Goal: Task Accomplishment & Management: Manage account settings

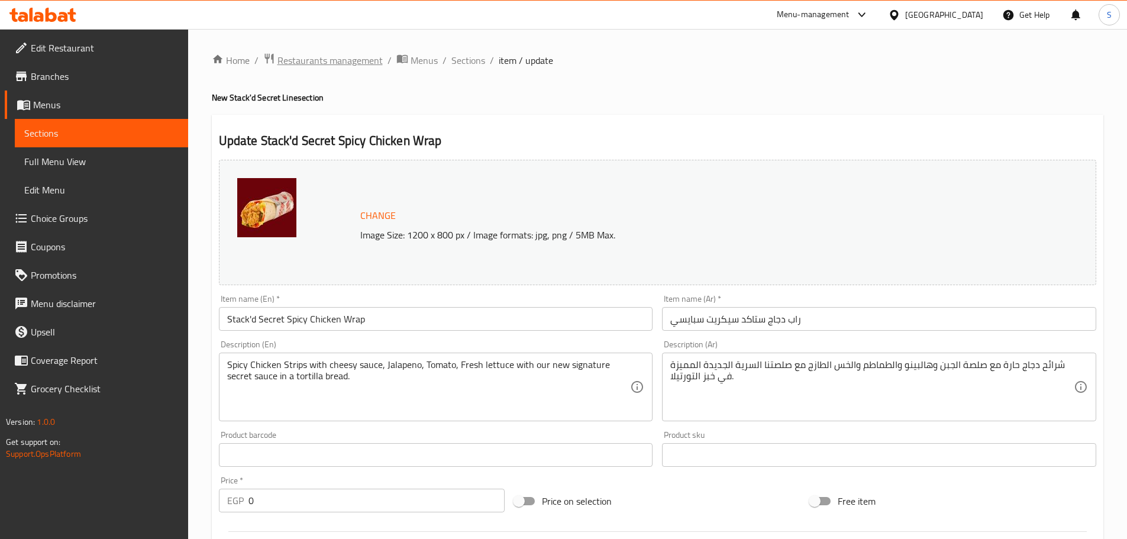
click at [345, 54] on span "Restaurants management" at bounding box center [329, 60] width 105 height 14
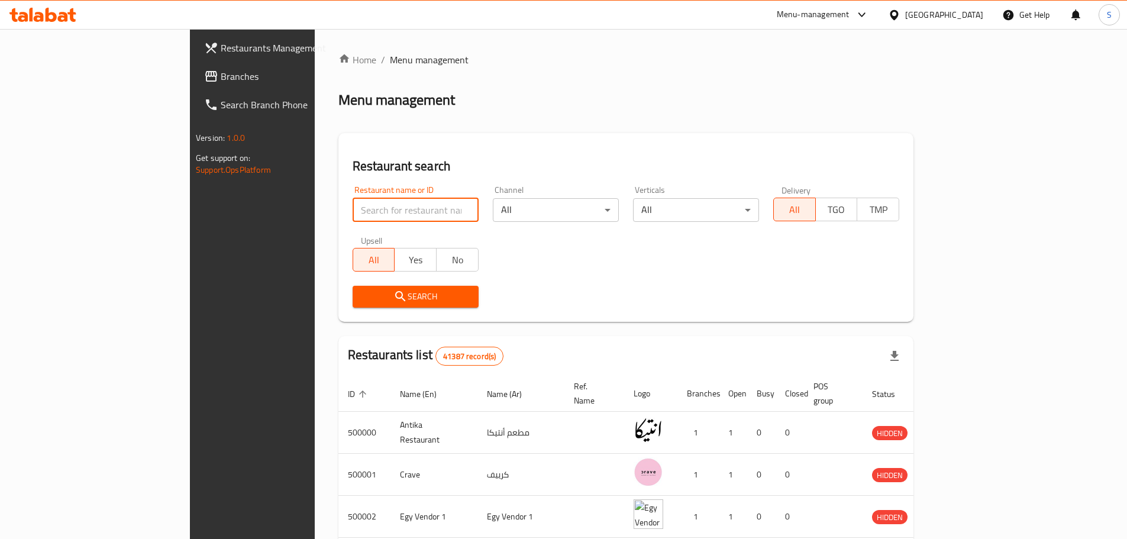
paste input "649449"
type input "649449"
click button "Search" at bounding box center [416, 297] width 126 height 22
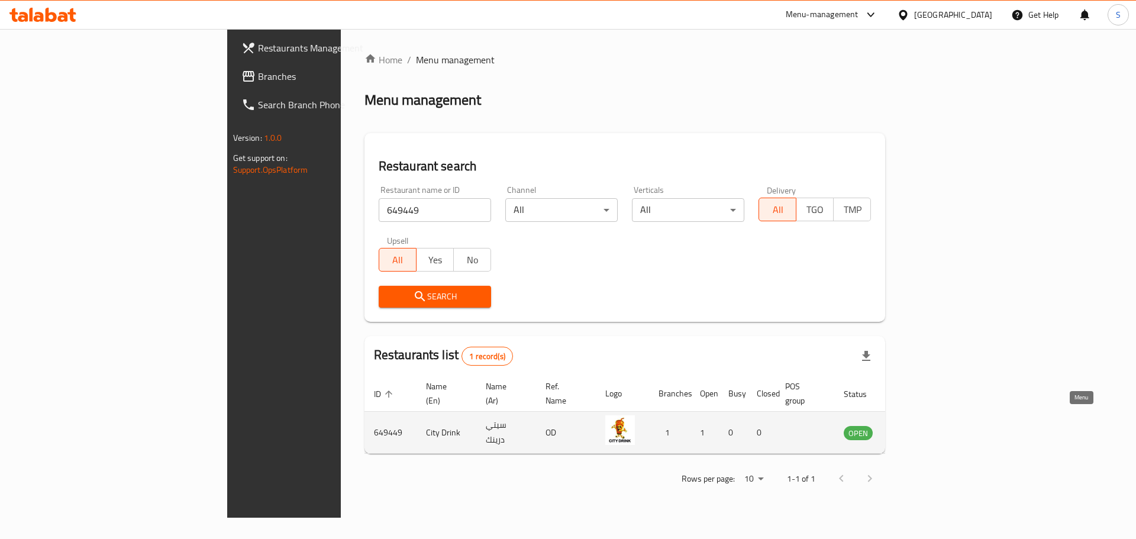
click at [920, 425] on icon "enhanced table" at bounding box center [913, 432] width 14 height 14
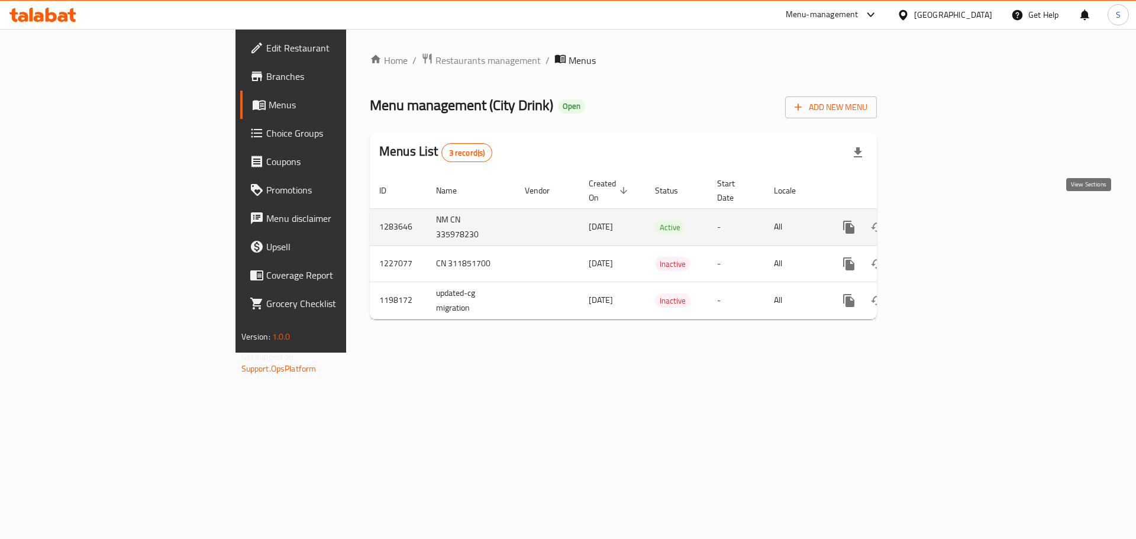
click at [948, 213] on link "enhanced table" at bounding box center [934, 227] width 28 height 28
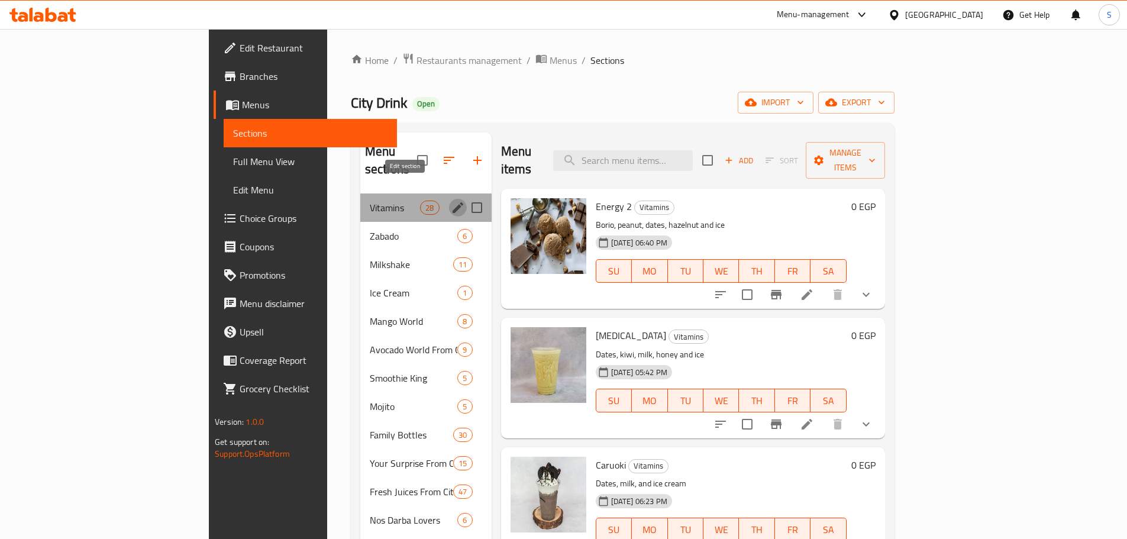
click at [451, 201] on icon "edit" at bounding box center [458, 208] width 14 height 14
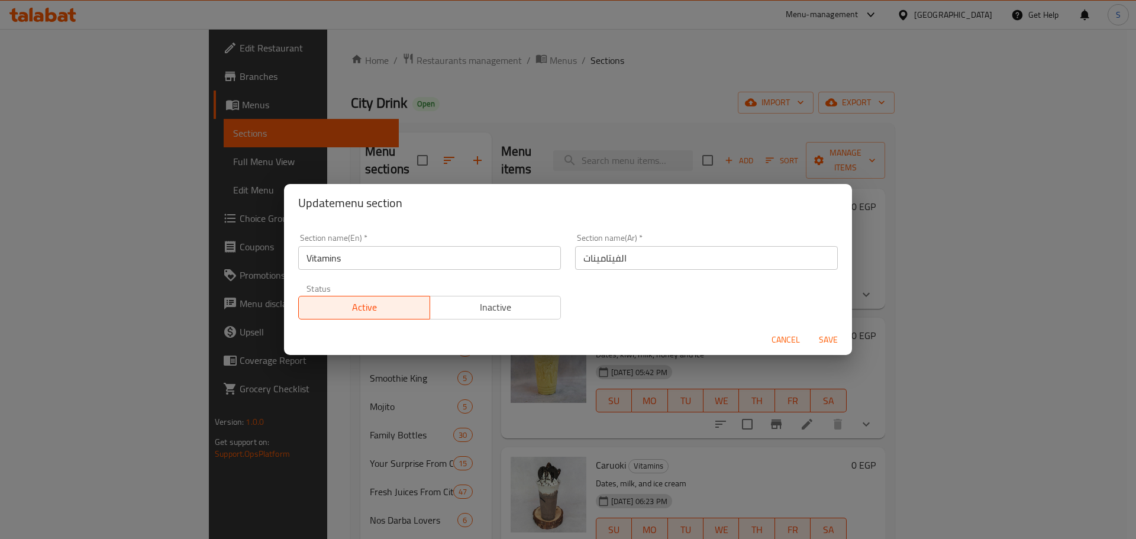
click at [378, 260] on input "Vitamins" at bounding box center [429, 258] width 263 height 24
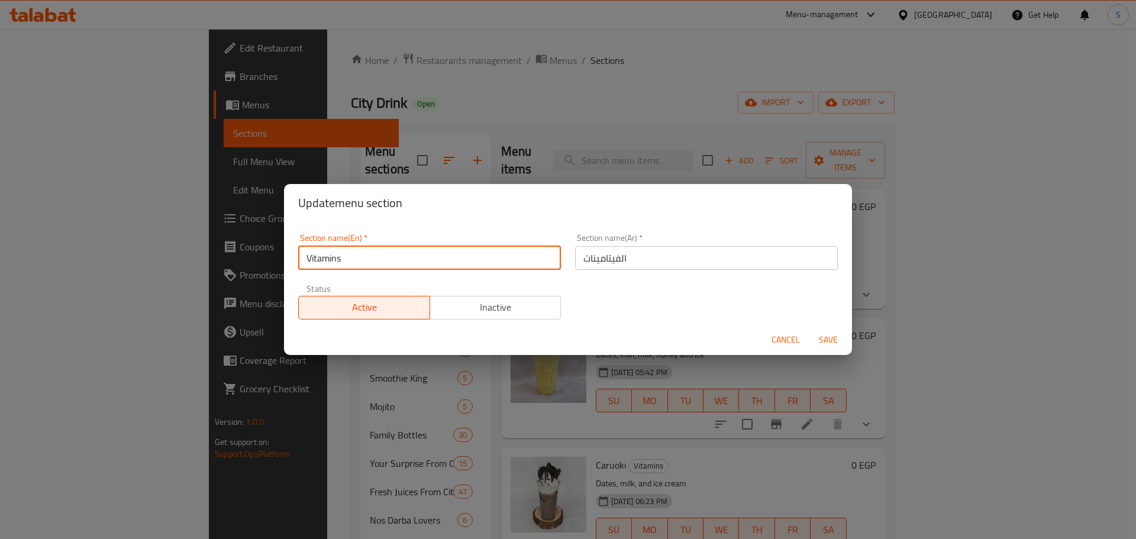
click at [378, 260] on input "Vitamins" at bounding box center [429, 258] width 263 height 24
click at [377, 260] on input "Vitamins" at bounding box center [429, 258] width 263 height 24
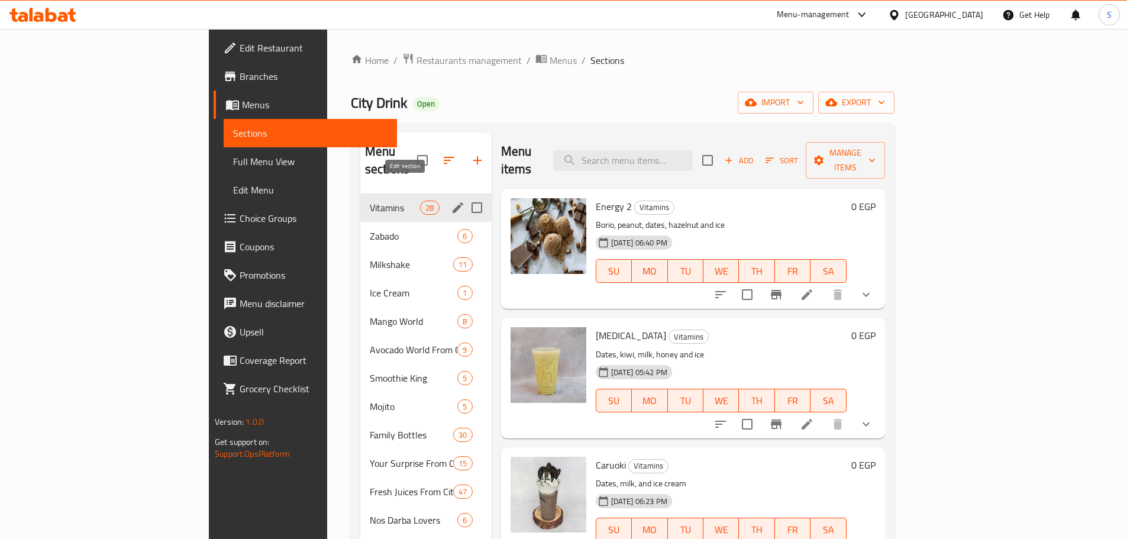
click at [453, 202] on icon "edit" at bounding box center [458, 207] width 11 height 11
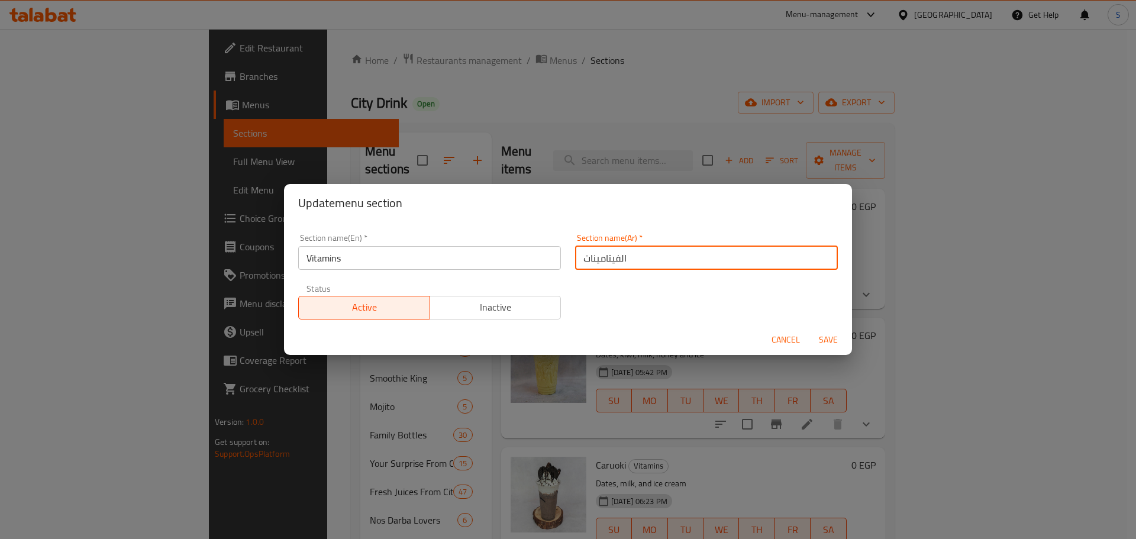
drag, startPoint x: 644, startPoint y: 267, endPoint x: 556, endPoint y: 254, distance: 88.6
click at [568, 259] on div "Section name(Ar)   * الفيتامينات Section name(Ar) *" at bounding box center [706, 252] width 277 height 50
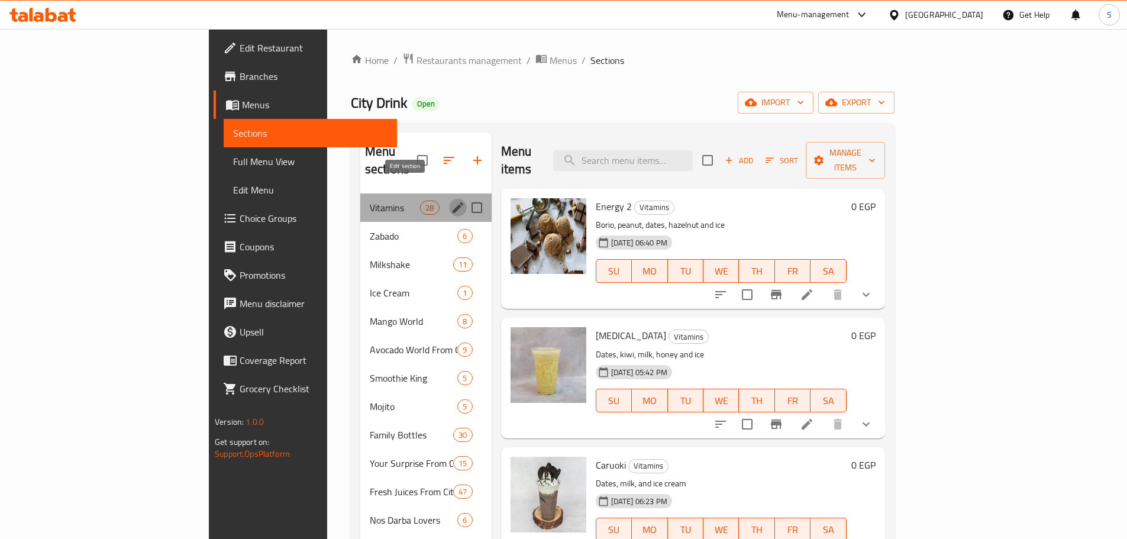
click at [453, 202] on icon "edit" at bounding box center [458, 207] width 11 height 11
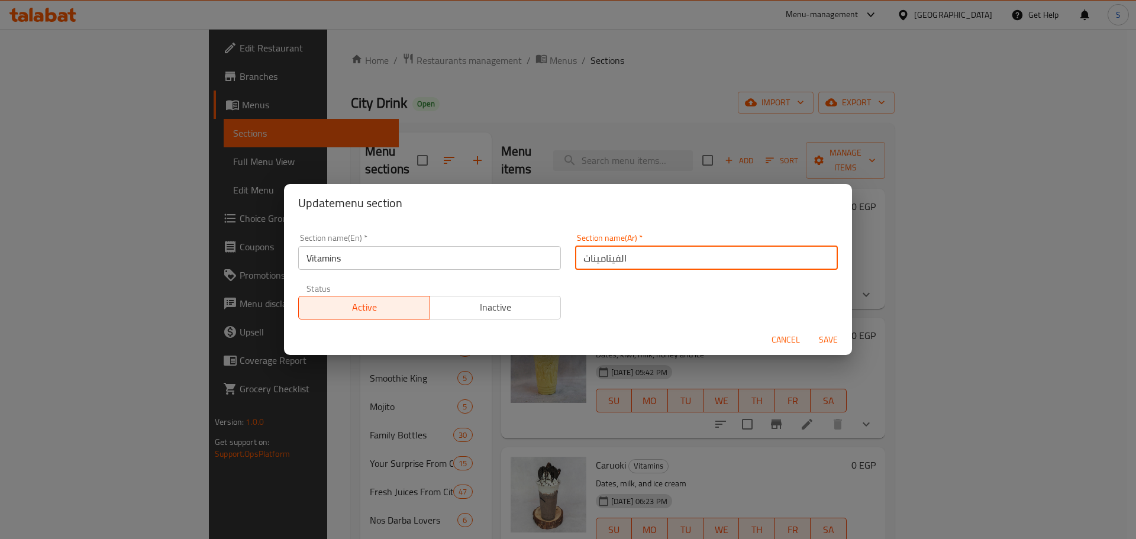
drag, startPoint x: 578, startPoint y: 260, endPoint x: 638, endPoint y: 262, distance: 59.8
click at [638, 262] on input "الفيتامينات" at bounding box center [706, 258] width 263 height 24
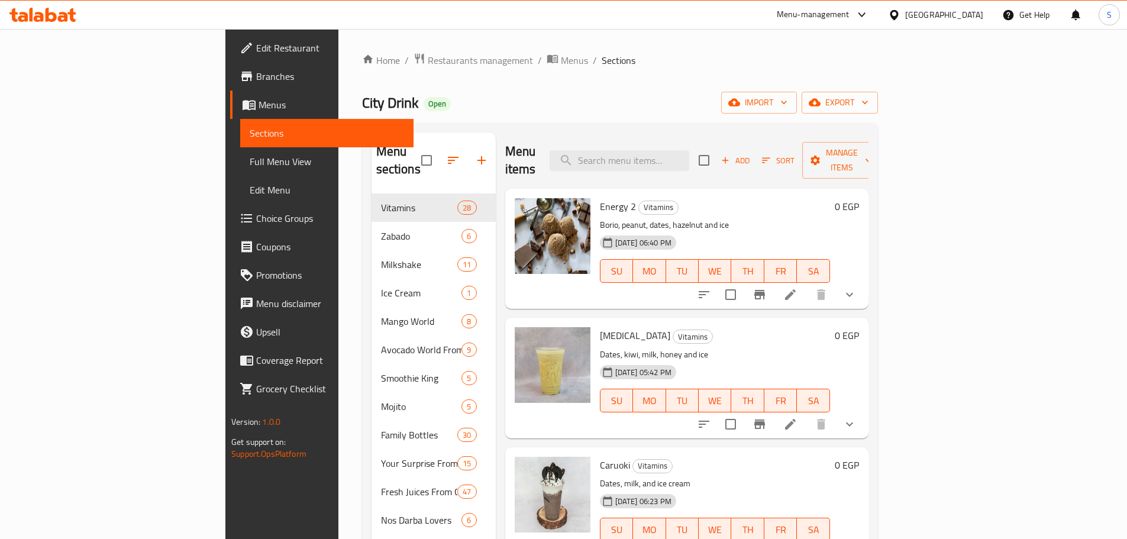
click at [250, 167] on span "Full Menu View" at bounding box center [327, 161] width 154 height 14
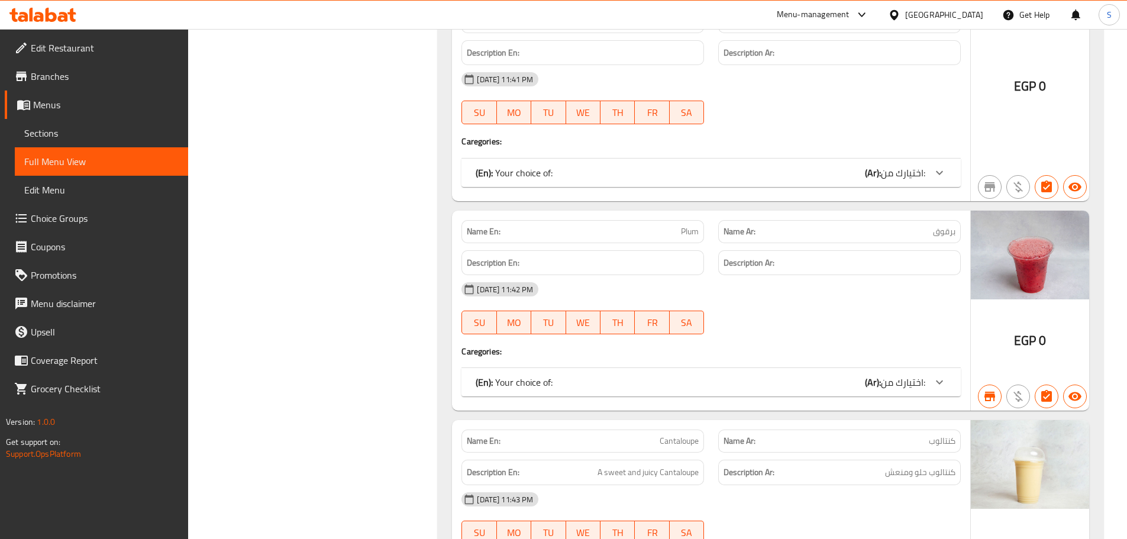
scroll to position [22393, 0]
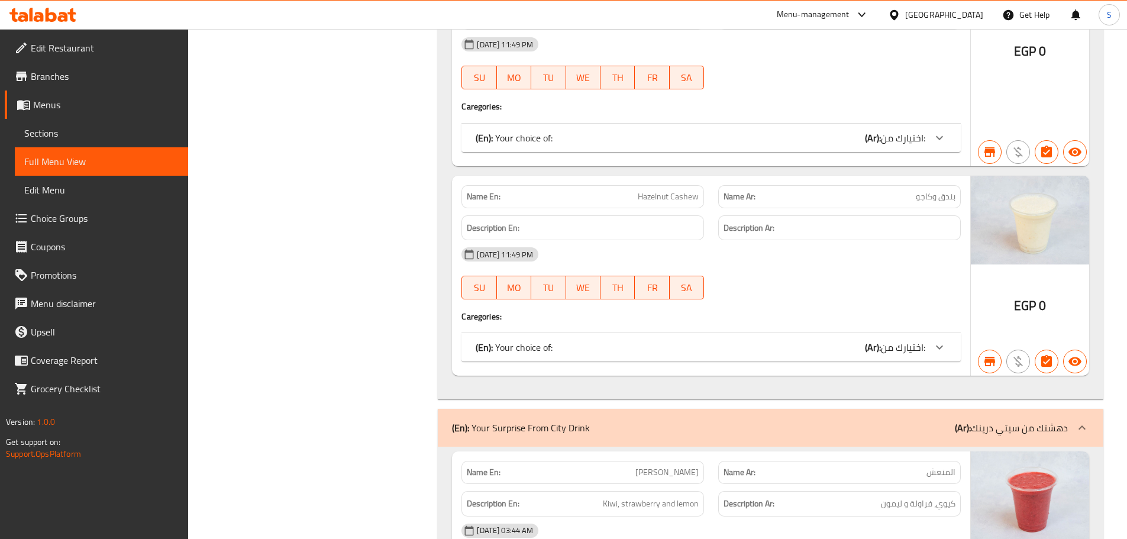
click at [945, 466] on span "المنعش" at bounding box center [941, 472] width 29 height 12
click at [947, 466] on span "المنعش" at bounding box center [941, 472] width 29 height 12
copy span "المنعش"
click at [683, 466] on span "[PERSON_NAME]" at bounding box center [666, 472] width 63 height 12
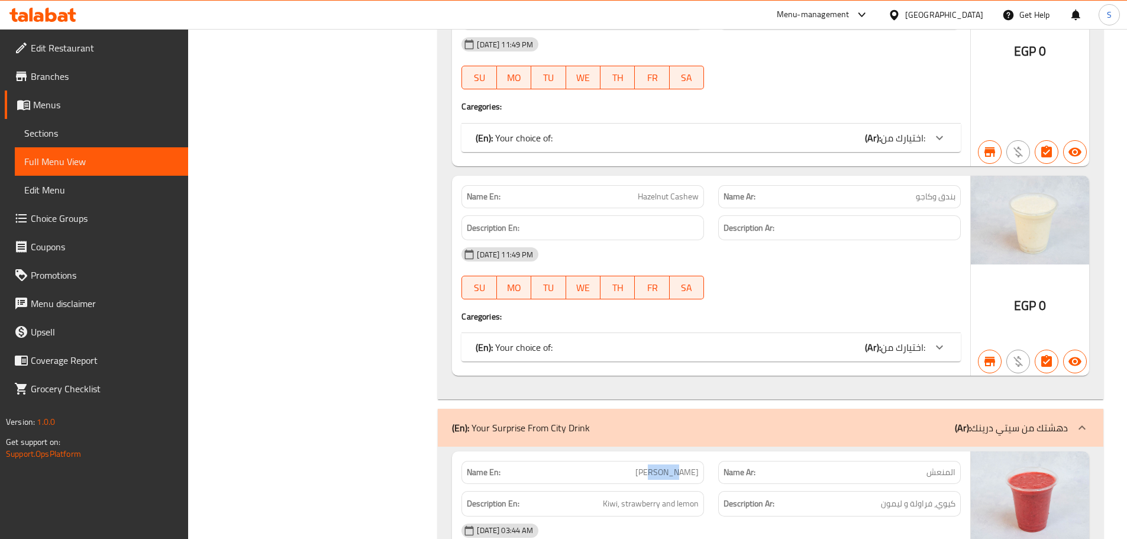
click at [683, 466] on span "[PERSON_NAME]" at bounding box center [666, 472] width 63 height 12
copy span "[PERSON_NAME]"
click at [643, 496] on span "Kiwi, strawberry and lemon" at bounding box center [651, 503] width 96 height 15
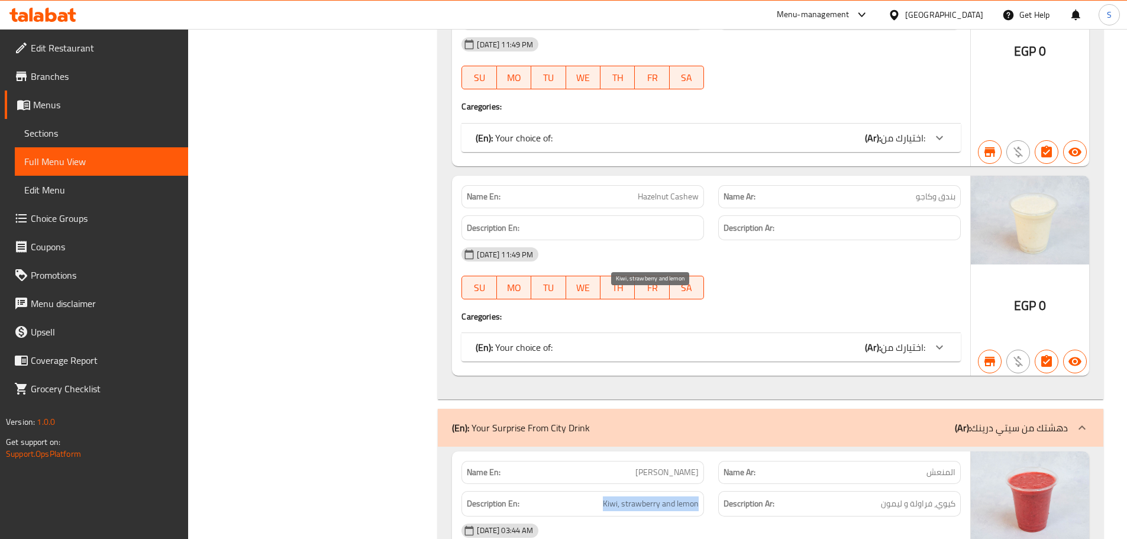
click at [643, 496] on span "Kiwi, strawberry and lemon" at bounding box center [651, 503] width 96 height 15
copy span "Kiwi, strawberry and lemon"
click at [924, 496] on span "كيوي، فراولة و ليمون" at bounding box center [918, 503] width 75 height 15
click at [922, 496] on span "كيوي، فراولة و ليمون" at bounding box center [918, 503] width 75 height 15
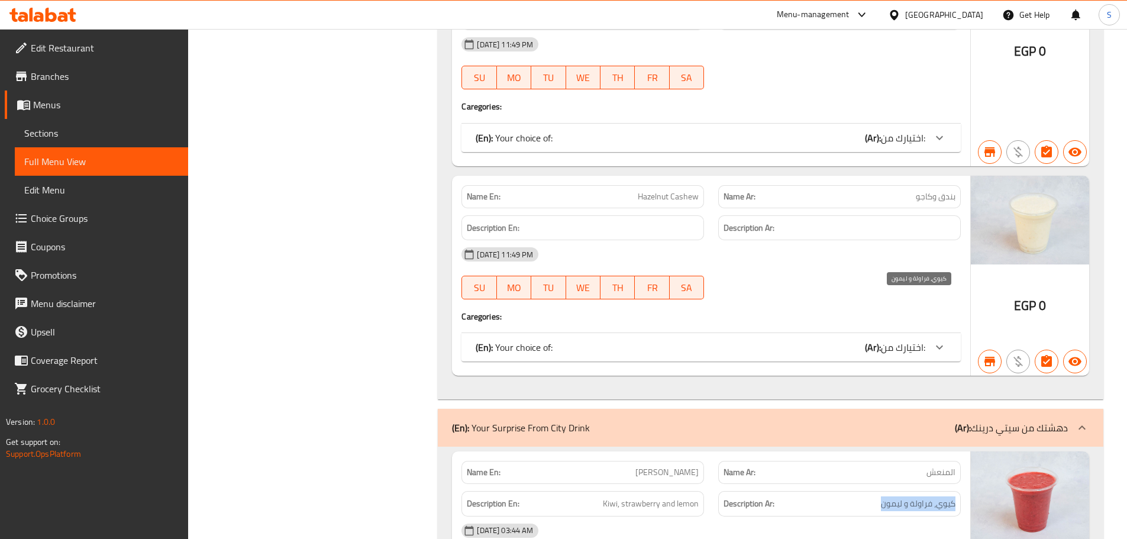
copy div "كيوي، فراولة و ليمون"
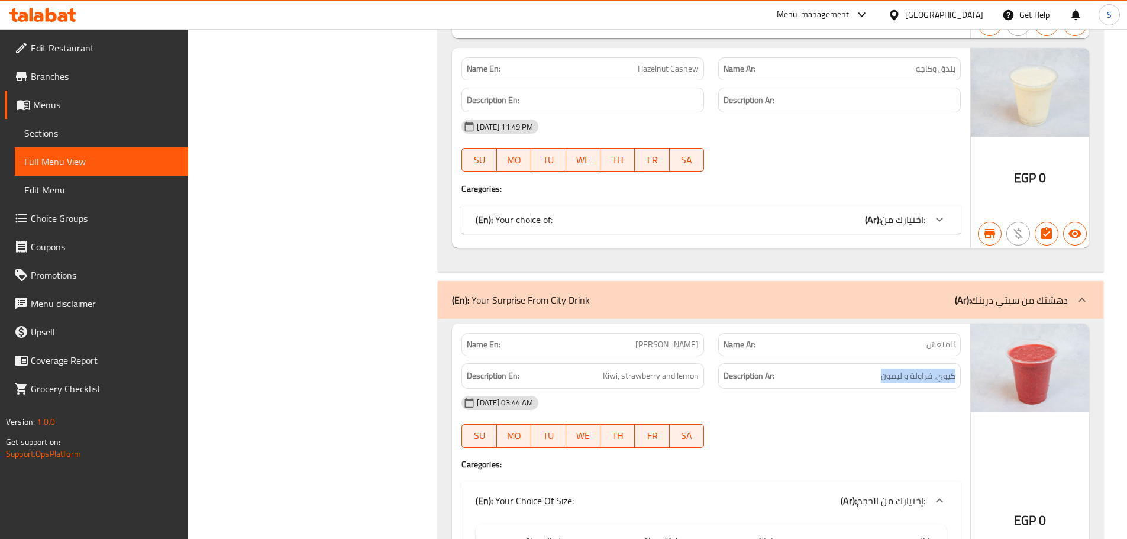
scroll to position [22570, 0]
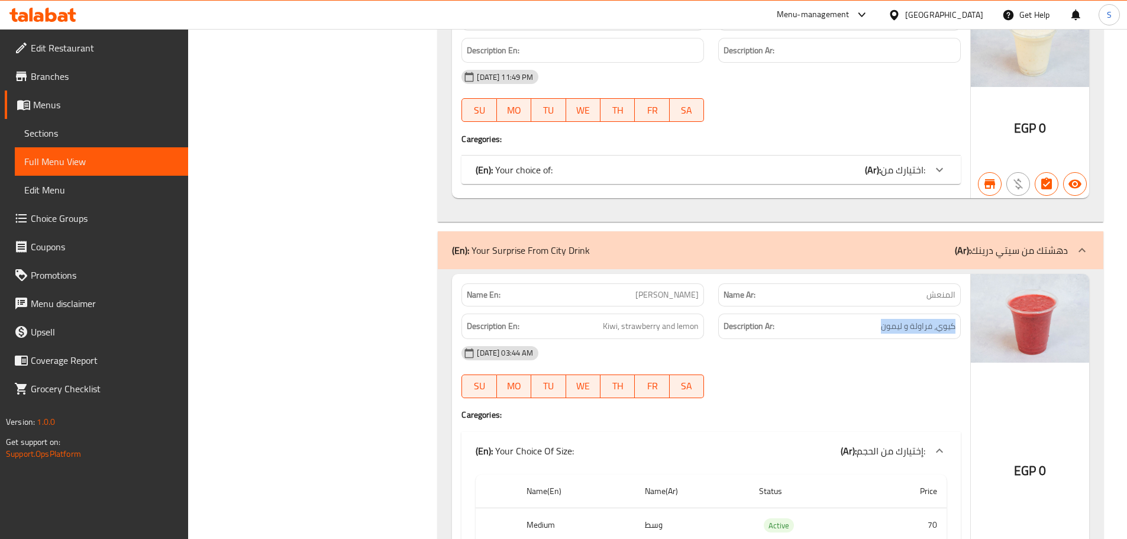
click at [59, 135] on span "Sections" at bounding box center [101, 133] width 154 height 14
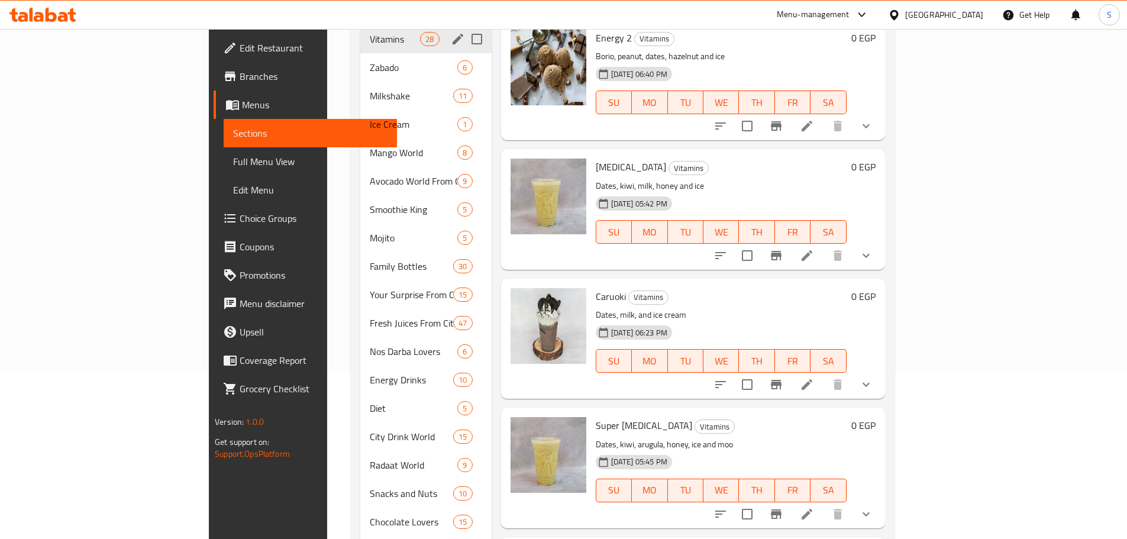
scroll to position [177, 0]
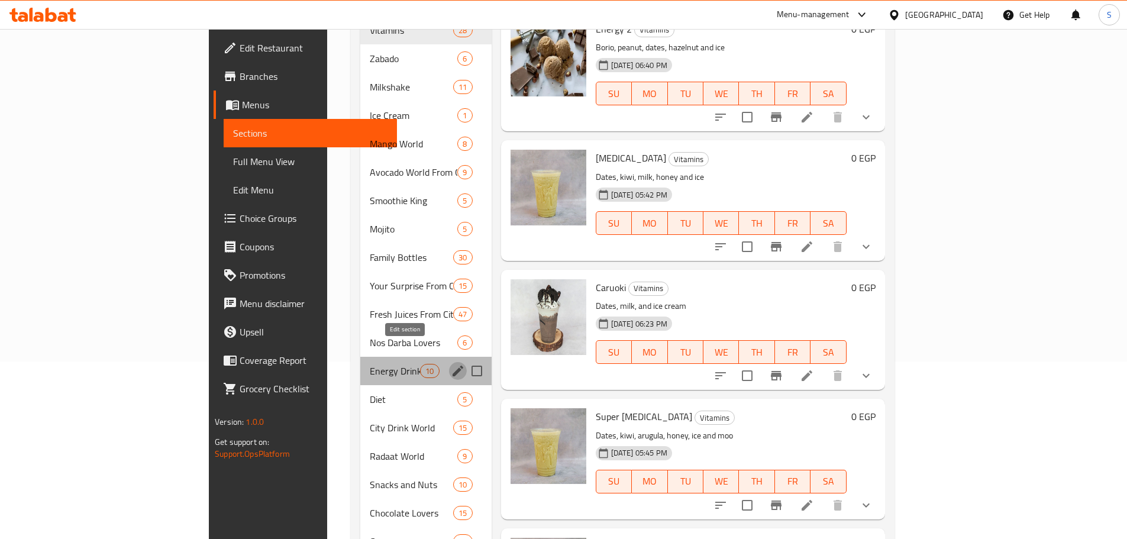
click at [451, 364] on icon "edit" at bounding box center [458, 371] width 14 height 14
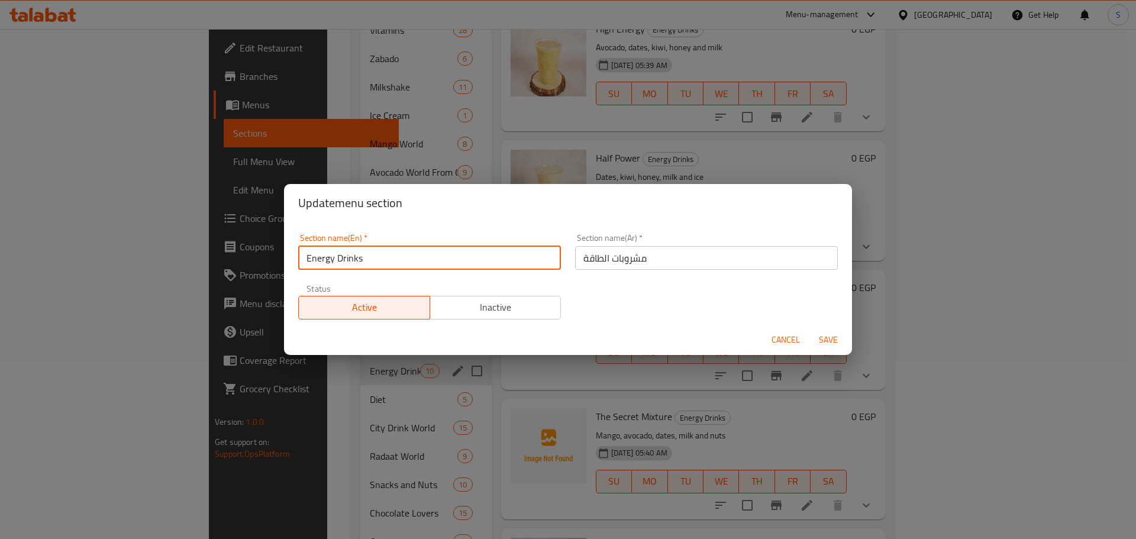
drag, startPoint x: 375, startPoint y: 263, endPoint x: 299, endPoint y: 250, distance: 76.8
click at [299, 250] on input "Energy Drinks" at bounding box center [429, 258] width 263 height 24
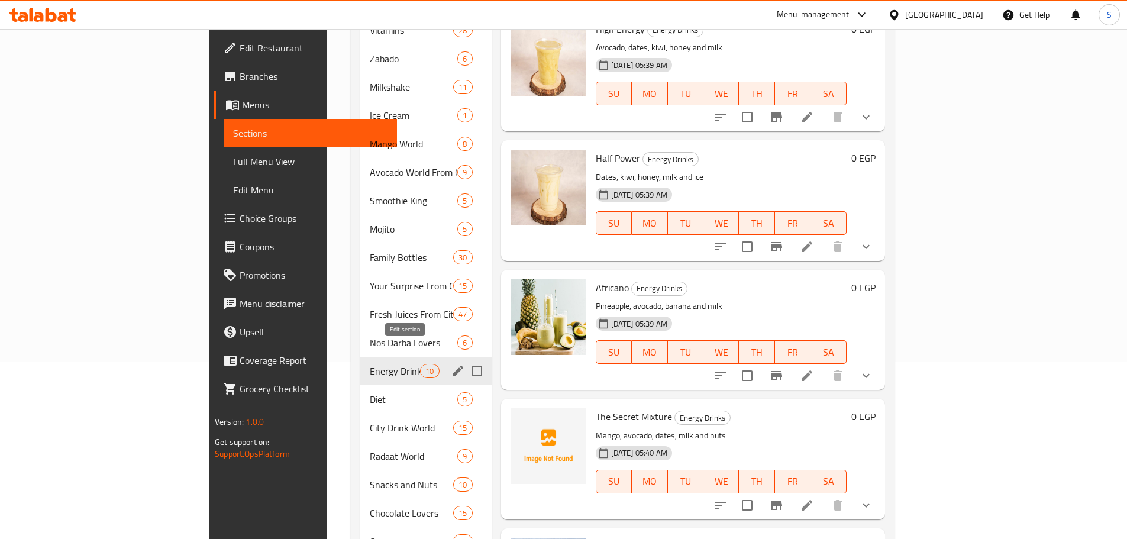
click at [453, 366] on icon "edit" at bounding box center [458, 371] width 11 height 11
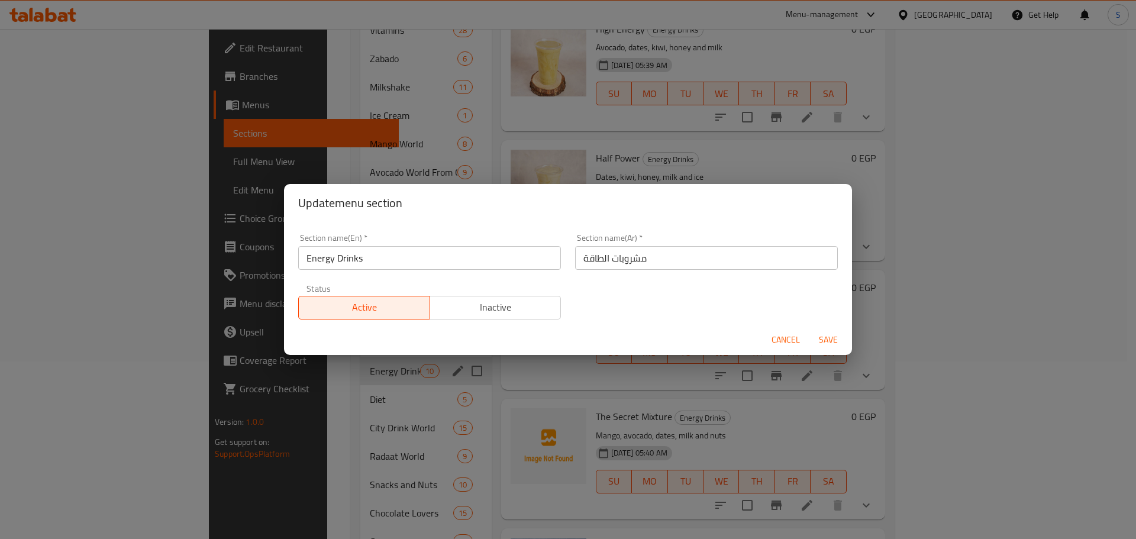
click at [654, 260] on input "مشروبات الطاقة" at bounding box center [706, 258] width 263 height 24
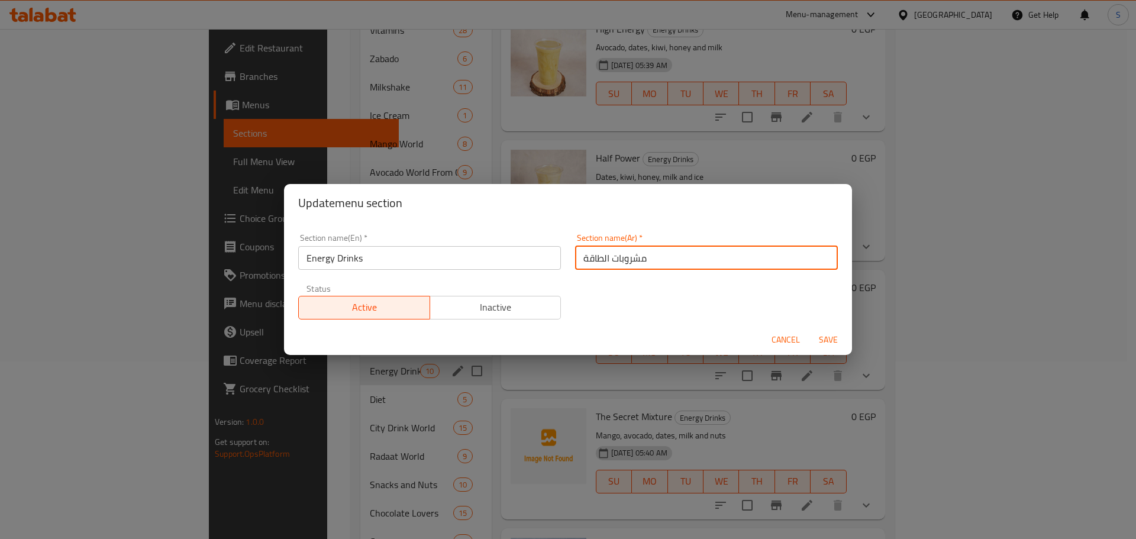
click at [654, 260] on input "مشروبات الطاقة" at bounding box center [706, 258] width 263 height 24
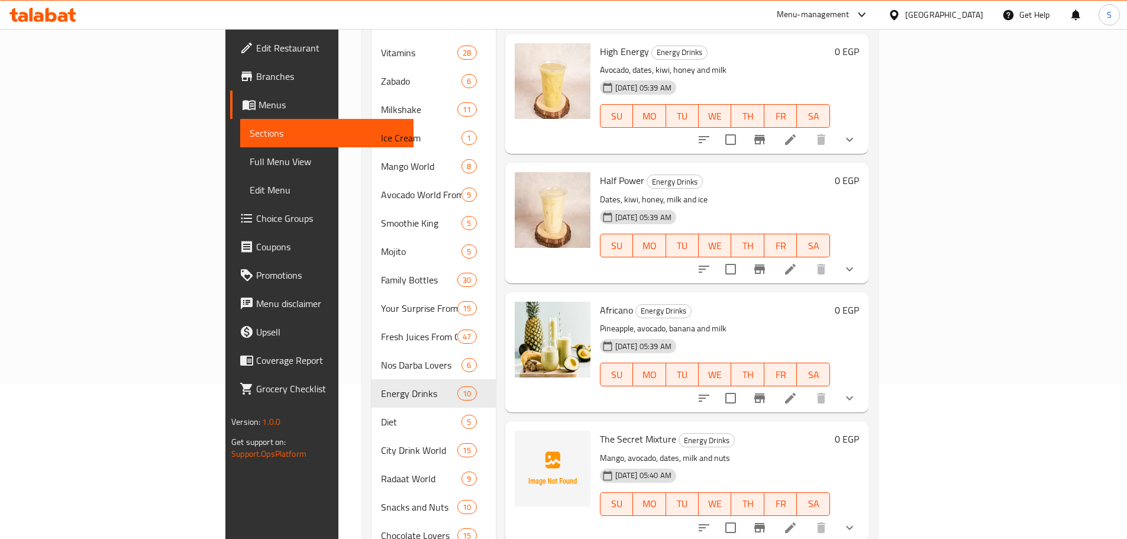
scroll to position [214, 0]
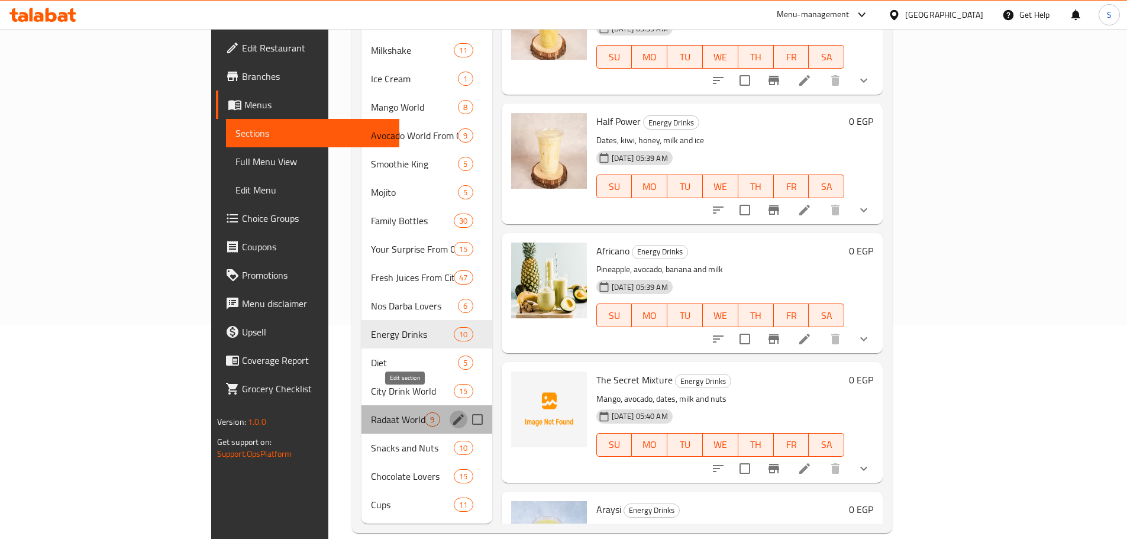
click at [451, 412] on icon "edit" at bounding box center [458, 419] width 14 height 14
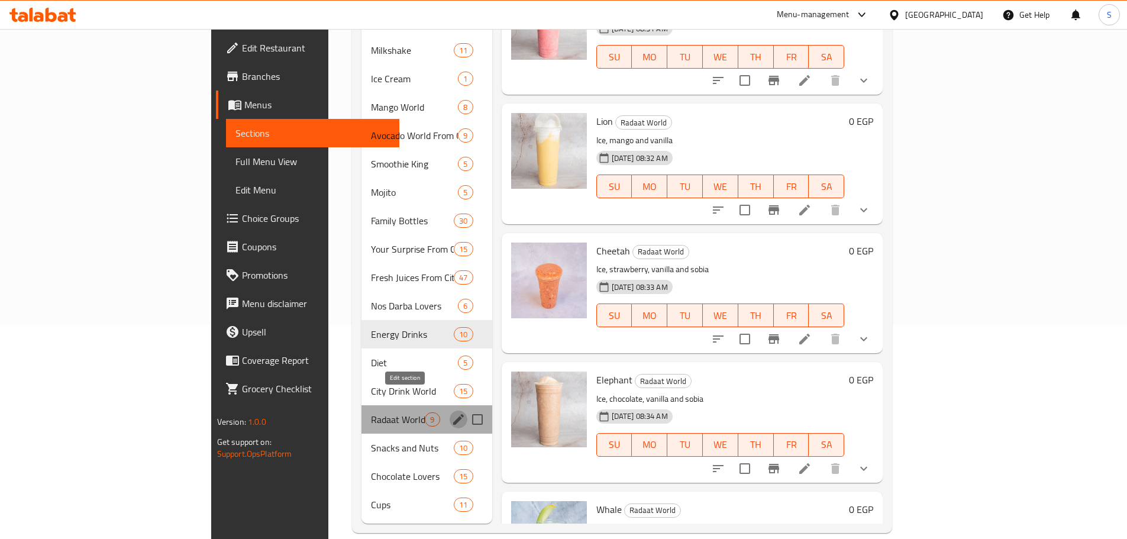
click at [451, 412] on icon "edit" at bounding box center [458, 419] width 14 height 14
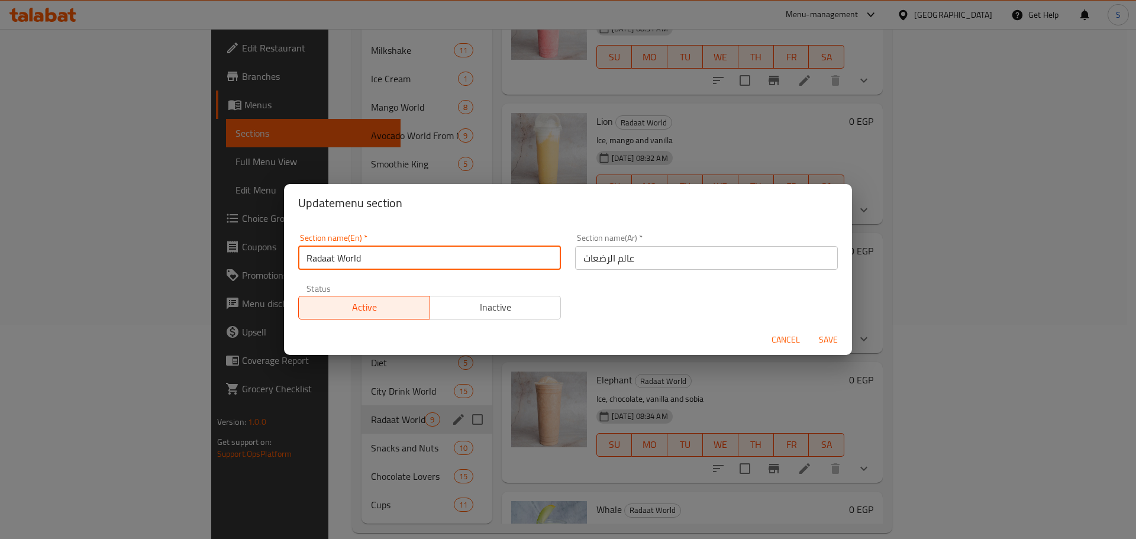
drag, startPoint x: 335, startPoint y: 257, endPoint x: 301, endPoint y: 260, distance: 34.4
click at [301, 260] on input "Radaat World" at bounding box center [429, 258] width 263 height 24
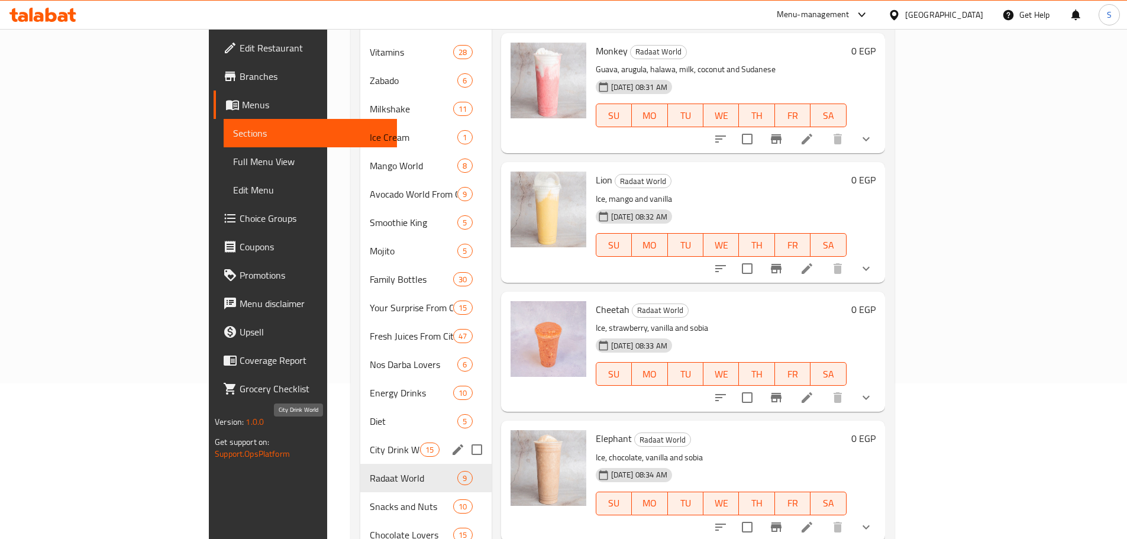
scroll to position [214, 0]
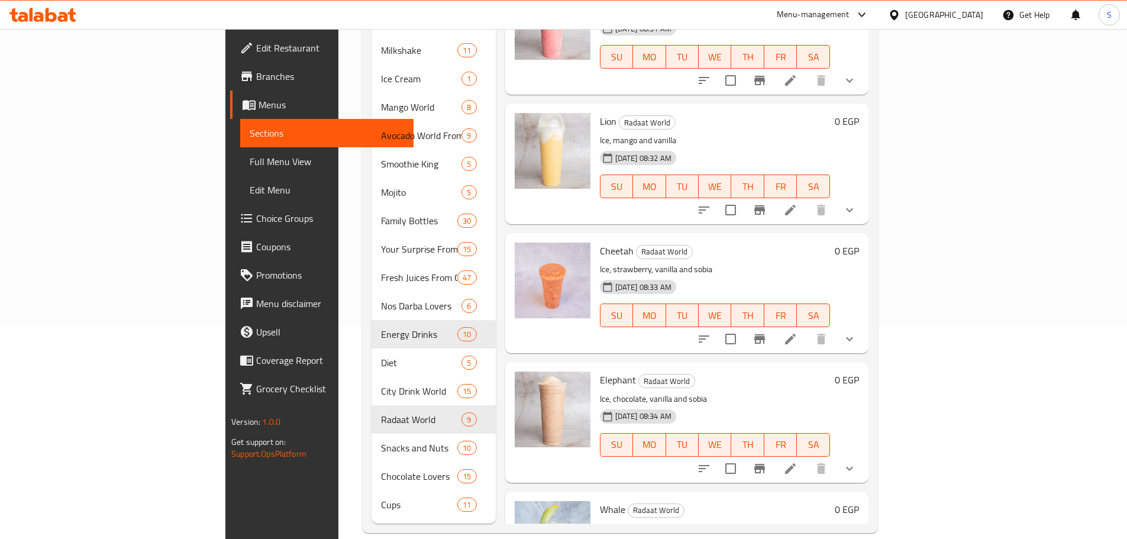
drag, startPoint x: 99, startPoint y: 158, endPoint x: 1017, endPoint y: 17, distance: 928.5
click at [250, 159] on span "Full Menu View" at bounding box center [327, 161] width 154 height 14
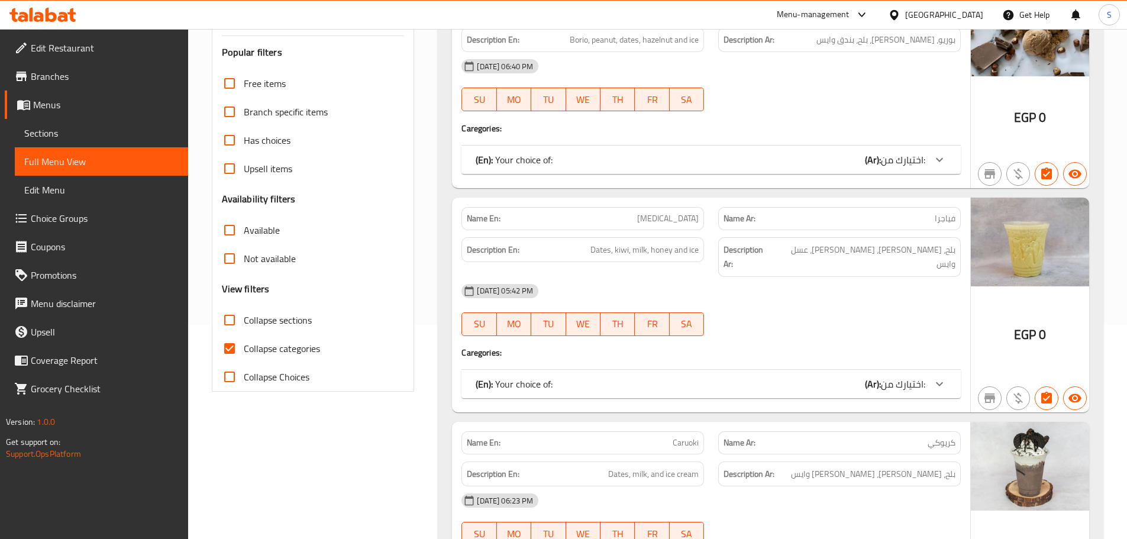
scroll to position [1422, 0]
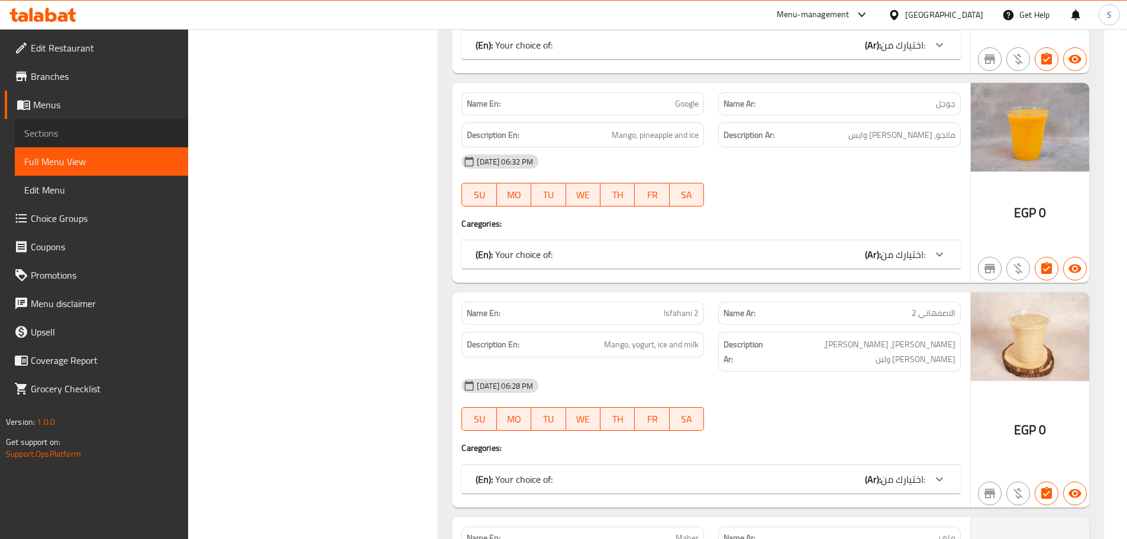
click at [44, 133] on span "Sections" at bounding box center [101, 133] width 154 height 14
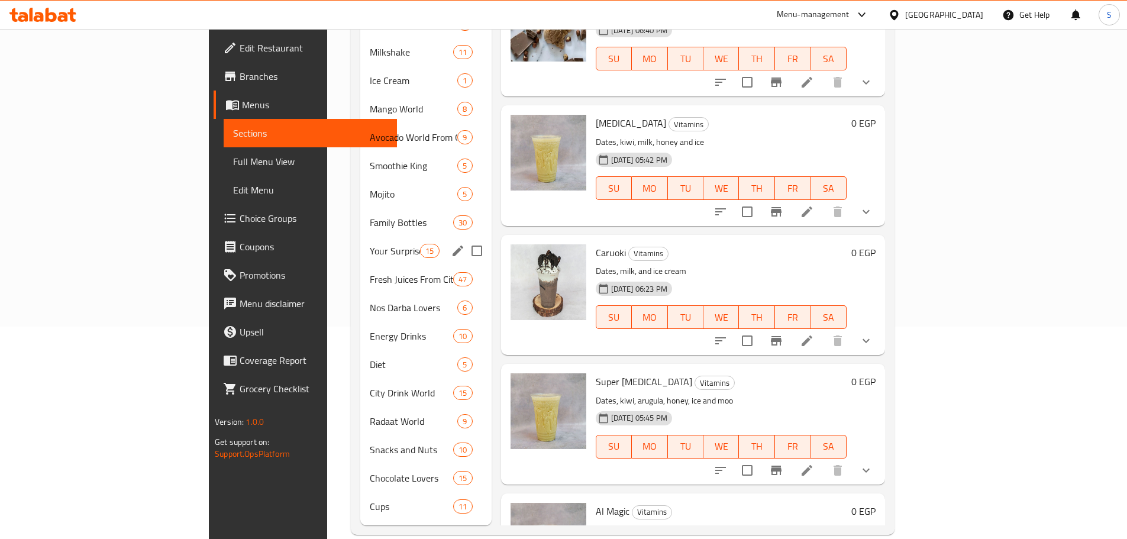
scroll to position [214, 0]
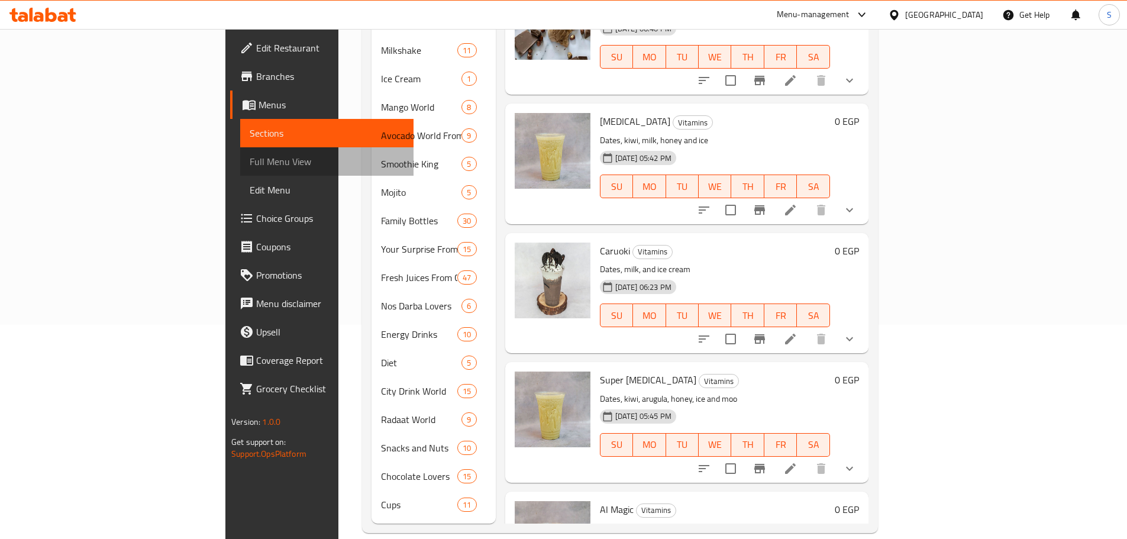
click at [250, 156] on span "Full Menu View" at bounding box center [327, 161] width 154 height 14
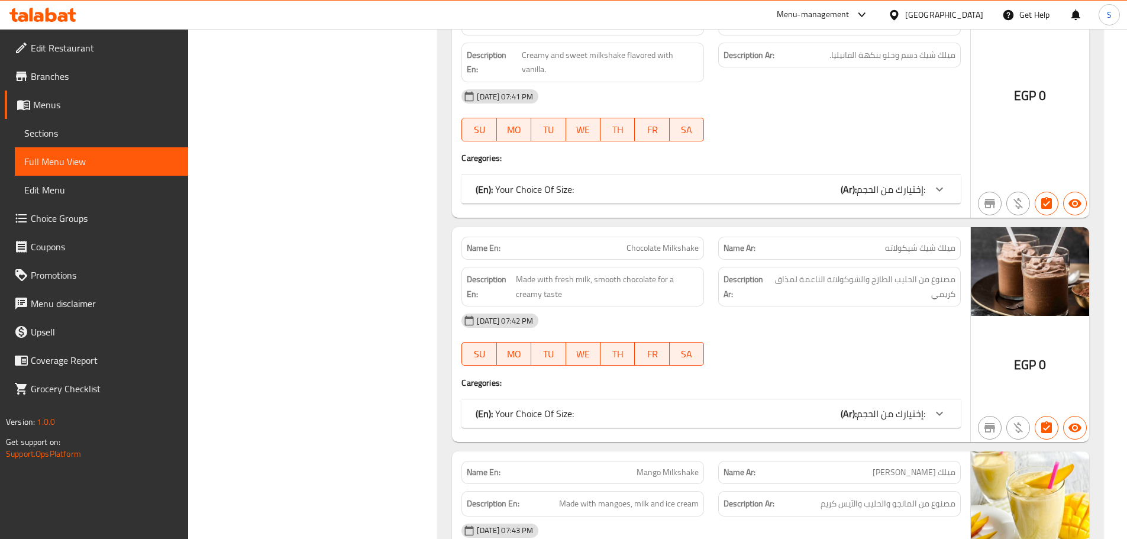
scroll to position [9838, 0]
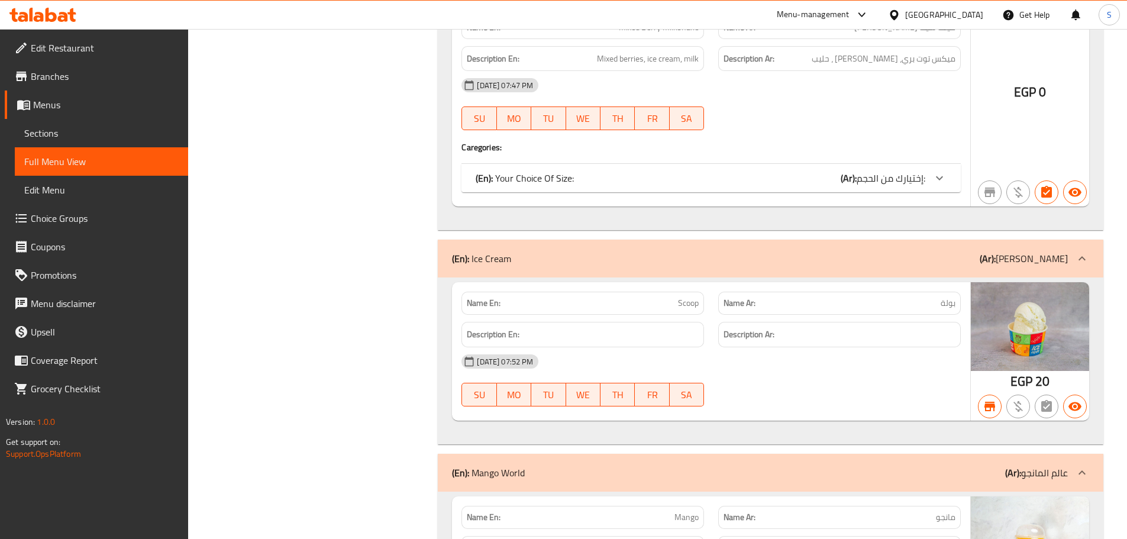
click at [948, 511] on span "مانجو" at bounding box center [946, 517] width 20 height 12
click at [947, 511] on span "مانجو" at bounding box center [946, 517] width 20 height 12
copy span "مانجو"
click at [695, 511] on span "Mango" at bounding box center [686, 517] width 24 height 12
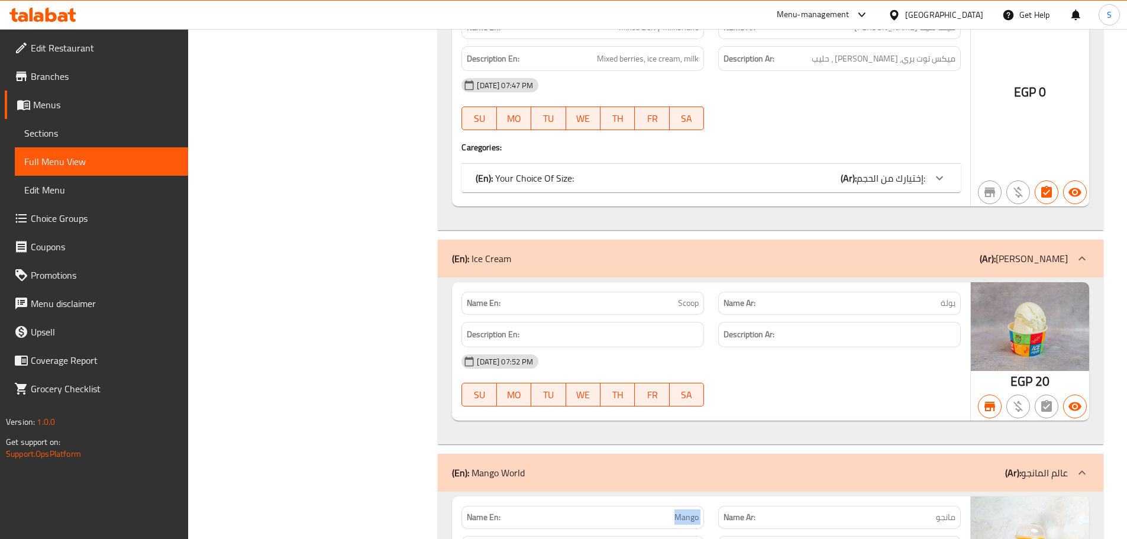
click at [695, 511] on span "Mango" at bounding box center [686, 517] width 24 height 12
copy span "Mango"
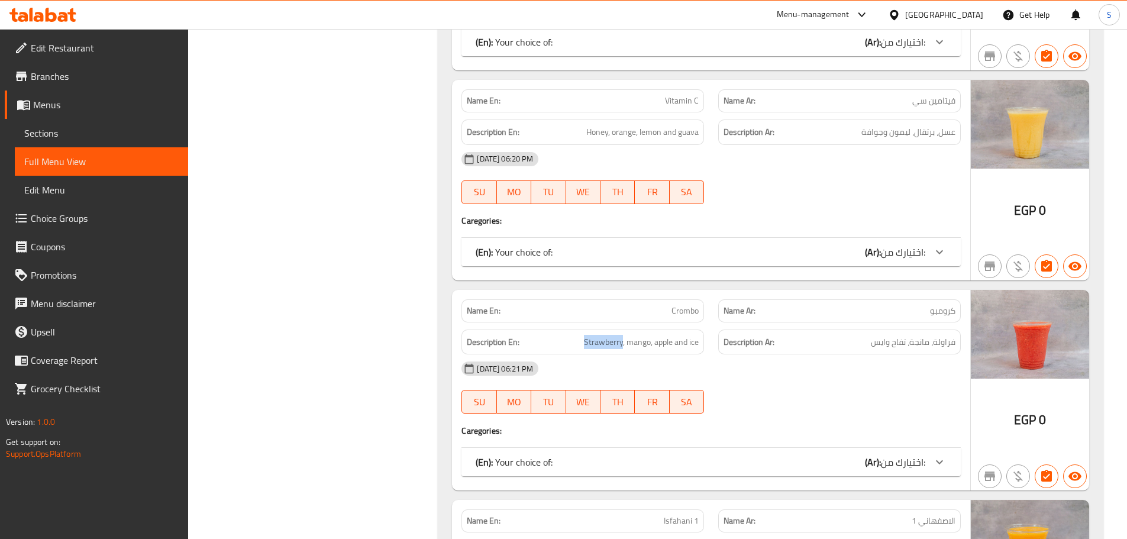
copy span "Strawberry"
drag, startPoint x: 622, startPoint y: 271, endPoint x: 569, endPoint y: 264, distance: 53.6
click at [569, 335] on h6 "Description En: Strawberry, mango, apple and ice" at bounding box center [583, 342] width 232 height 15
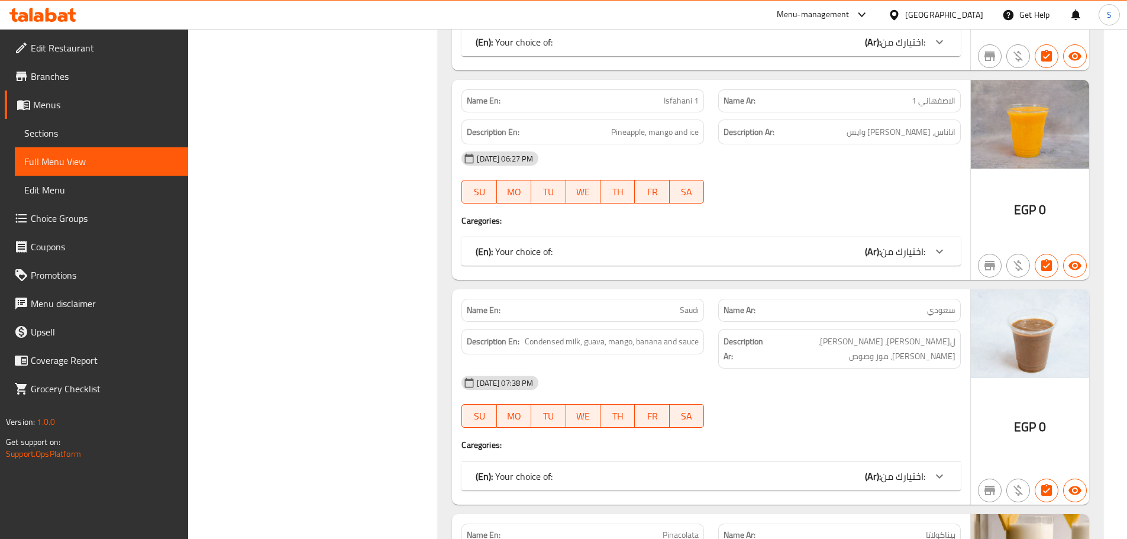
scroll to position [16377, 0]
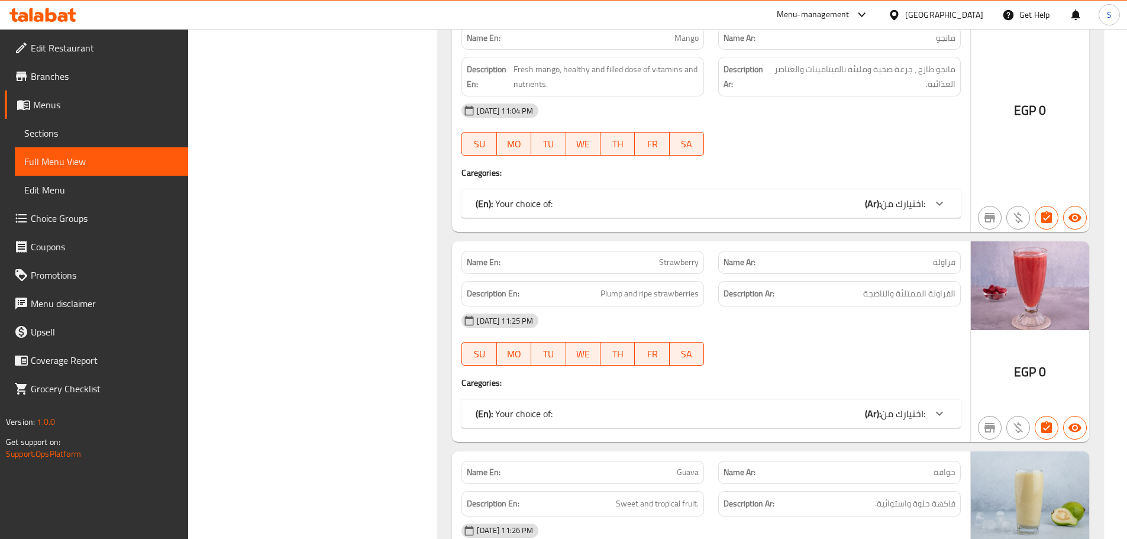
click at [692, 466] on span "Guava" at bounding box center [688, 472] width 22 height 12
copy span "Guava"
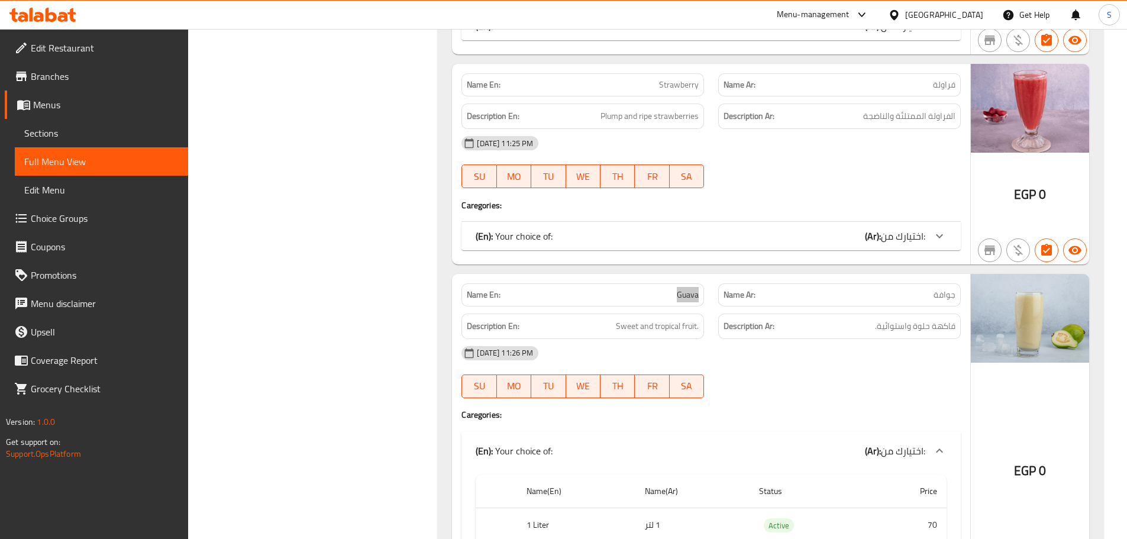
scroll to position [21619, 0]
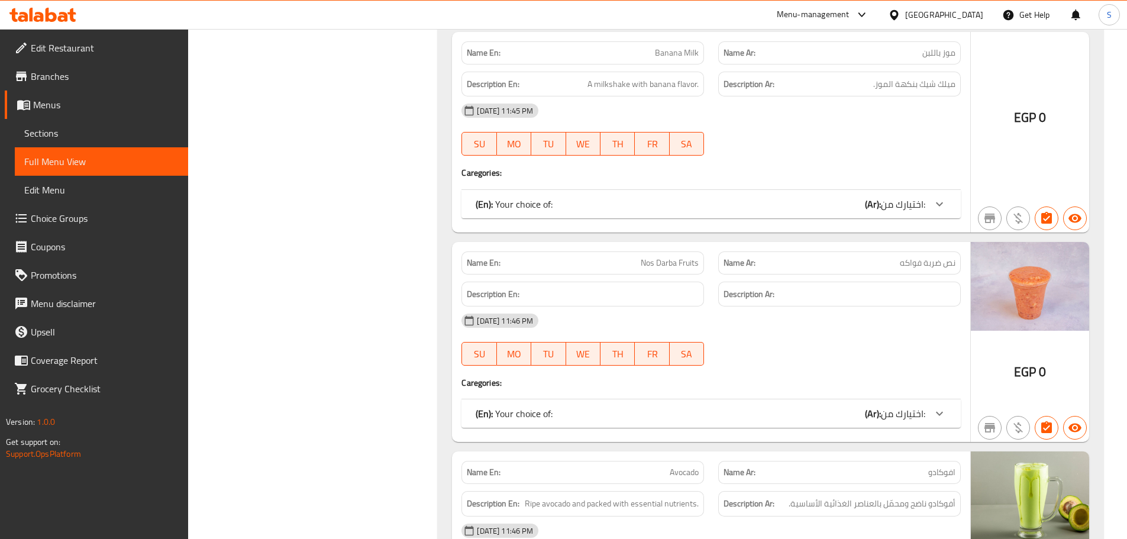
click at [682, 466] on span "Avocado" at bounding box center [684, 472] width 29 height 12
copy span "Avocado"
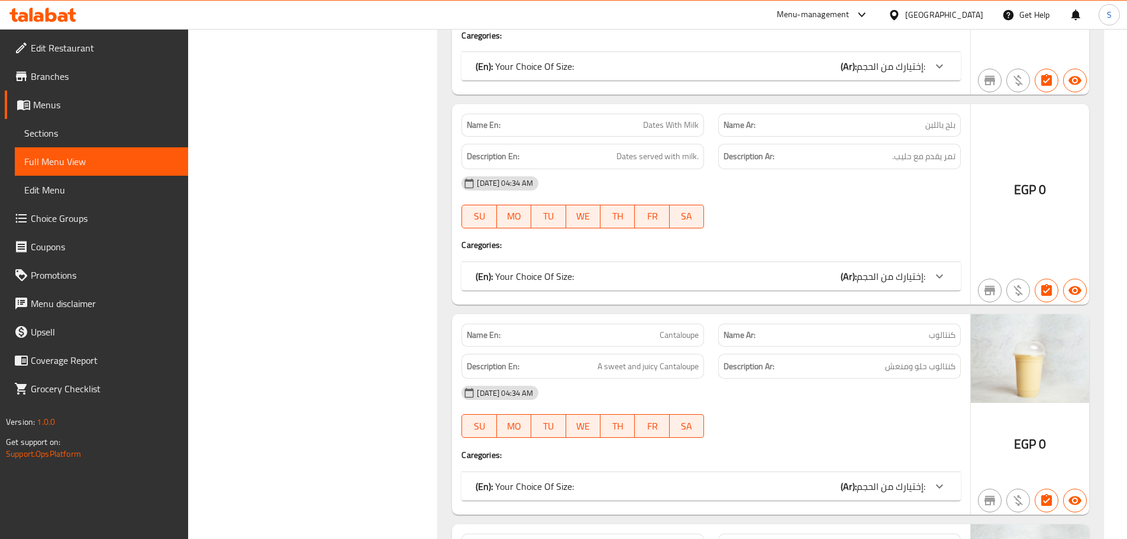
click at [667, 538] on span "Watermelon" at bounding box center [677, 545] width 43 height 12
copy span "Watermelon"
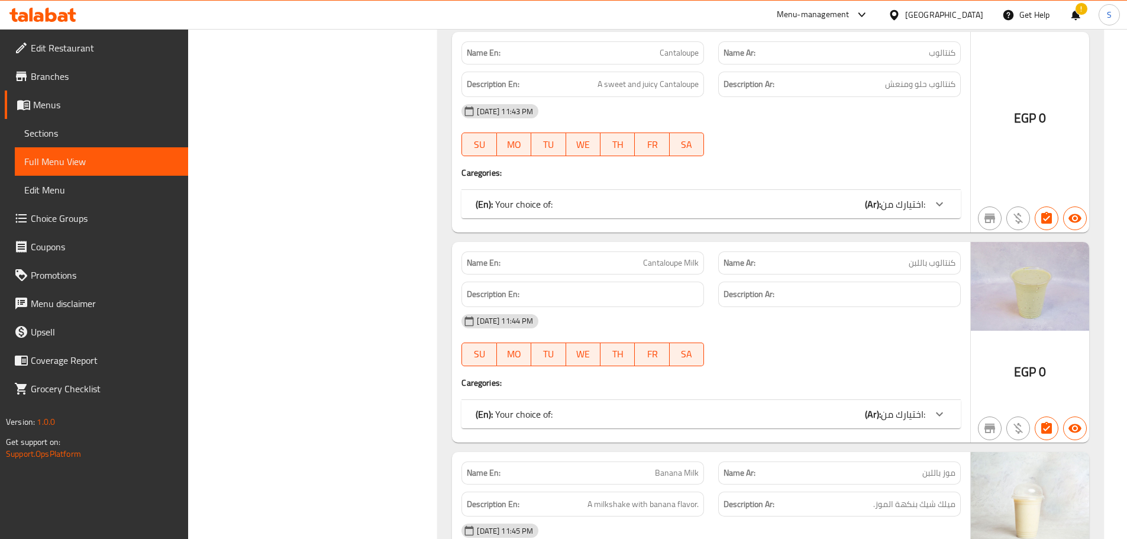
click at [684, 467] on span "Banana Milk" at bounding box center [677, 473] width 44 height 12
click at [683, 467] on span "Banana Milk" at bounding box center [677, 473] width 44 height 12
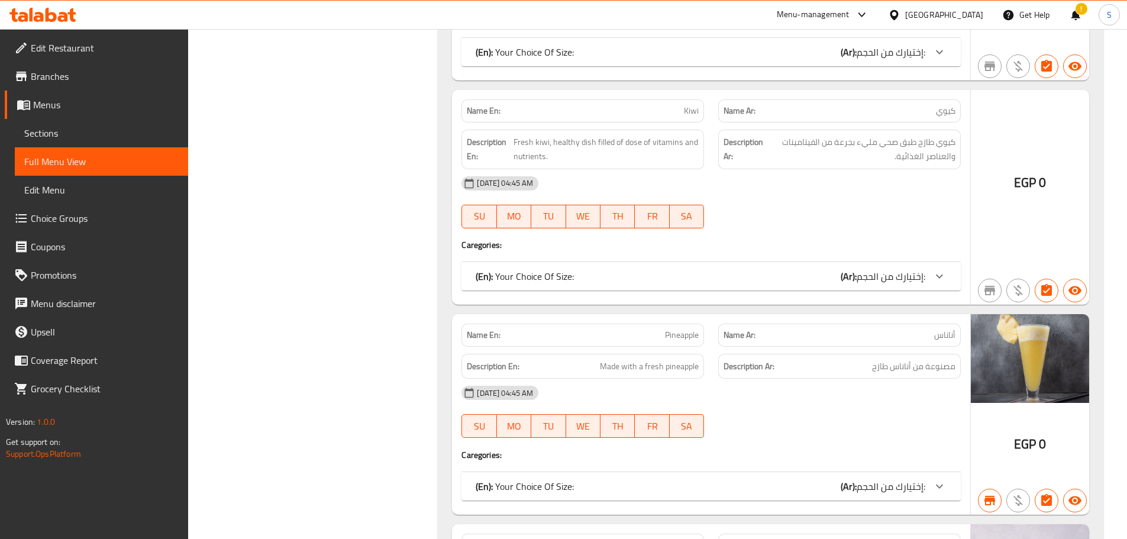
click at [683, 538] on span "Cocktail Mixer" at bounding box center [674, 545] width 49 height 12
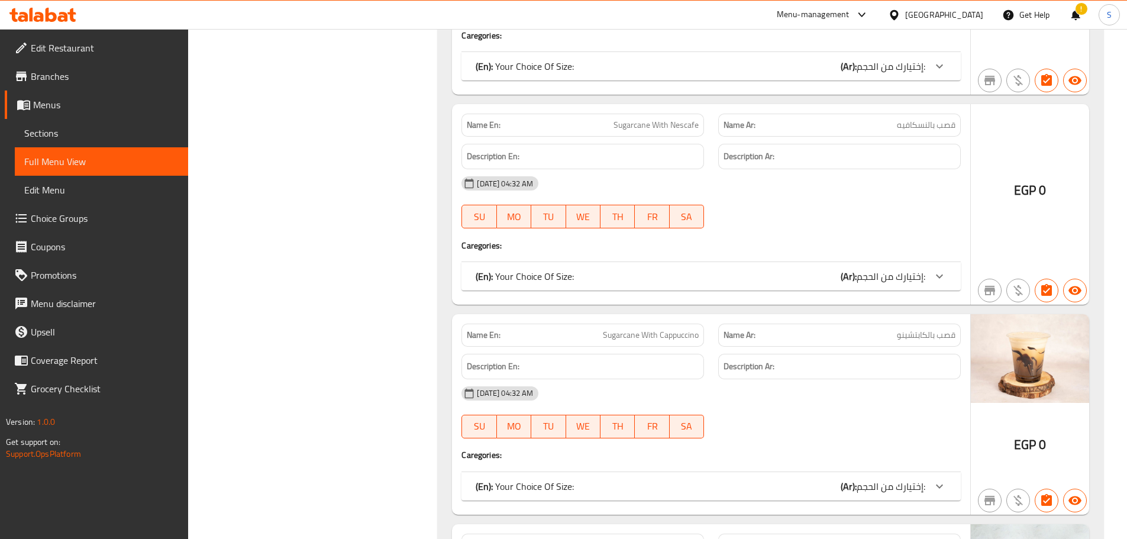
click at [685, 538] on span "Lemon Mint" at bounding box center [677, 545] width 43 height 12
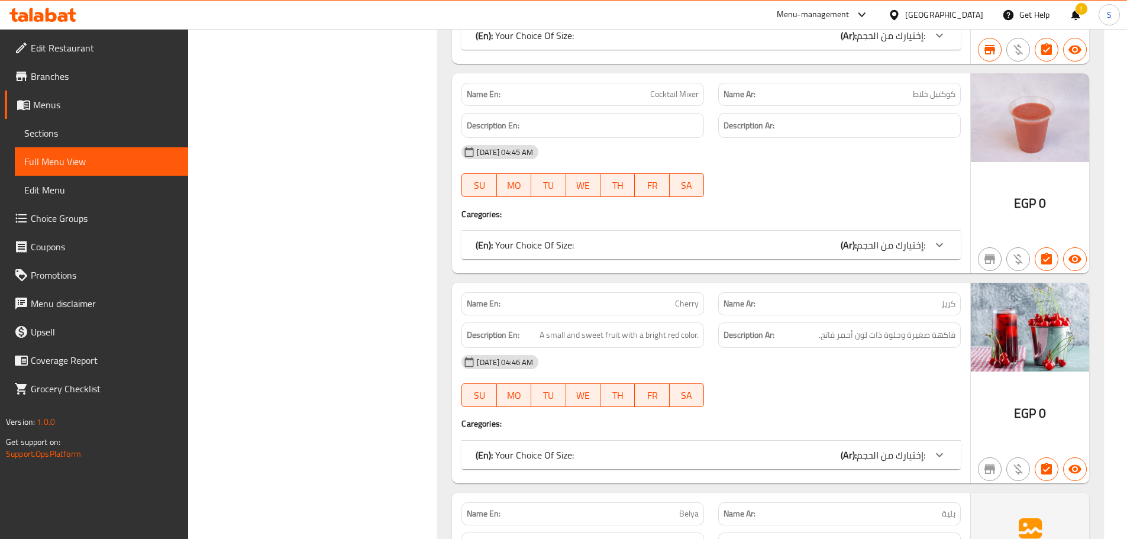
scroll to position [20360, 0]
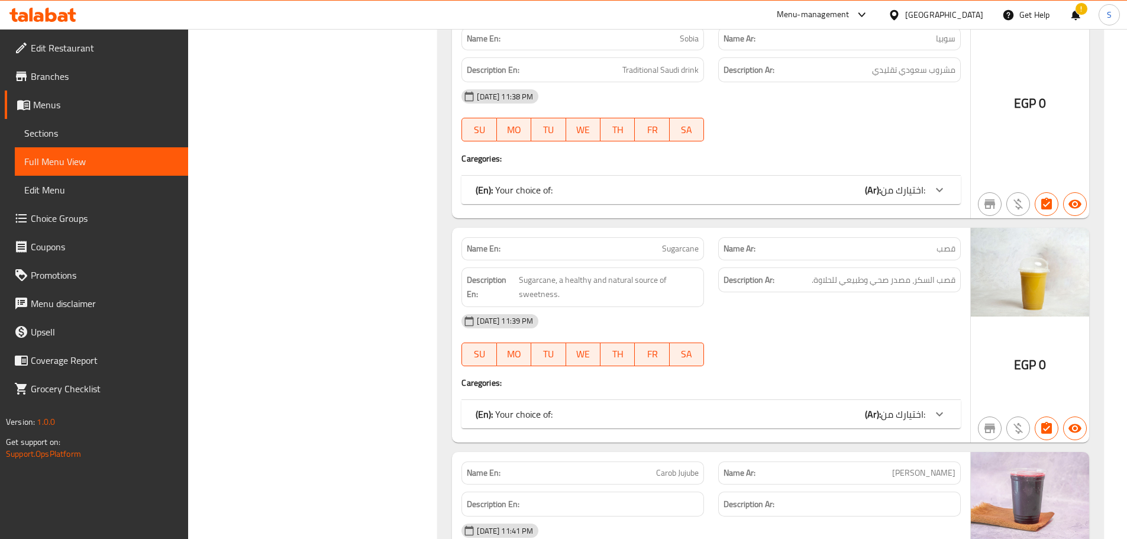
click at [936, 467] on span "[PERSON_NAME]" at bounding box center [923, 473] width 63 height 12
click at [696, 467] on span "Carob Jujube" at bounding box center [677, 473] width 43 height 12
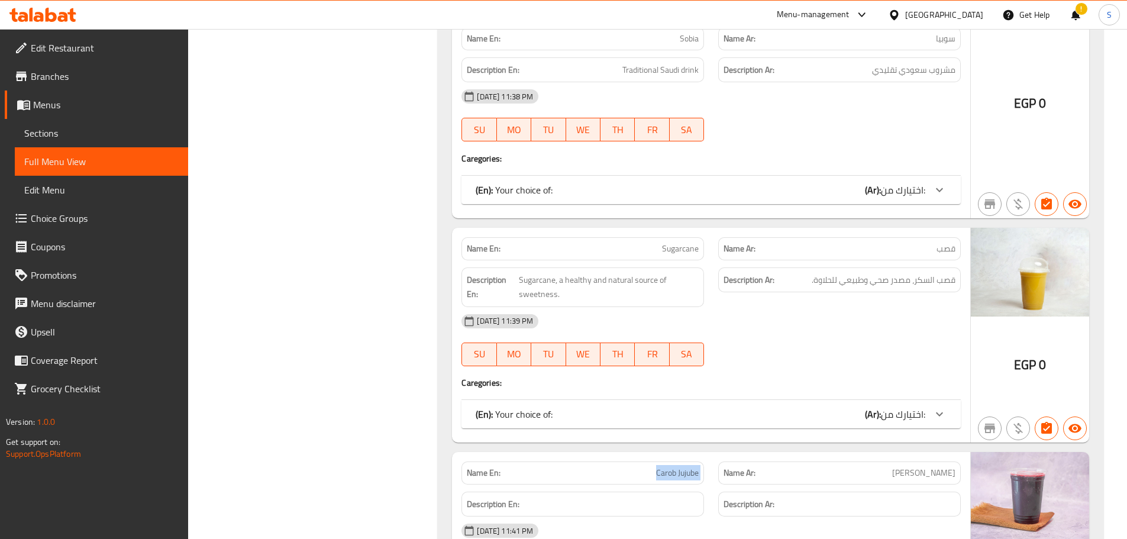
click at [696, 467] on span "Carob Jujube" at bounding box center [677, 473] width 43 height 12
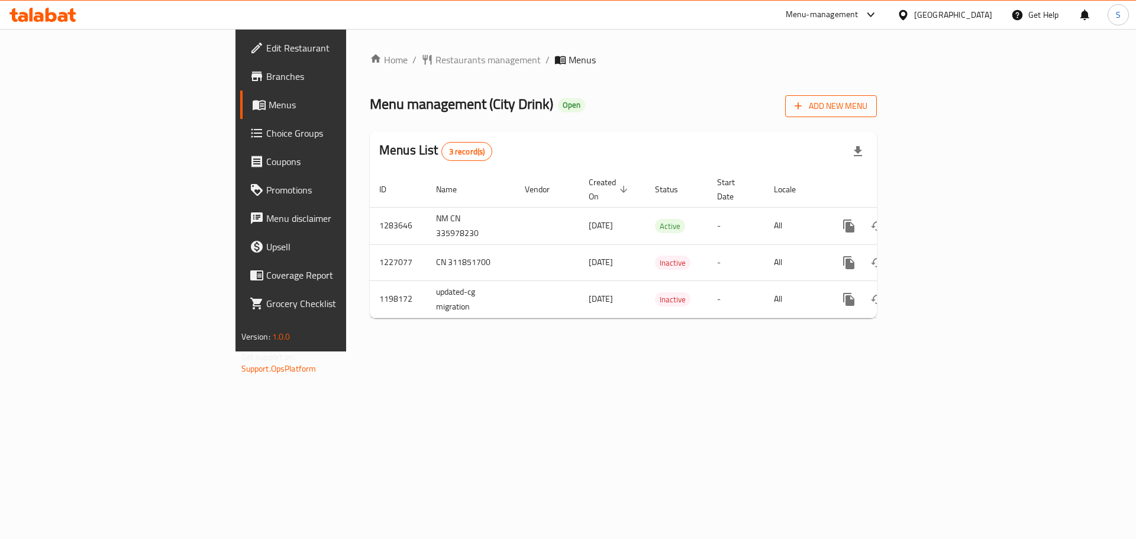
click at [867, 105] on span "Add New Menu" at bounding box center [831, 106] width 73 height 15
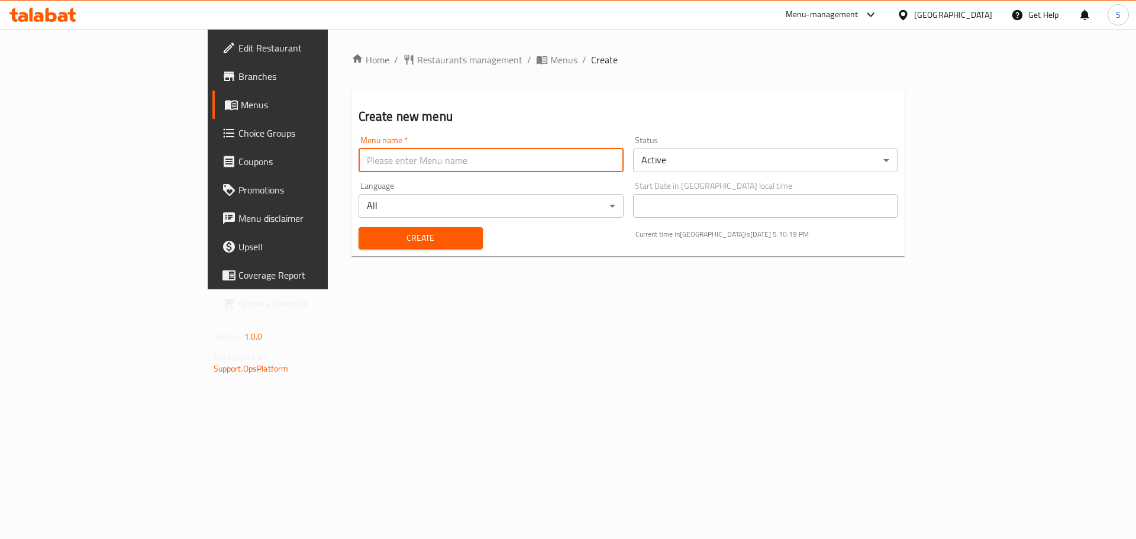
click at [359, 164] on input "text" at bounding box center [491, 161] width 265 height 24
drag, startPoint x: 381, startPoint y: 160, endPoint x: 333, endPoint y: 153, distance: 49.1
click at [359, 153] on input "New Menu :Case Number (330002027)" at bounding box center [491, 161] width 265 height 24
click at [359, 159] on input "New Menu :Case Number (330002027)" at bounding box center [491, 161] width 265 height 24
click at [427, 168] on input "New Menu :Case Number (330002027)" at bounding box center [491, 161] width 265 height 24
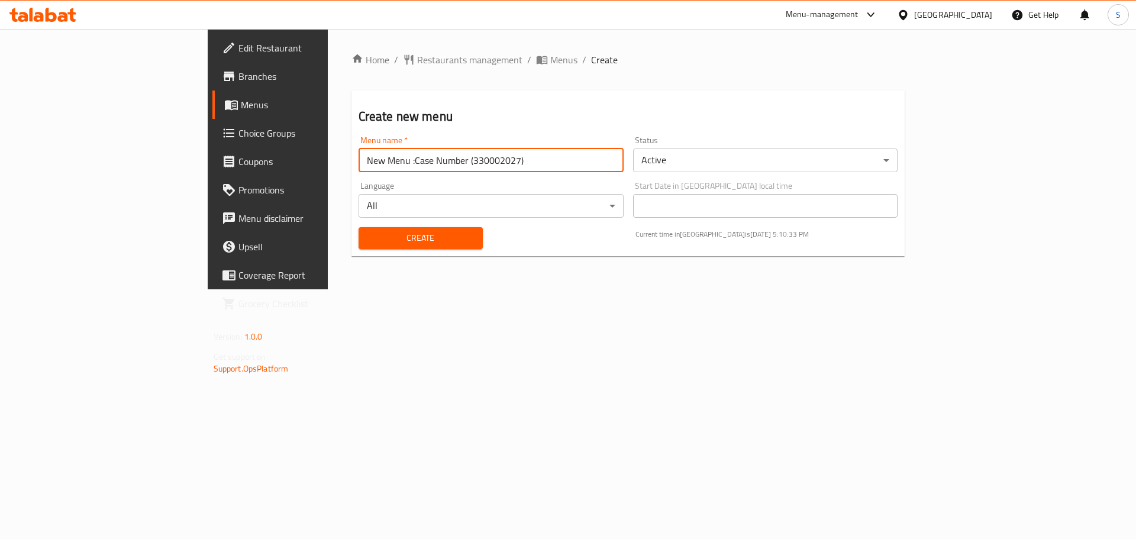
drag, startPoint x: 380, startPoint y: 163, endPoint x: 334, endPoint y: 152, distance: 47.4
click at [359, 152] on input "New Menu :Case Number (330002027)" at bounding box center [491, 161] width 265 height 24
paste input "42626821"
type input "New Menu :Case Number (342626821)"
click at [856, 159] on body "​ Menu-management [GEOGRAPHIC_DATA] Get Help S Edit Restaurant Branches Menus C…" at bounding box center [568, 284] width 1136 height 510
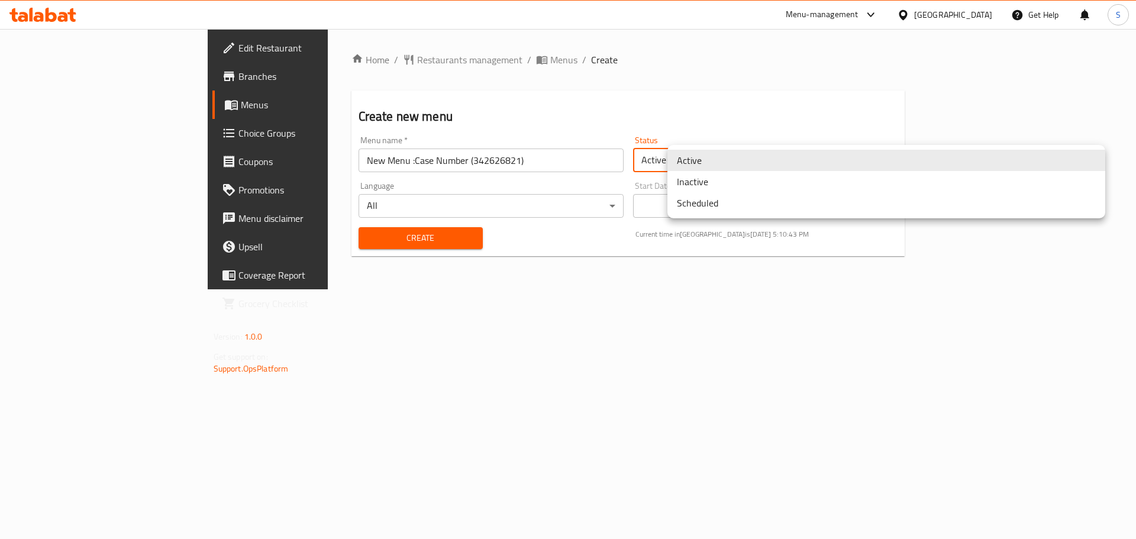
click at [706, 181] on li "Inactive" at bounding box center [886, 181] width 438 height 21
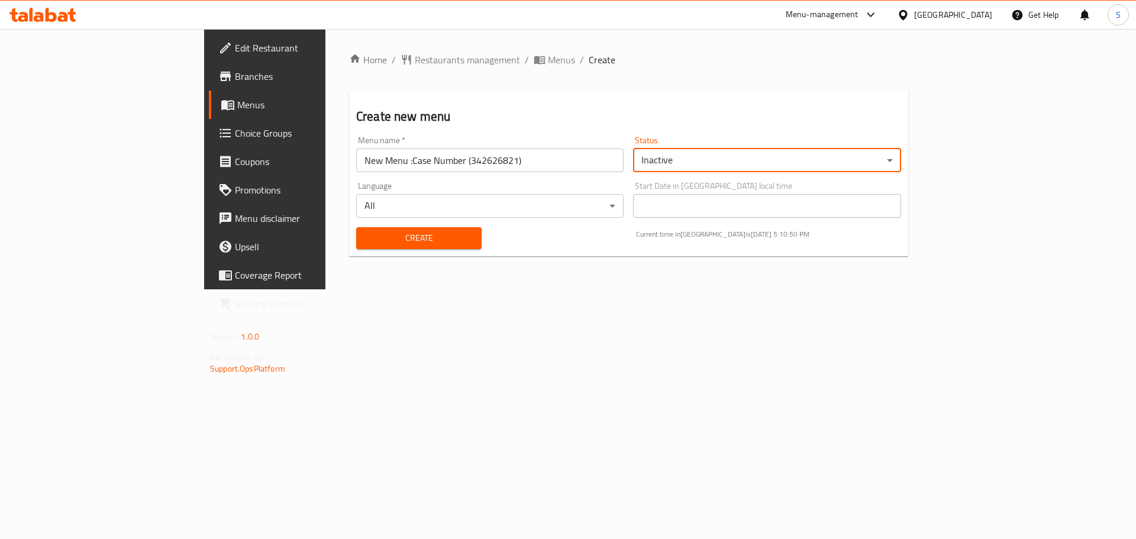
click at [378, 233] on span "Create" at bounding box center [419, 238] width 106 height 15
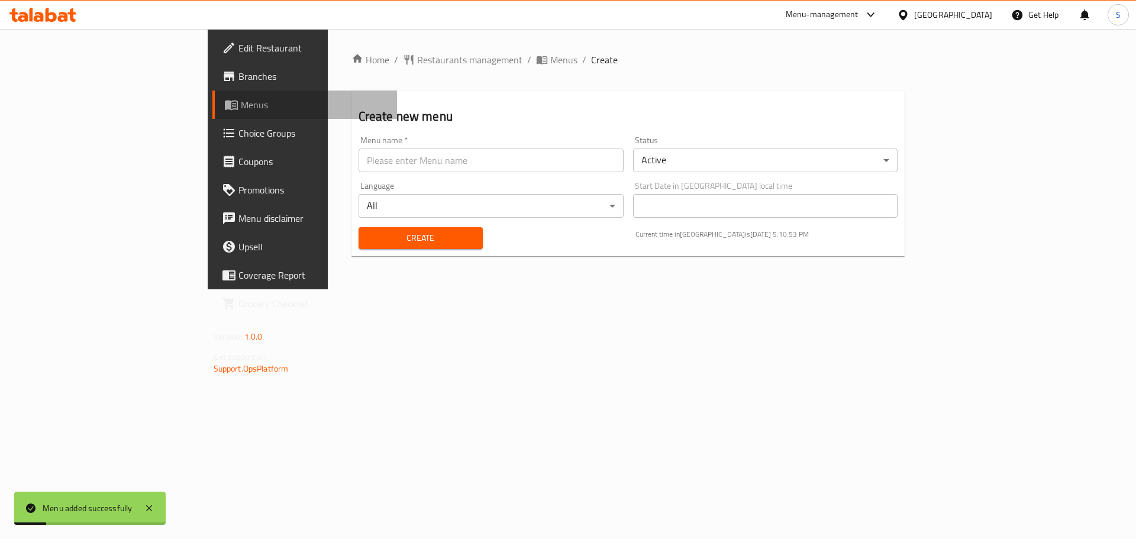
click at [241, 108] on span "Menus" at bounding box center [314, 105] width 147 height 14
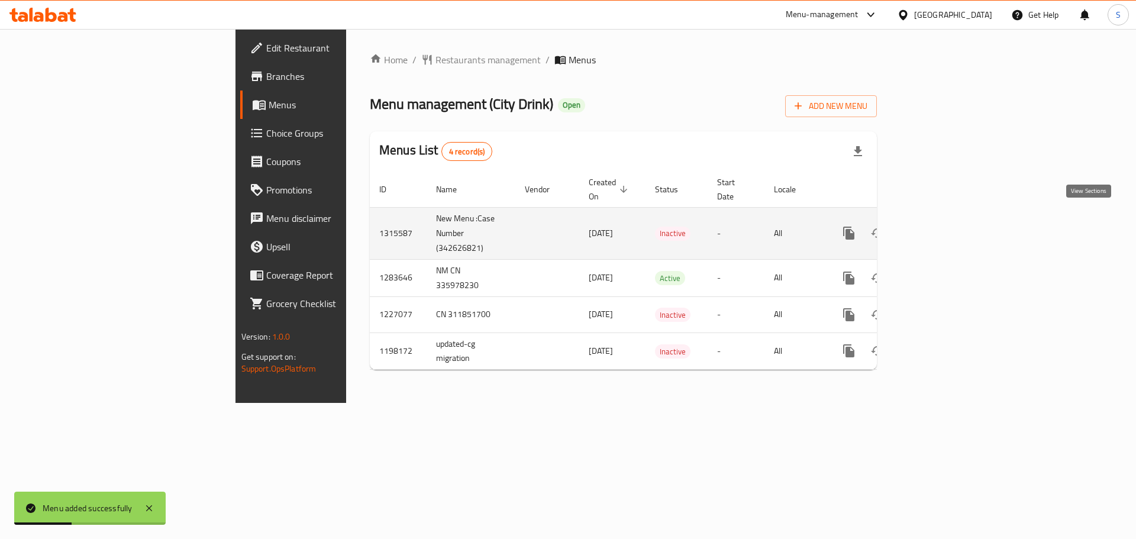
click at [940, 228] on icon "enhanced table" at bounding box center [934, 233] width 11 height 11
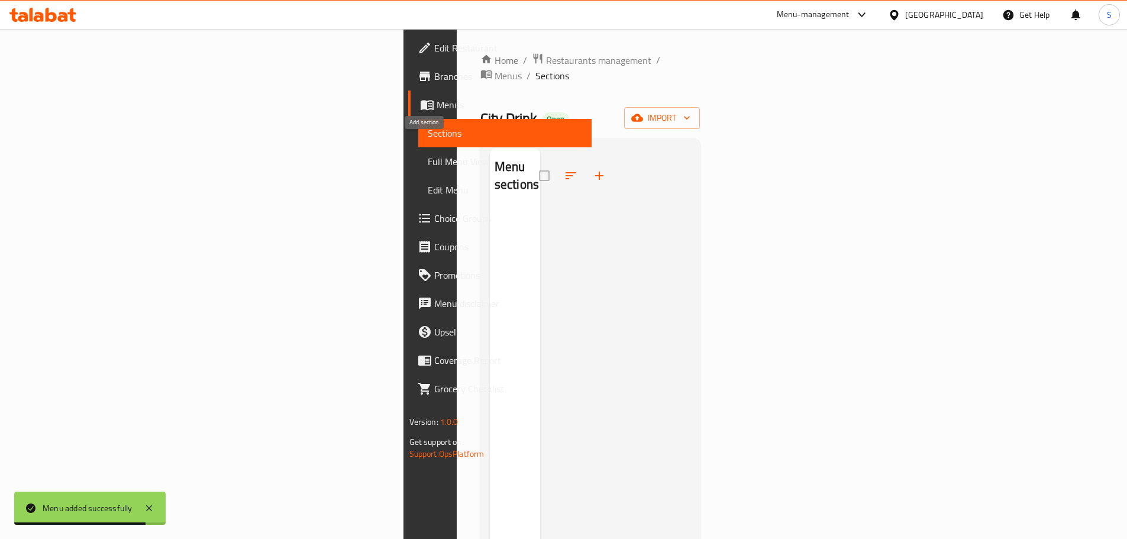
click at [592, 169] on icon "button" at bounding box center [599, 176] width 14 height 14
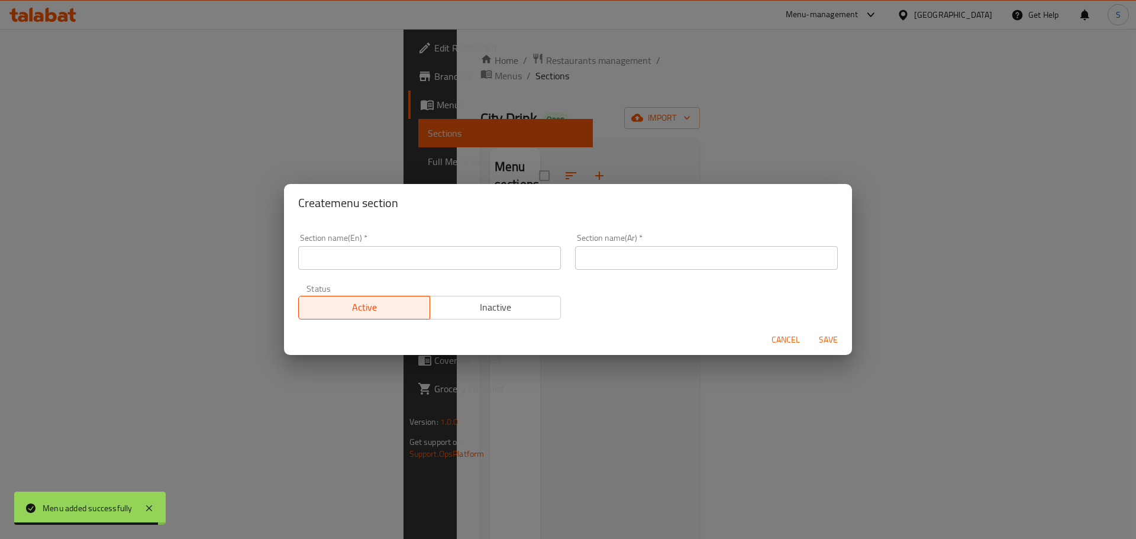
click at [363, 275] on div "Section name(En)   * Section name(En) *" at bounding box center [429, 252] width 277 height 50
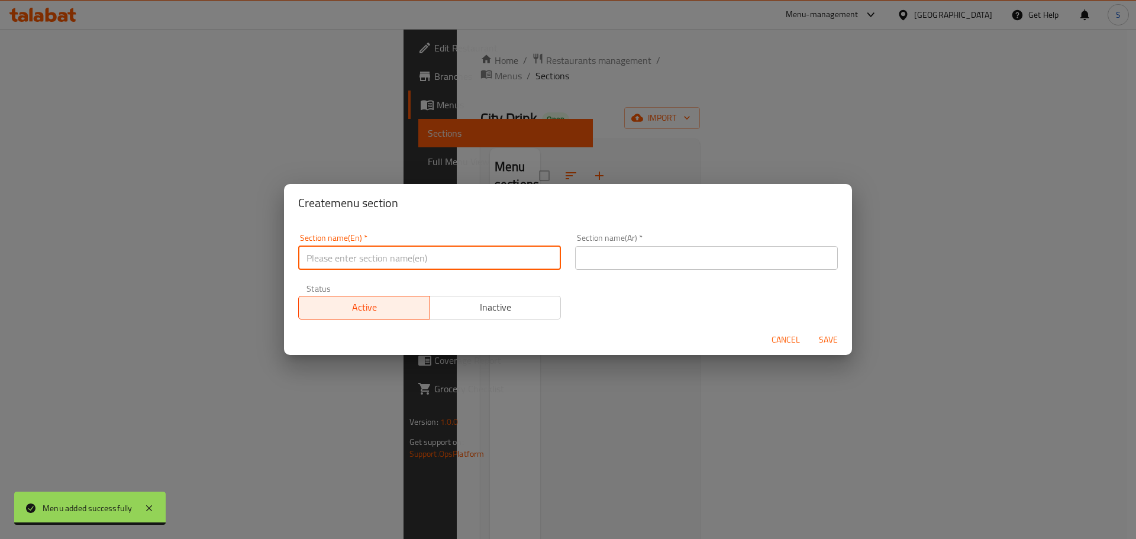
click at [364, 259] on input "text" at bounding box center [429, 258] width 263 height 24
paste input "Vitamins"
type input "Vitamins"
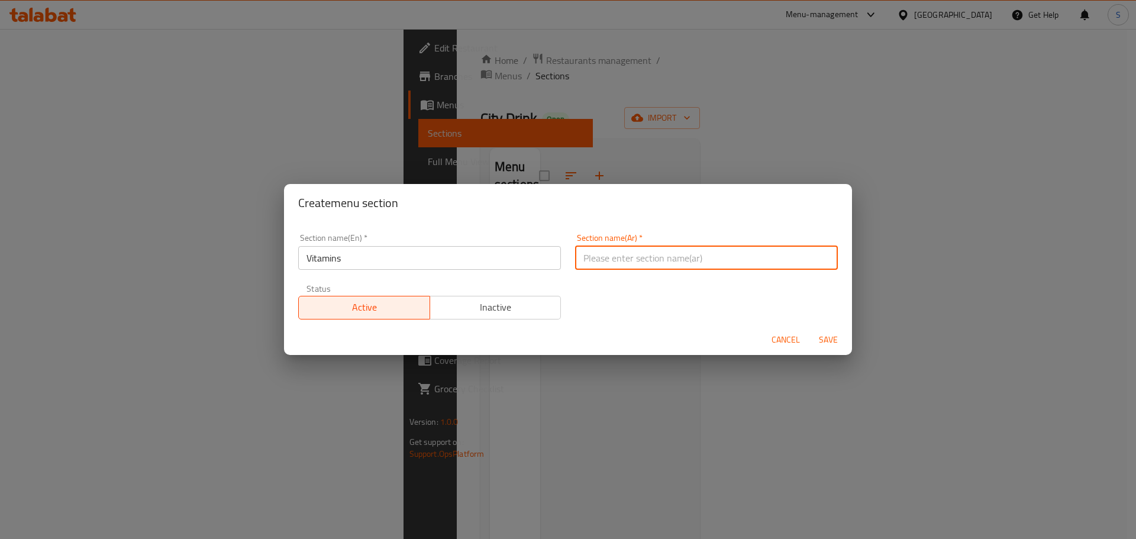
click at [640, 262] on input "text" at bounding box center [706, 258] width 263 height 24
paste input "الفيتامينات"
type input "الفيتامينات"
drag, startPoint x: 828, startPoint y: 340, endPoint x: 826, endPoint y: 359, distance: 19.1
click at [829, 339] on span "Save" at bounding box center [828, 340] width 28 height 15
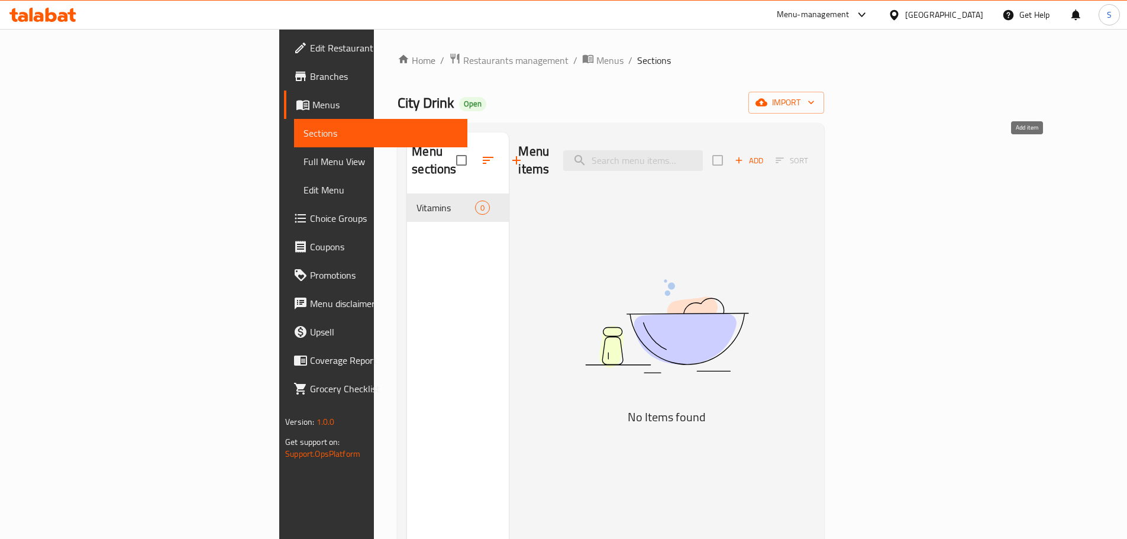
click at [765, 154] on span "Add" at bounding box center [749, 161] width 32 height 14
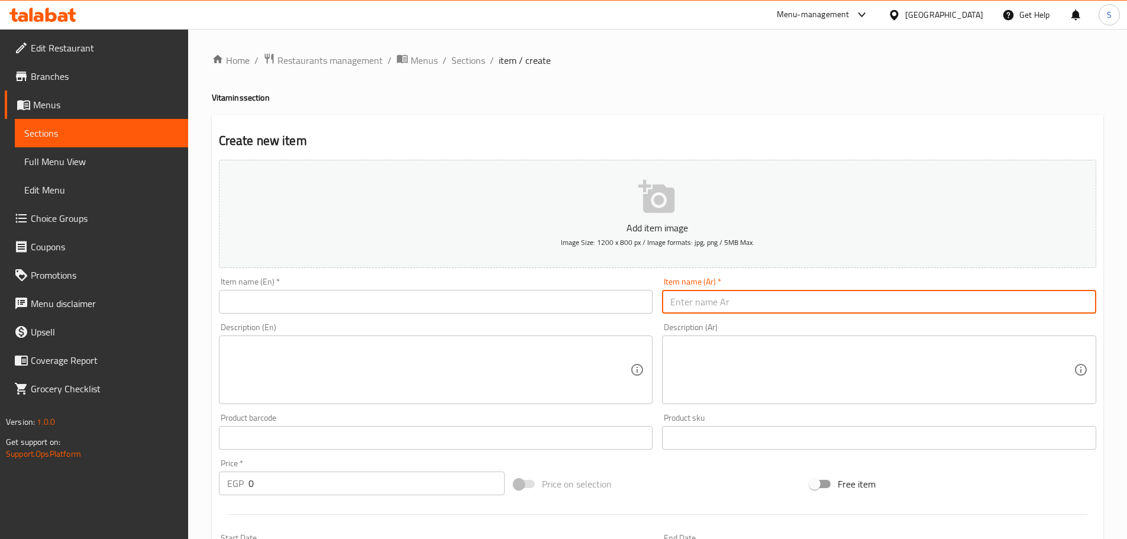
click at [909, 304] on input "text" at bounding box center [879, 302] width 434 height 24
paste input "المنعش"
type input "المنعش"
click at [387, 301] on input "text" at bounding box center [436, 302] width 434 height 24
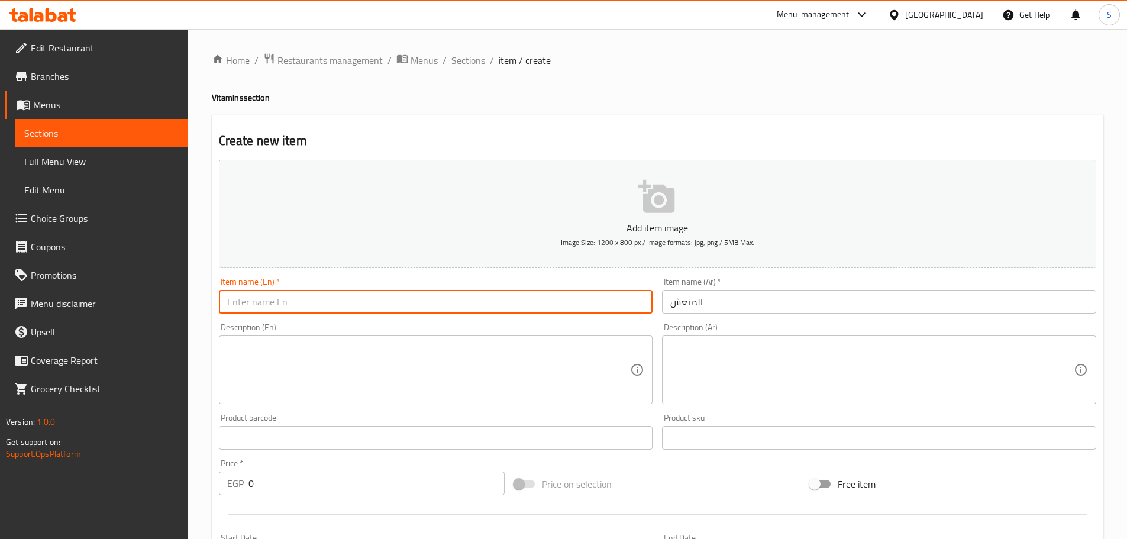
paste input "[PERSON_NAME]"
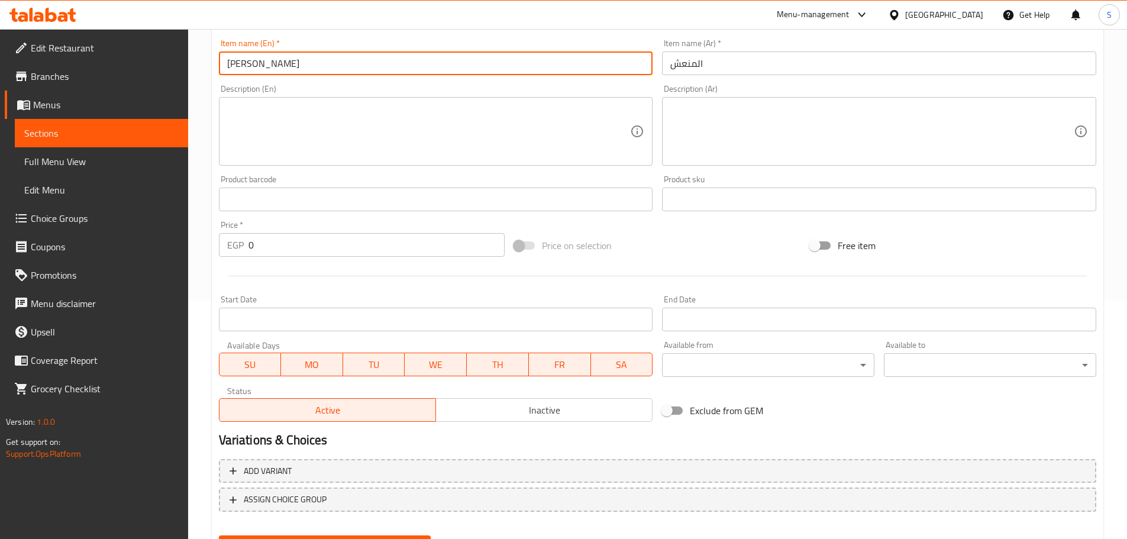
scroll to position [238, 0]
type input "[PERSON_NAME]"
click at [307, 112] on textarea at bounding box center [429, 132] width 404 height 56
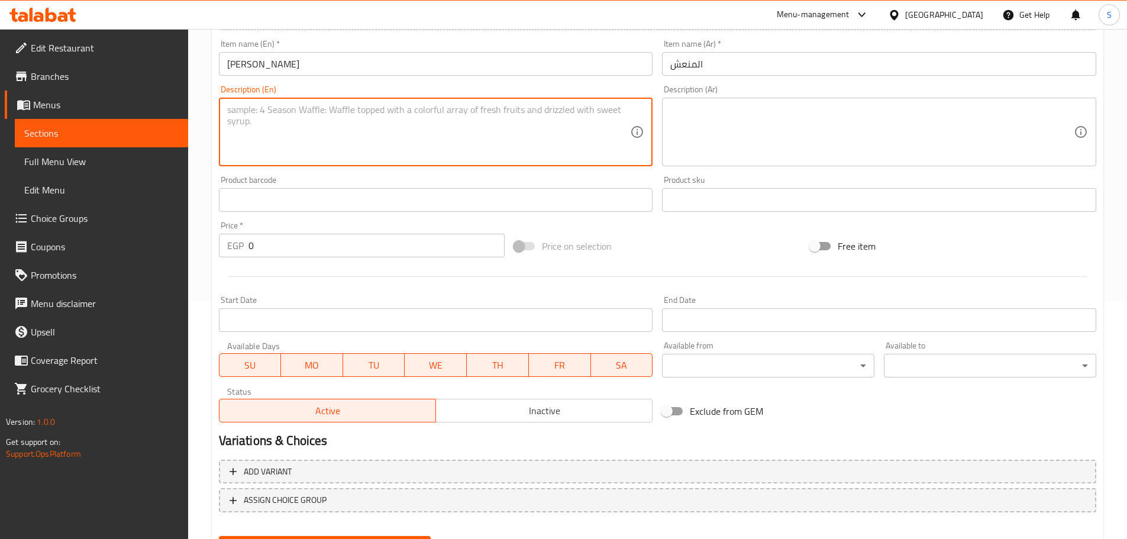
paste textarea "Kiwi, strawberry and lemon"
click at [371, 109] on textarea "Kiwi, strawberry and lemon" at bounding box center [429, 132] width 404 height 56
type textarea "Kiwi, strawberry and lemon."
click at [770, 123] on textarea at bounding box center [872, 132] width 404 height 56
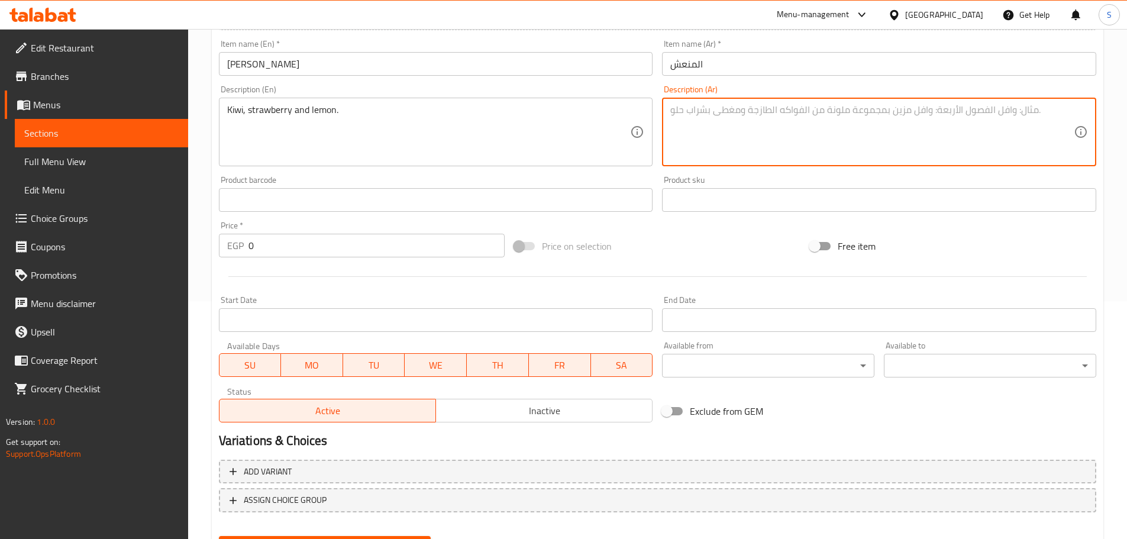
paste textarea "كيوي، فراولة و ليمون"
click at [778, 111] on textarea "كيوي، فراولة و ليمون" at bounding box center [872, 132] width 404 height 56
type textarea "كيوي، فراولة و ليمون."
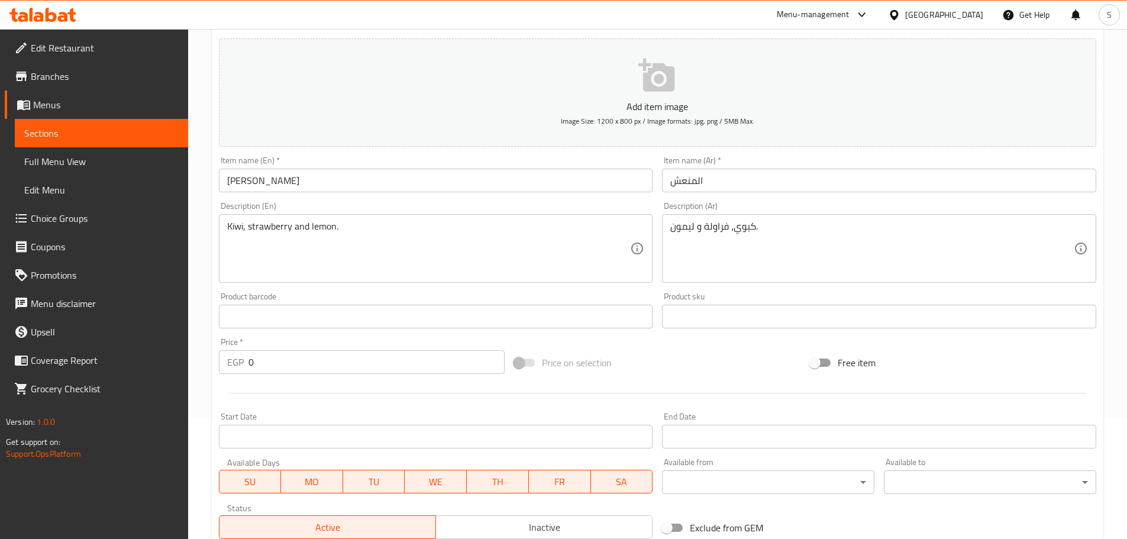
scroll to position [0, 0]
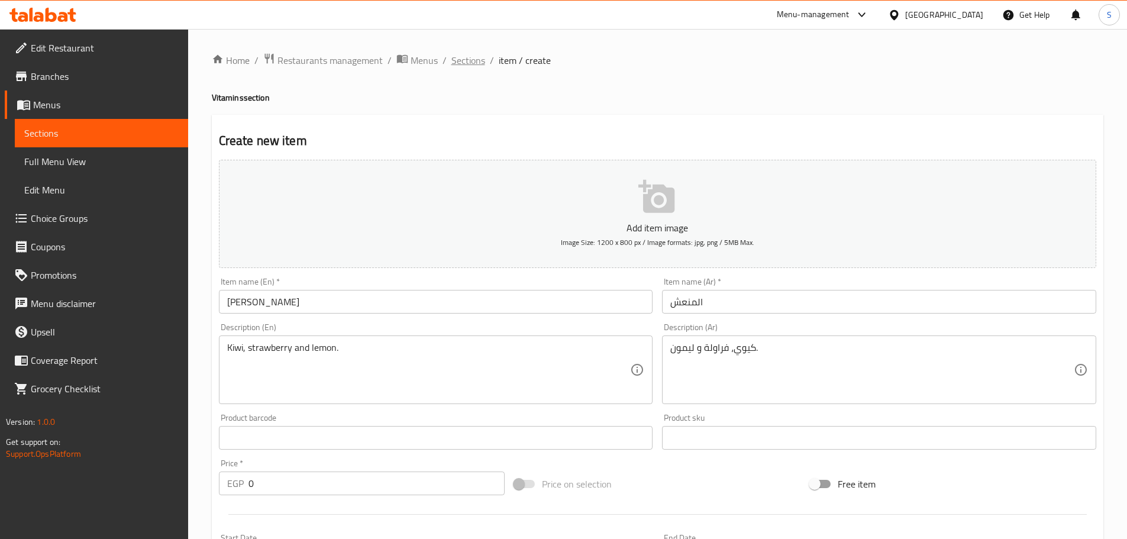
click at [469, 55] on span "Sections" at bounding box center [468, 60] width 34 height 14
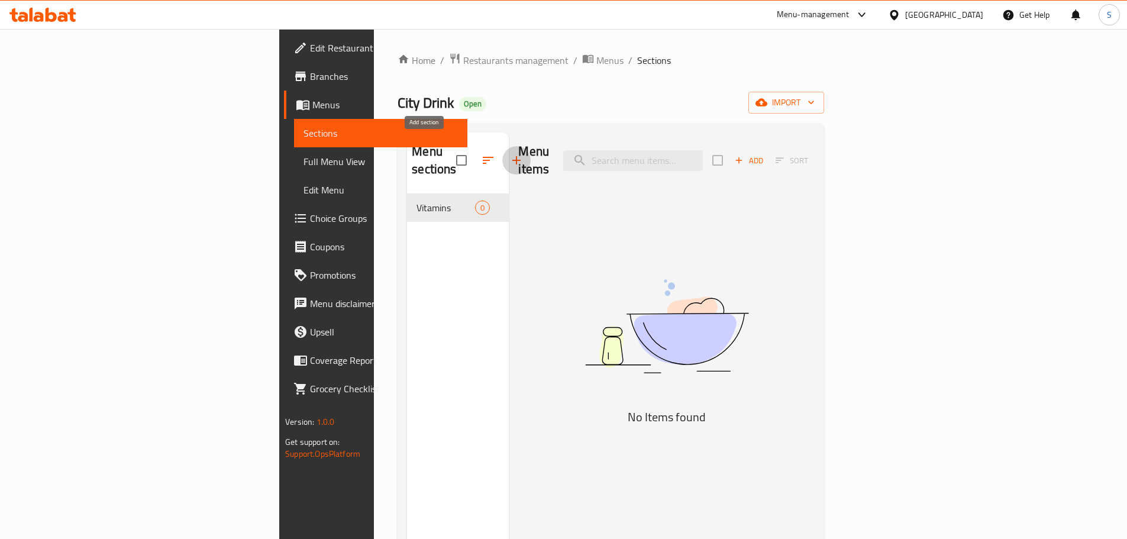
click at [509, 153] on icon "button" at bounding box center [516, 160] width 14 height 14
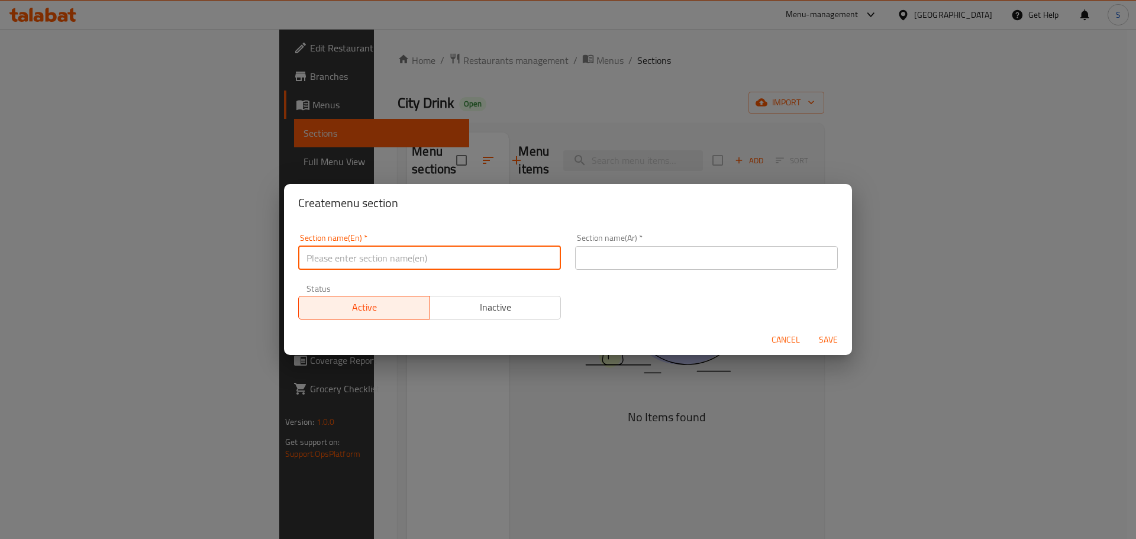
click at [399, 259] on input "text" at bounding box center [429, 258] width 263 height 24
paste input "Energy Drinks"
type input "Energy Drinks"
click at [686, 259] on input "text" at bounding box center [706, 258] width 263 height 24
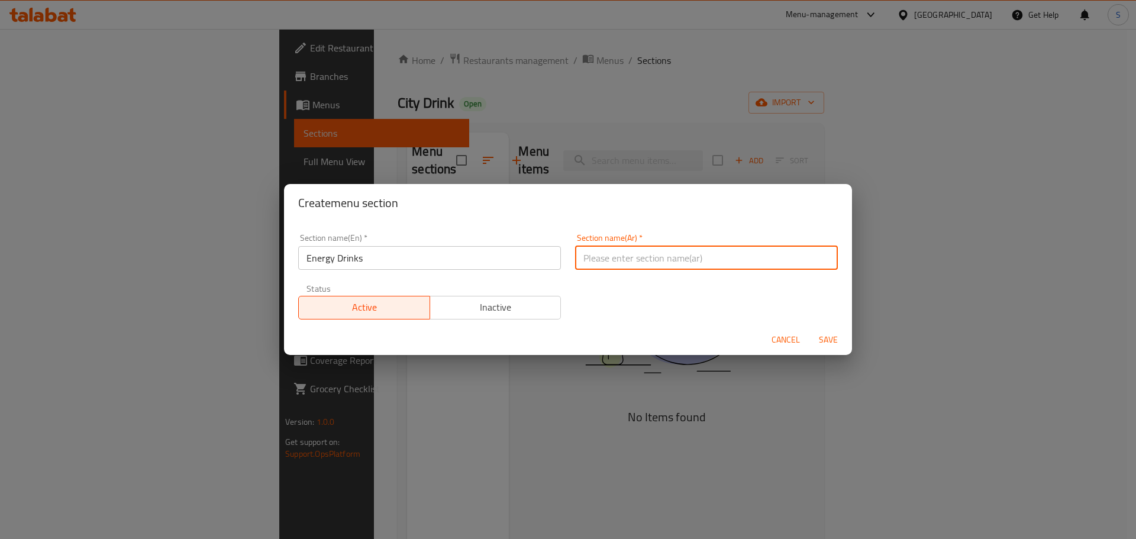
paste input "مشروبات الطاقة"
type input "مشروبات الطاقة"
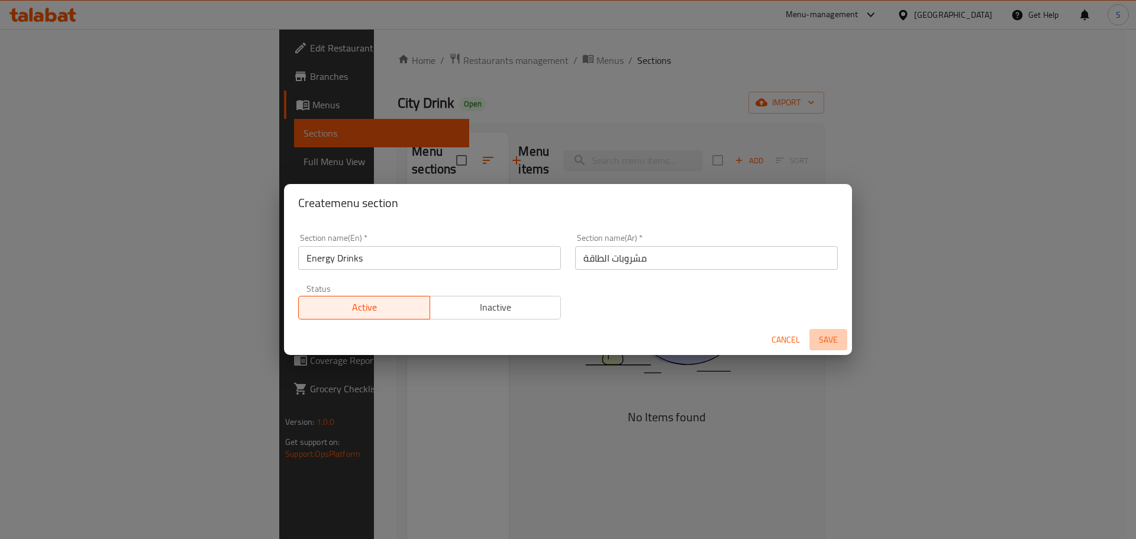
click at [828, 340] on span "Save" at bounding box center [828, 340] width 28 height 15
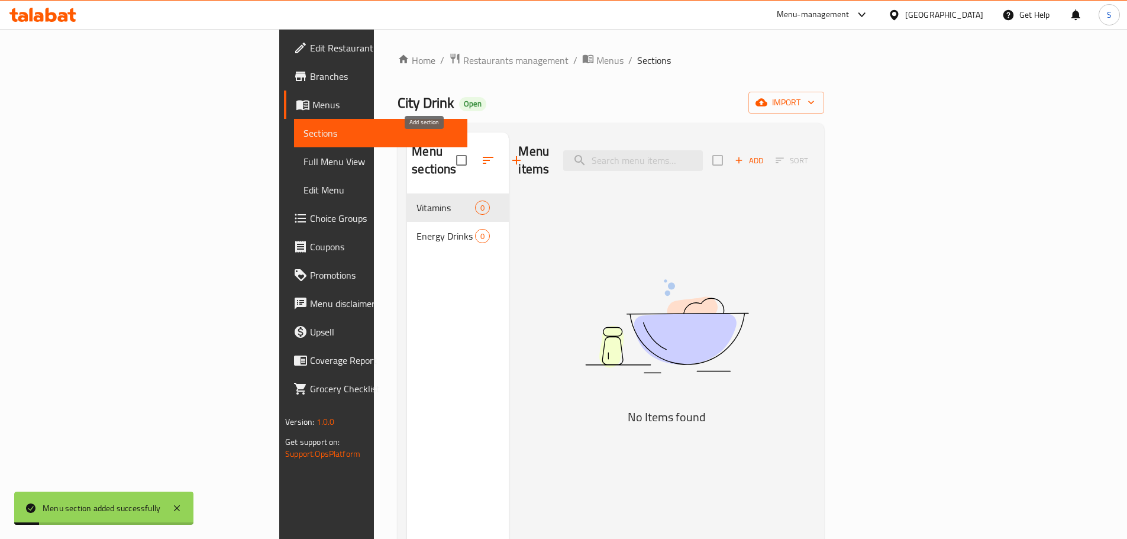
click at [509, 154] on icon "button" at bounding box center [516, 160] width 14 height 14
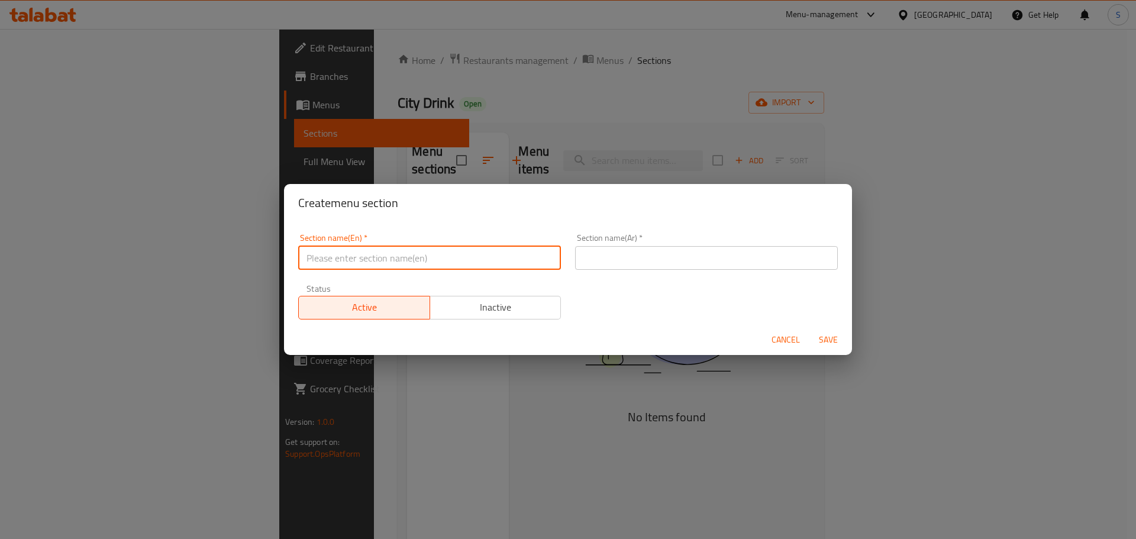
click at [391, 261] on input "text" at bounding box center [429, 258] width 263 height 24
paste input "Radaat"
type input "Radaat New City Drink With Nuts"
click at [636, 253] on input "text" at bounding box center [706, 258] width 263 height 24
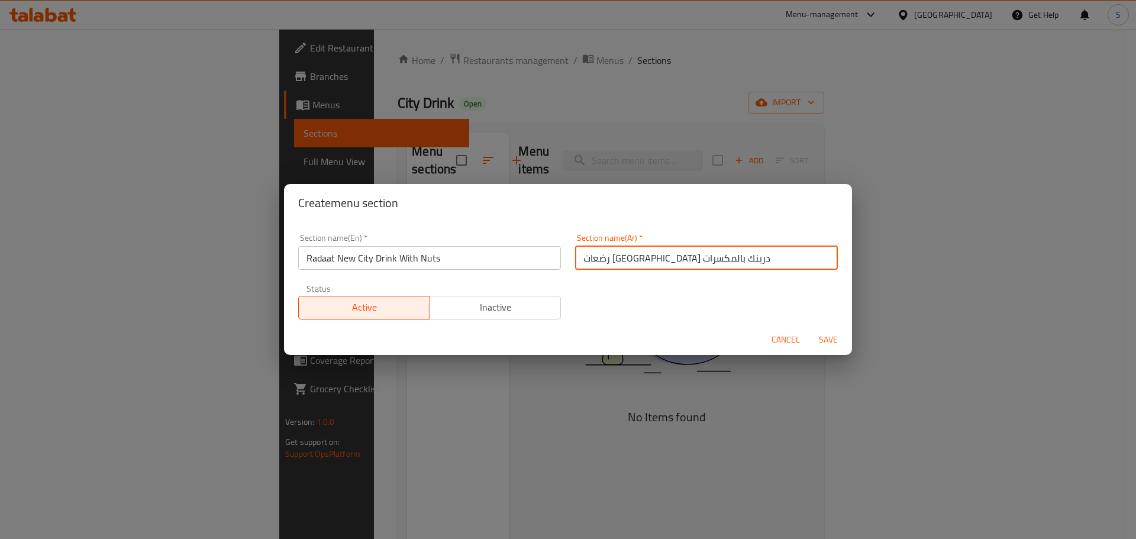
type input "رضعات [GEOGRAPHIC_DATA] درينك بالمكسرات"
click at [830, 338] on span "Save" at bounding box center [828, 340] width 28 height 15
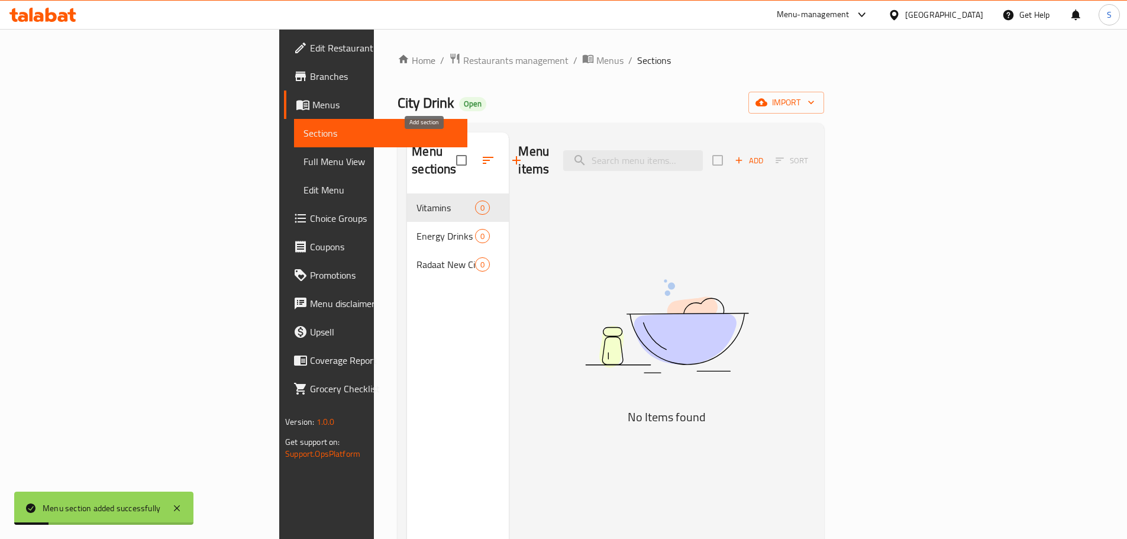
click at [509, 153] on icon "button" at bounding box center [516, 160] width 14 height 14
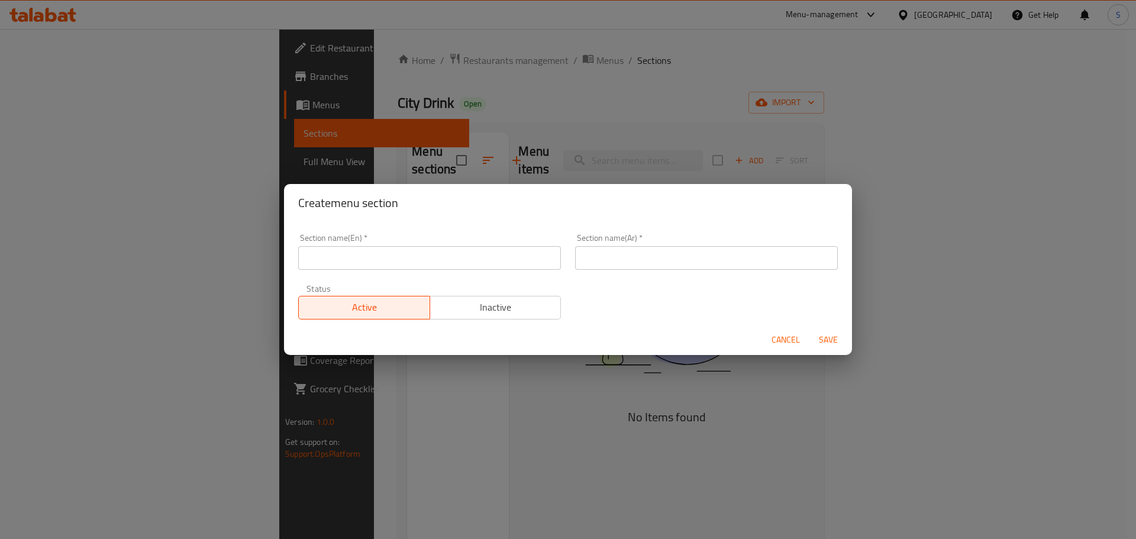
click at [625, 248] on input "text" at bounding box center [706, 258] width 263 height 24
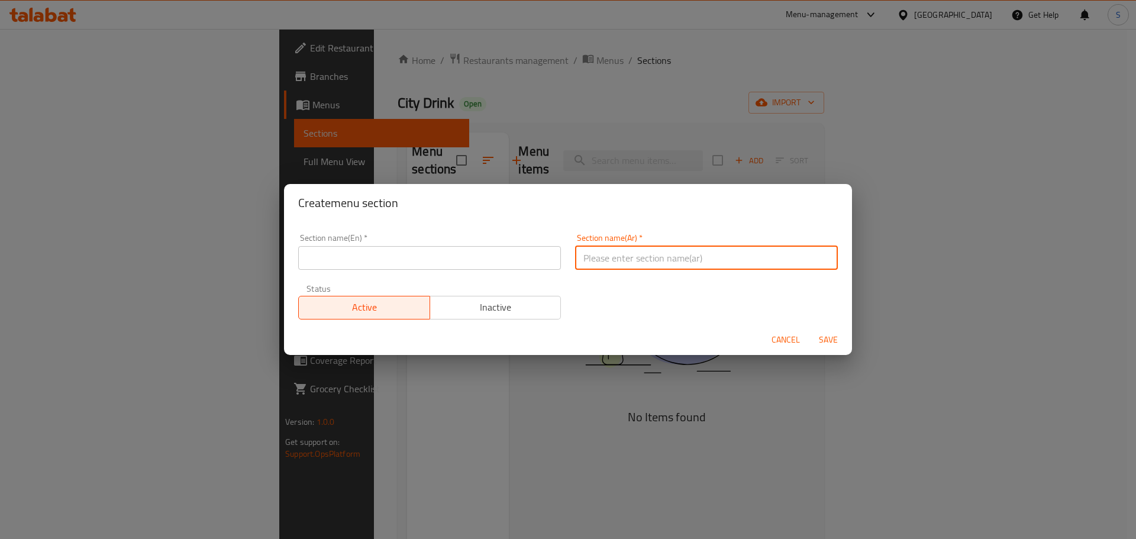
paste input "الأمبراطور"
drag, startPoint x: 611, startPoint y: 260, endPoint x: 614, endPoint y: 272, distance: 12.9
click at [611, 260] on input "الأمبراطور" at bounding box center [706, 258] width 263 height 24
click at [617, 260] on input "الإمبراطور" at bounding box center [706, 258] width 263 height 24
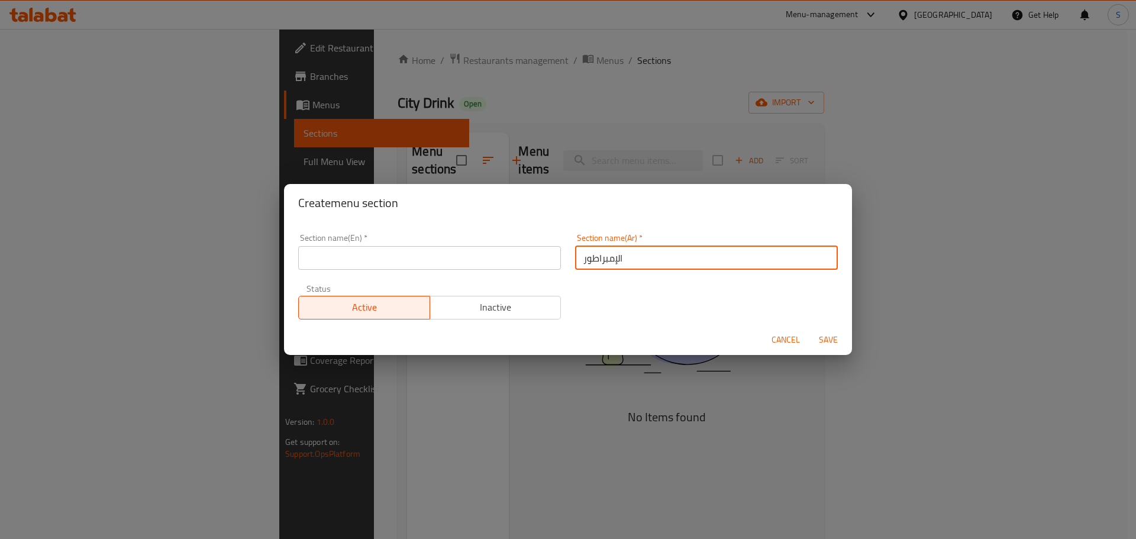
click at [617, 260] on input "الإمبراطور" at bounding box center [706, 258] width 263 height 24
type input "الإمبراطور"
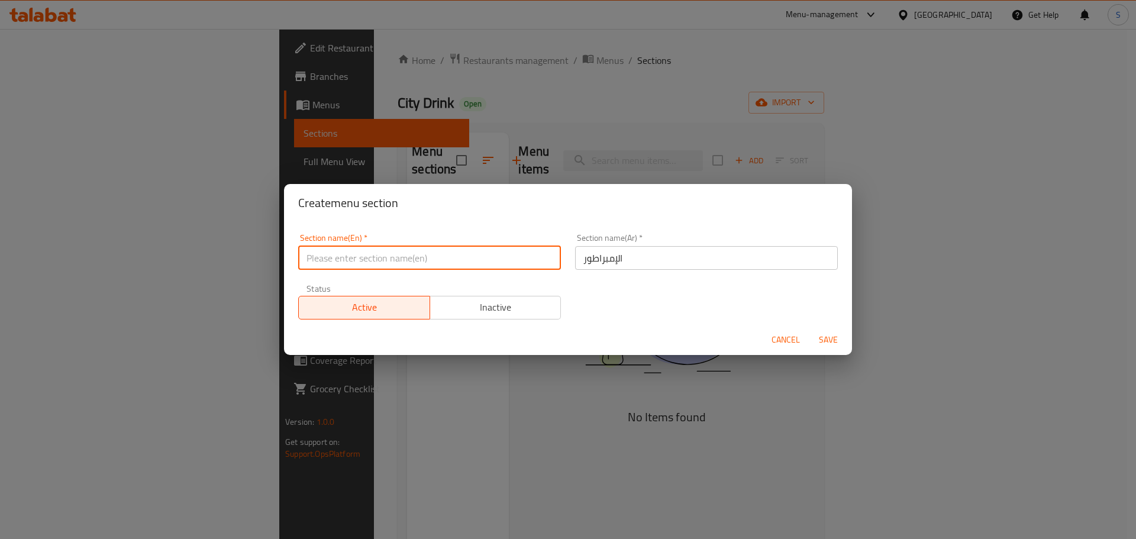
click at [440, 258] on input "text" at bounding box center [429, 258] width 263 height 24
type input "ش"
type input "Al Embrator"
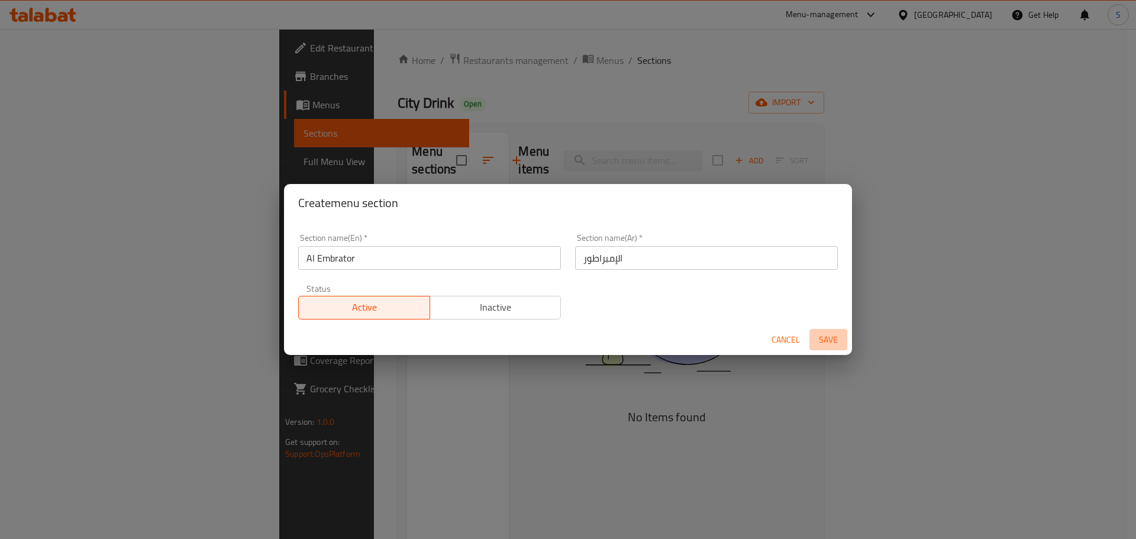
click at [833, 335] on span "Save" at bounding box center [828, 340] width 28 height 15
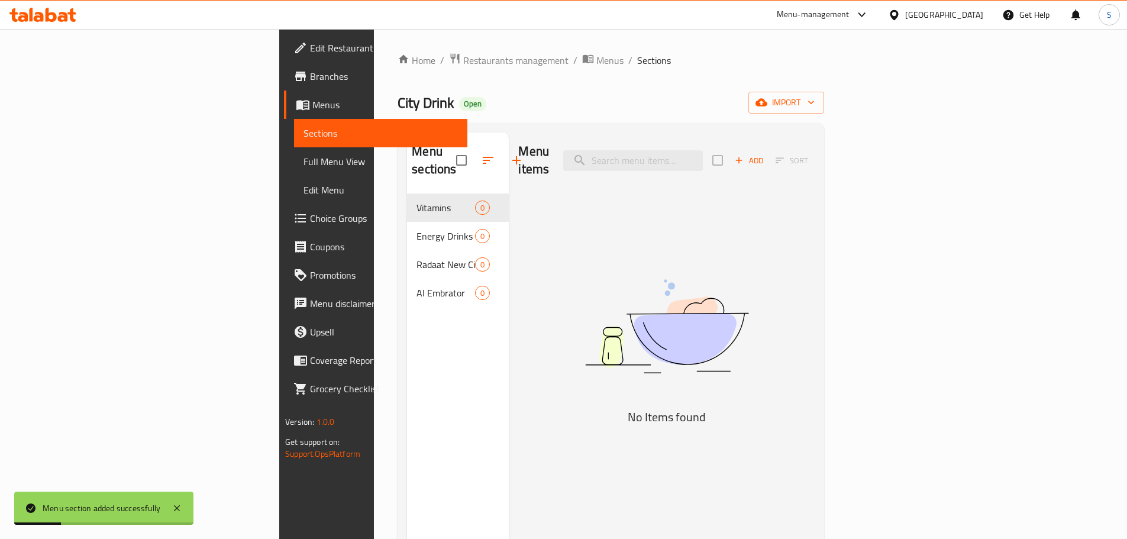
click at [509, 153] on icon "button" at bounding box center [516, 160] width 14 height 14
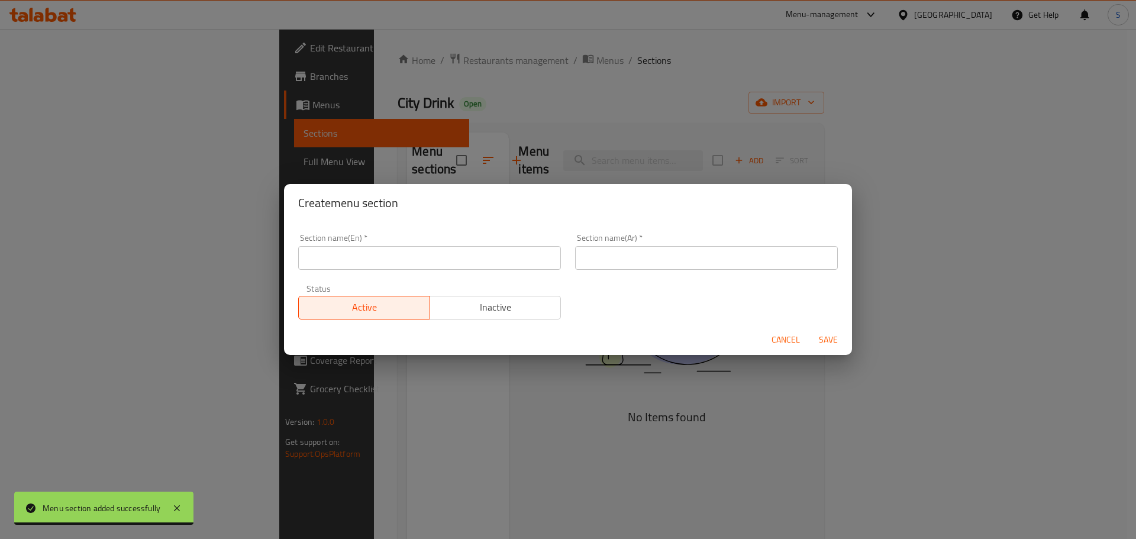
click at [586, 245] on div "Section name(Ar)   * Section name(Ar) *" at bounding box center [706, 252] width 263 height 36
click at [585, 266] on input "text" at bounding box center [706, 258] width 263 height 24
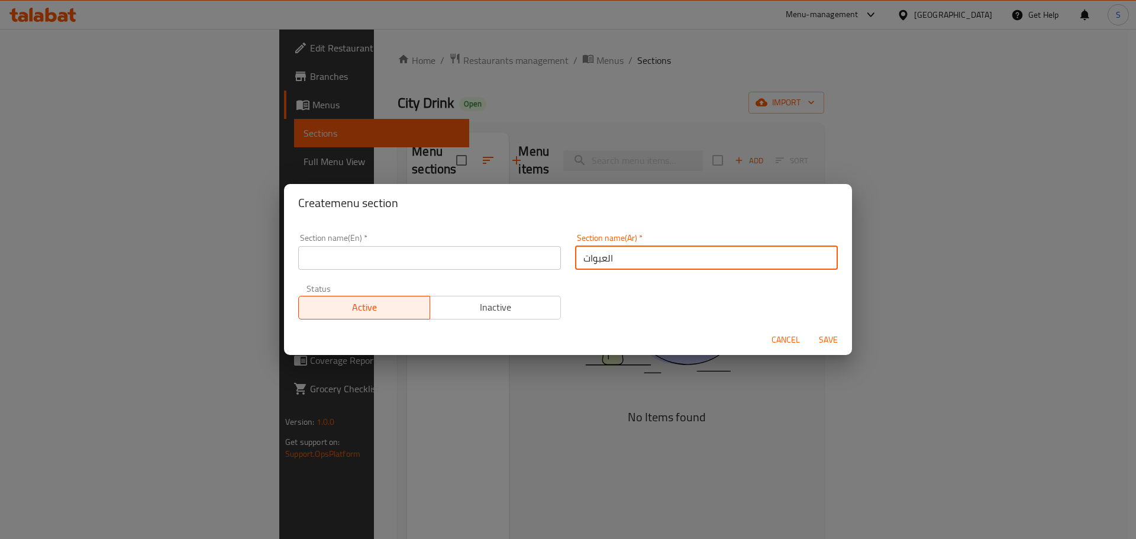
click at [603, 257] on input "العبوات" at bounding box center [706, 258] width 263 height 24
type input "العبوات"
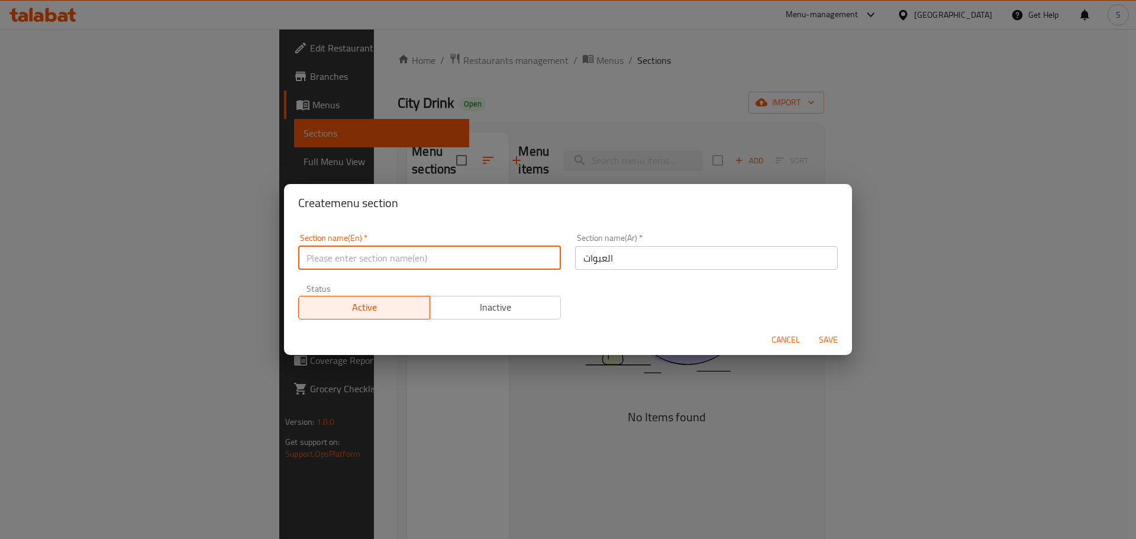
click at [392, 264] on input "text" at bounding box center [429, 258] width 263 height 24
paste input "Packages"
type input "Packages"
click at [822, 335] on span "Save" at bounding box center [828, 340] width 28 height 15
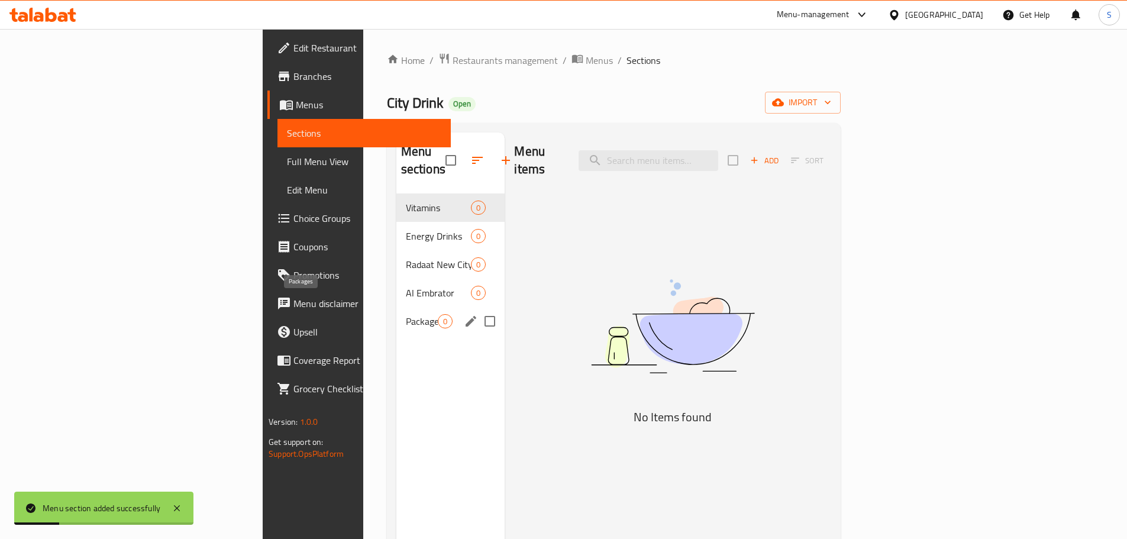
click at [406, 314] on span "Packages" at bounding box center [422, 321] width 33 height 14
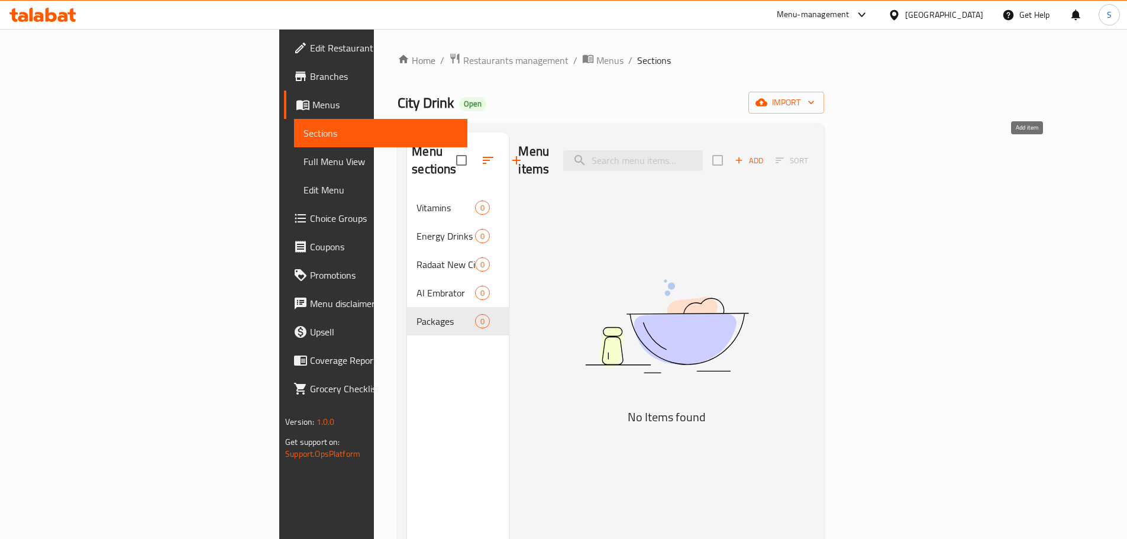
click at [765, 154] on span "Add" at bounding box center [749, 161] width 32 height 14
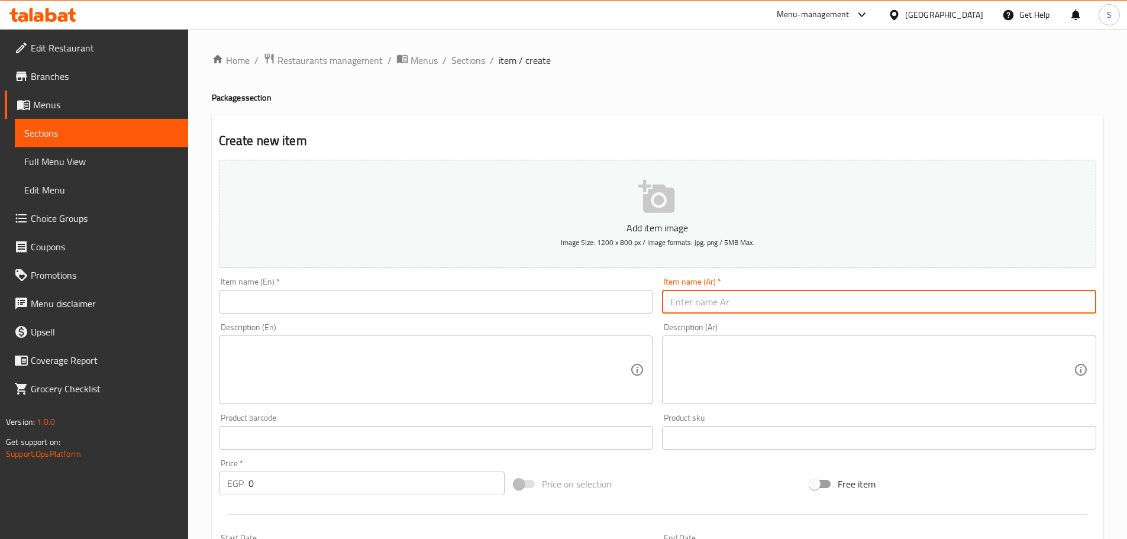
click at [779, 308] on input "text" at bounding box center [879, 302] width 434 height 24
paste input "مانجو"
type input "مانجو"
click at [454, 302] on input "text" at bounding box center [436, 302] width 434 height 24
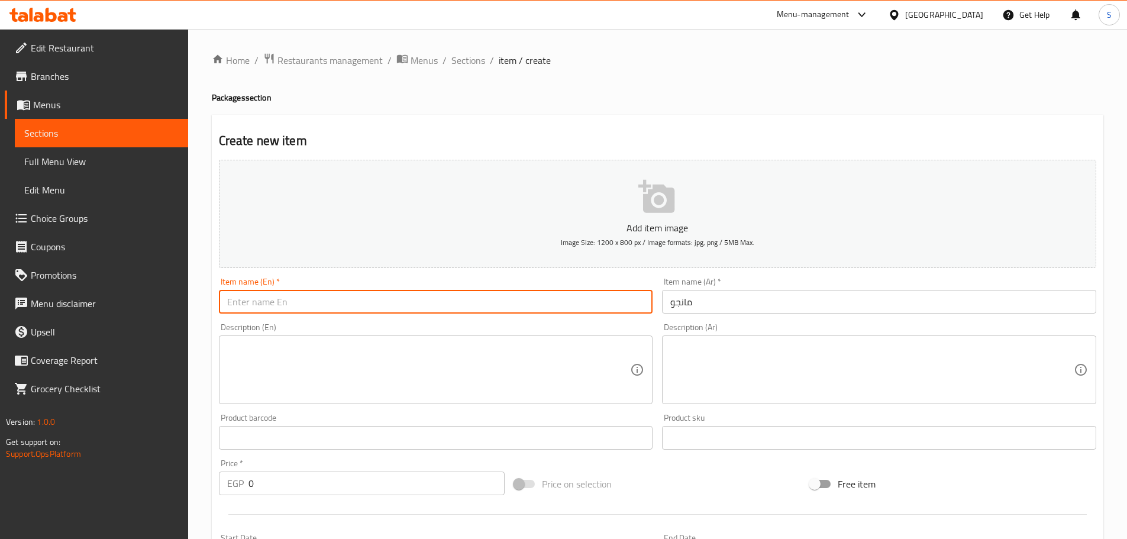
paste input "Mango"
type input "Mango"
click at [240, 341] on div "Description (En)" at bounding box center [436, 369] width 434 height 69
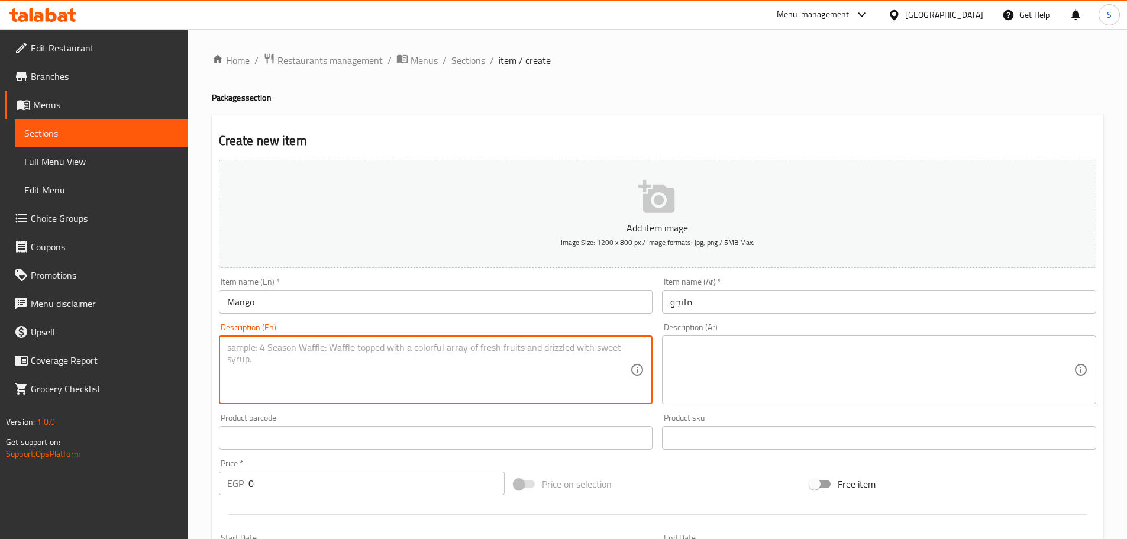
click at [347, 350] on textarea at bounding box center [429, 370] width 404 height 56
paste textarea "1 liter"
click at [346, 350] on textarea "1 liter." at bounding box center [429, 370] width 404 height 56
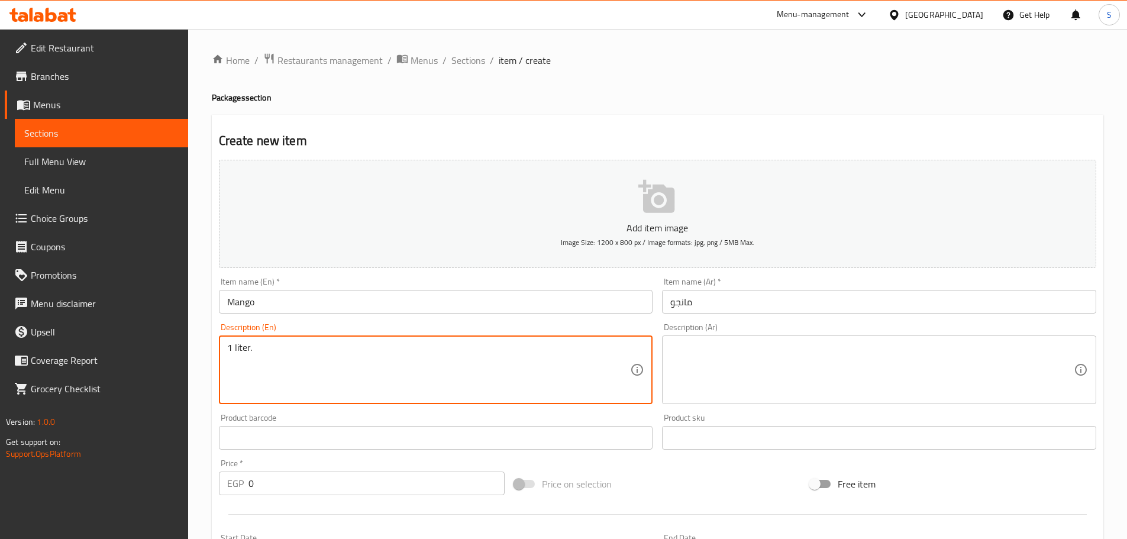
type textarea "1 liter."
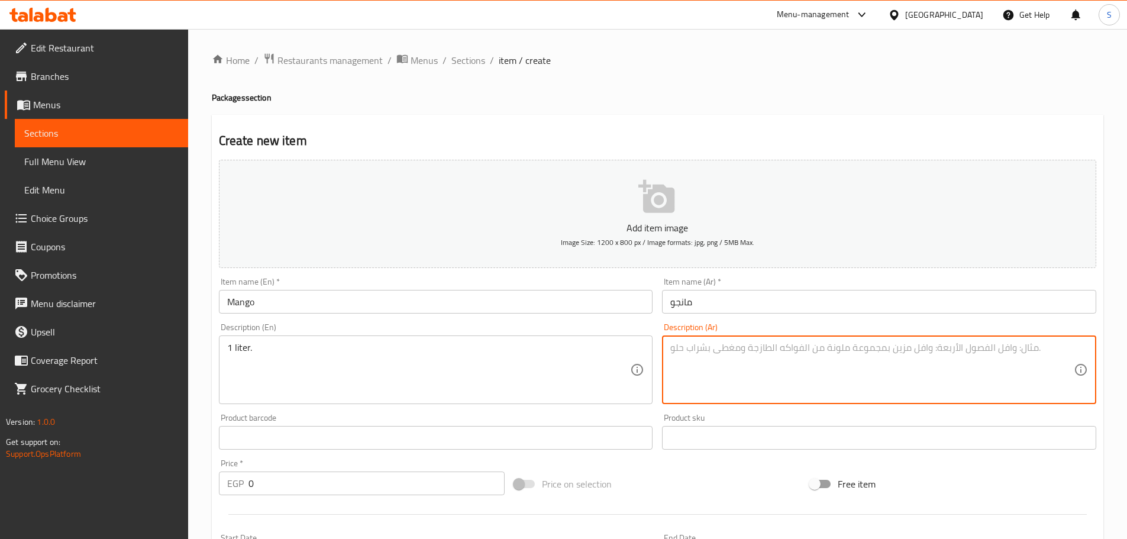
click at [698, 348] on textarea at bounding box center [872, 370] width 404 height 56
paste textarea "1 لتر."
type textarea "1 لتر."
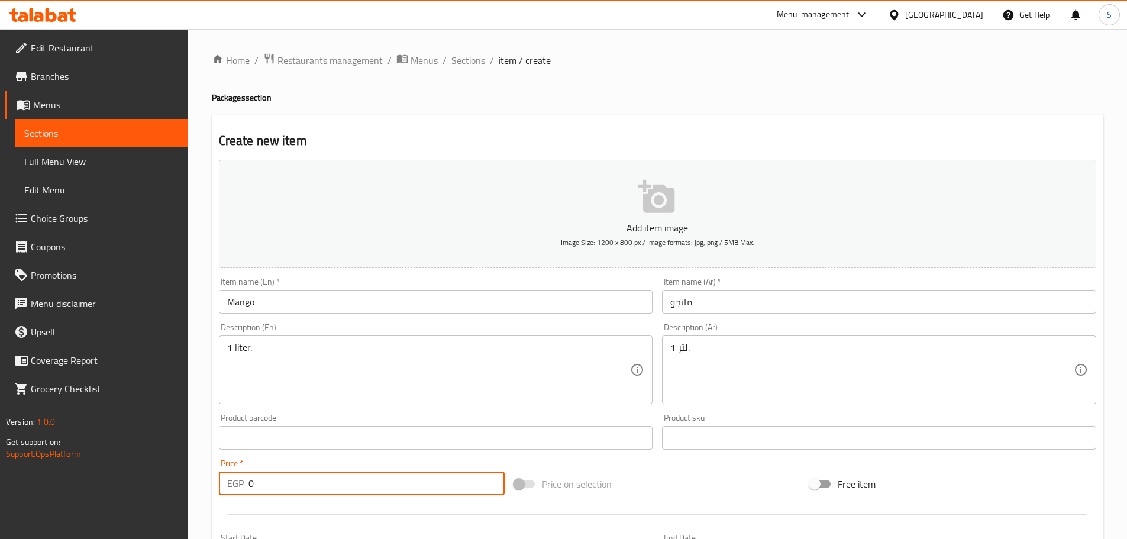
drag, startPoint x: 265, startPoint y: 486, endPoint x: 242, endPoint y: 483, distance: 23.3
click at [242, 483] on div "EGP 0 Price *" at bounding box center [362, 484] width 286 height 24
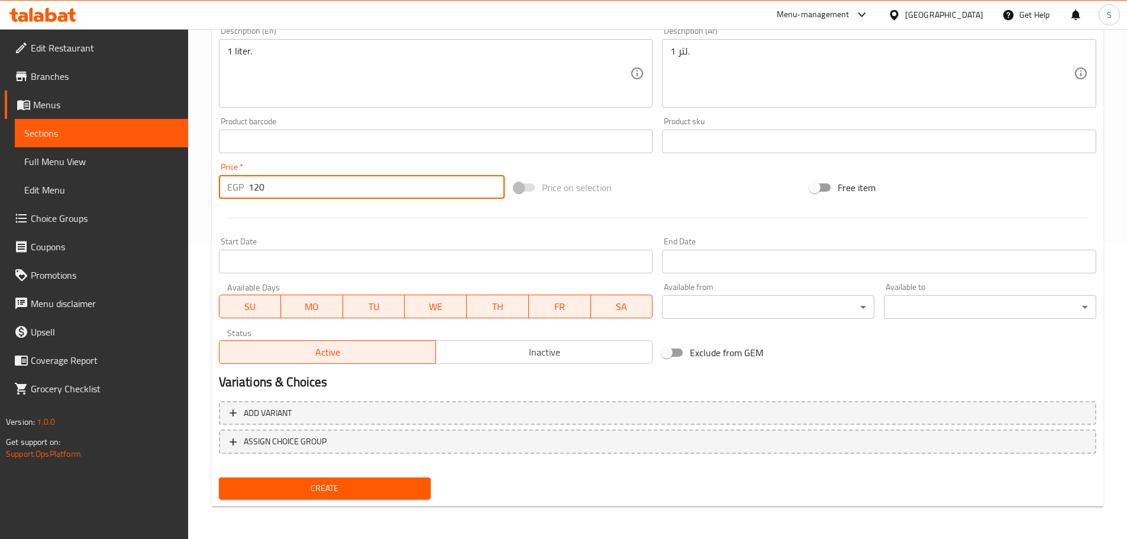
scroll to position [297, 0]
type input "120"
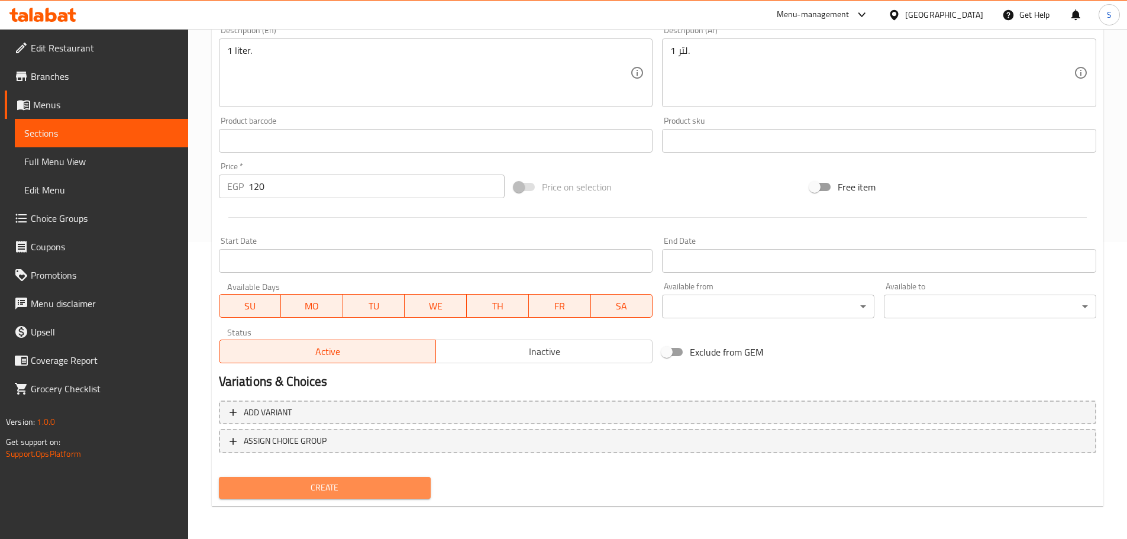
click at [382, 491] on span "Create" at bounding box center [324, 487] width 193 height 15
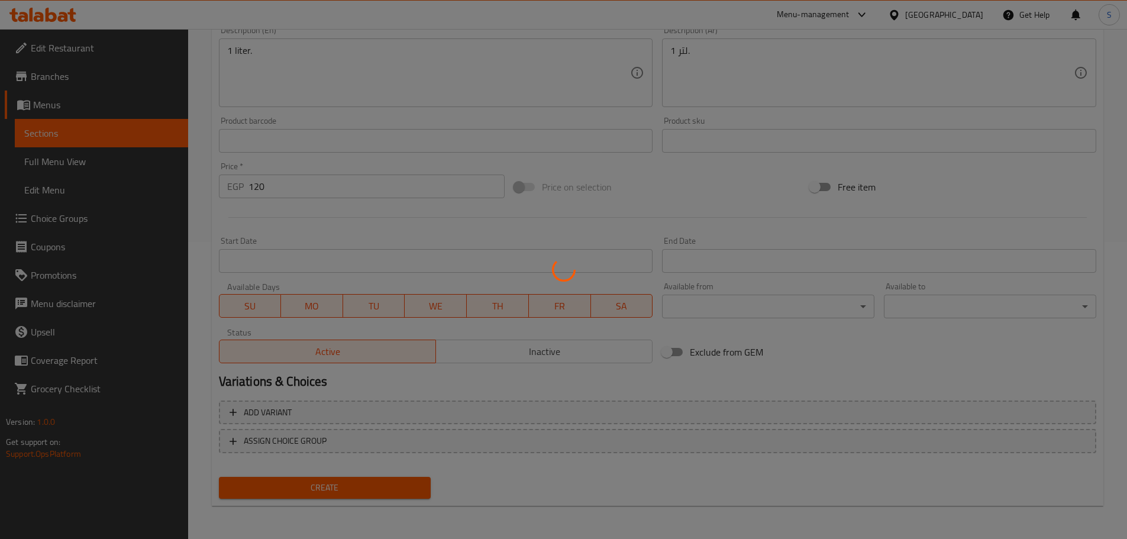
type input "0"
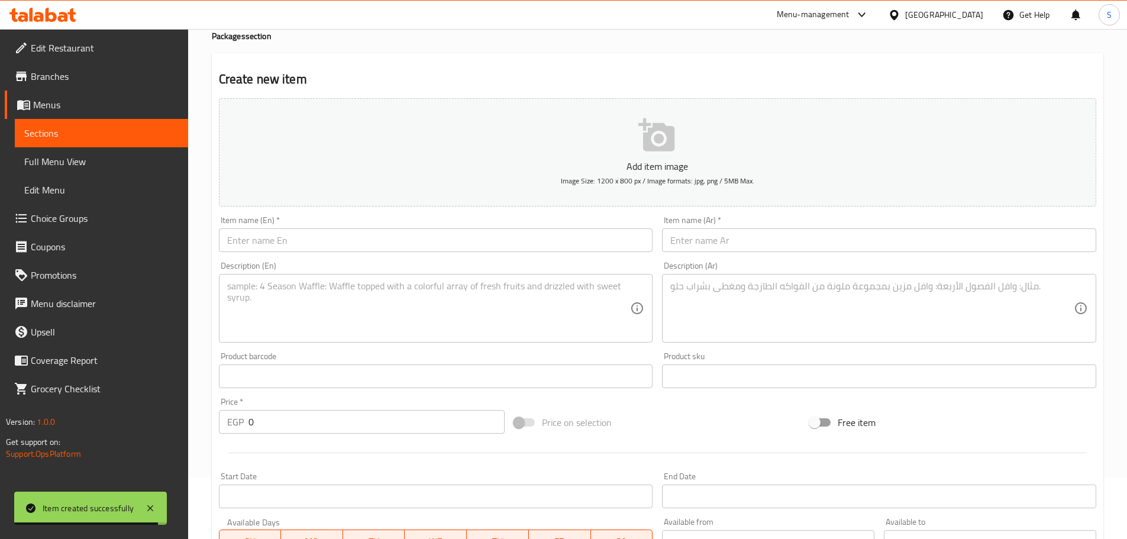
scroll to position [60, 0]
click at [715, 244] on input "text" at bounding box center [879, 242] width 434 height 24
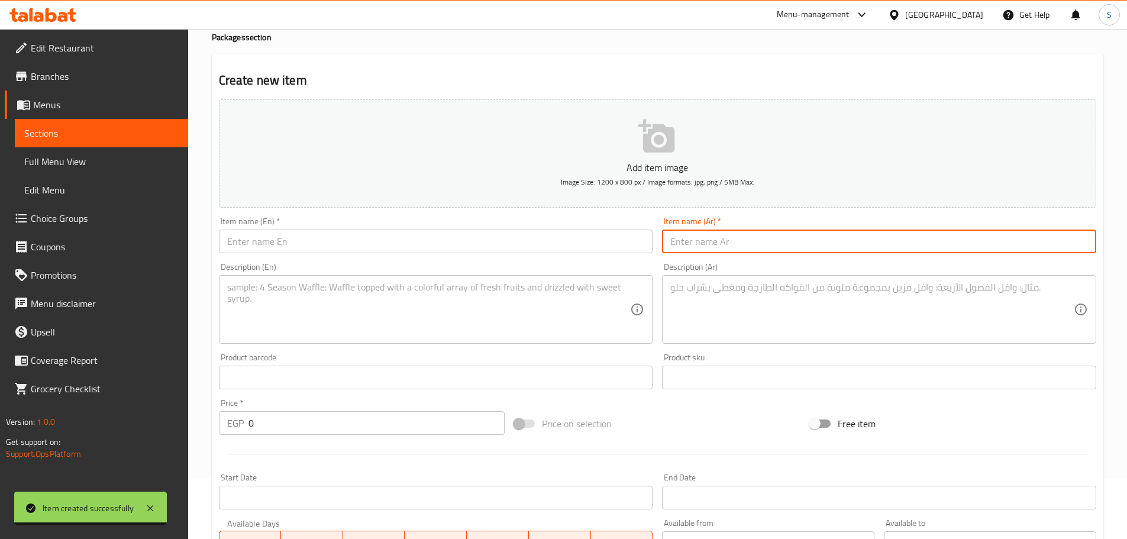
paste input "فراولة"
type input "فراولة"
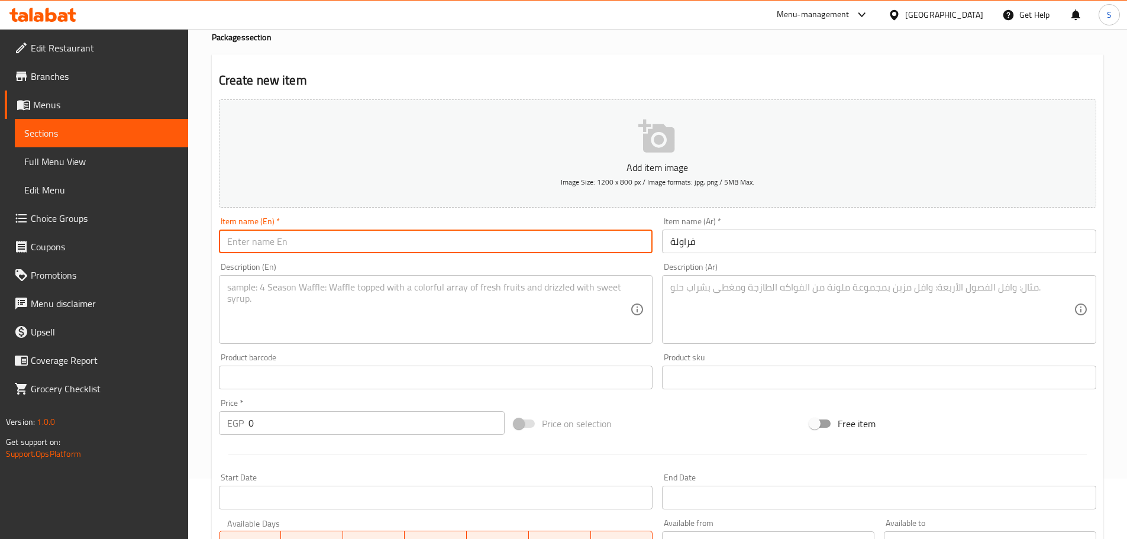
click at [300, 239] on input "text" at bounding box center [436, 242] width 434 height 24
paste input "Strawberry"
type input "Strawberry"
click at [293, 301] on textarea at bounding box center [429, 310] width 404 height 56
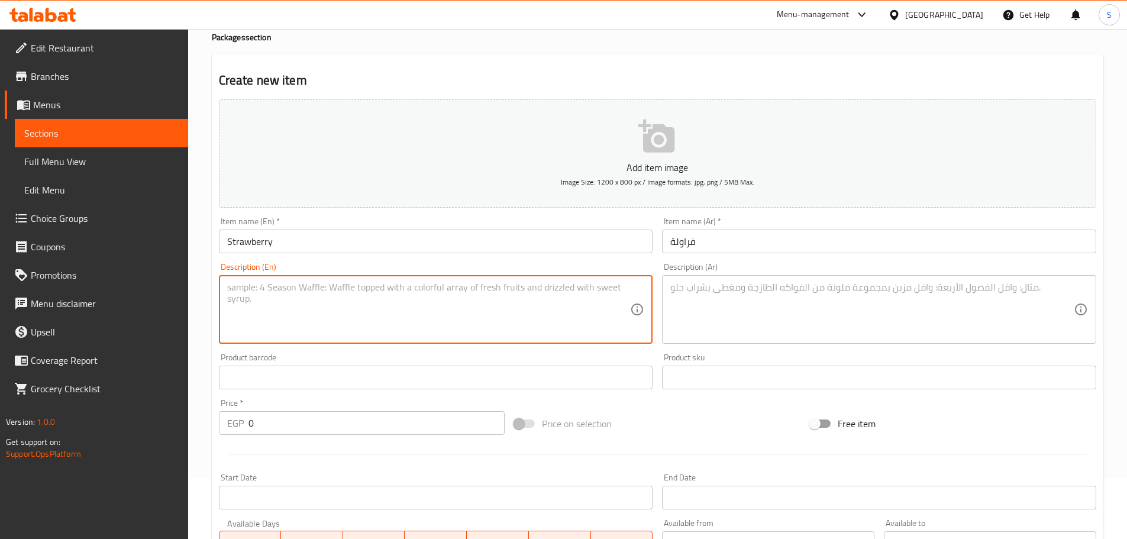
paste textarea "1 liter."
type textarea "1 liter."
click at [726, 293] on textarea at bounding box center [872, 310] width 404 height 56
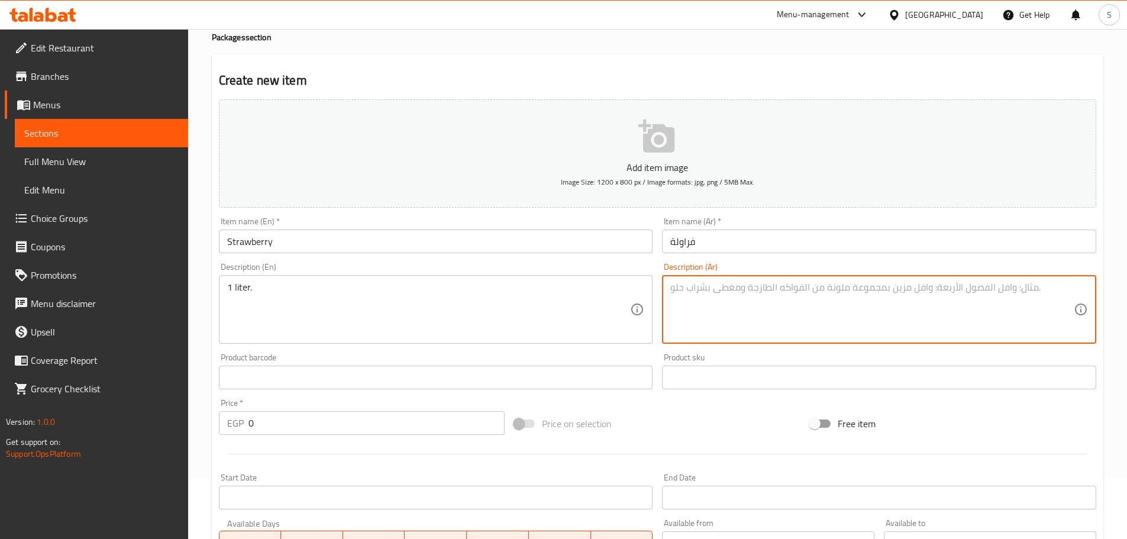
paste textarea "1 لتر."
type textarea "1 لتر."
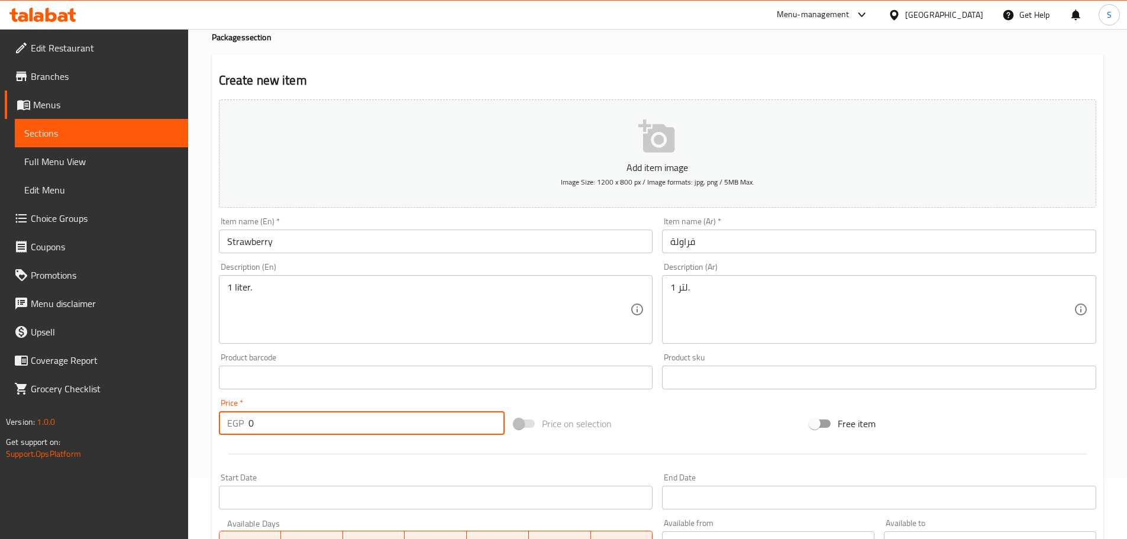
drag, startPoint x: 285, startPoint y: 431, endPoint x: 236, endPoint y: 426, distance: 49.3
click at [240, 427] on div "EGP 0 Price *" at bounding box center [362, 423] width 286 height 24
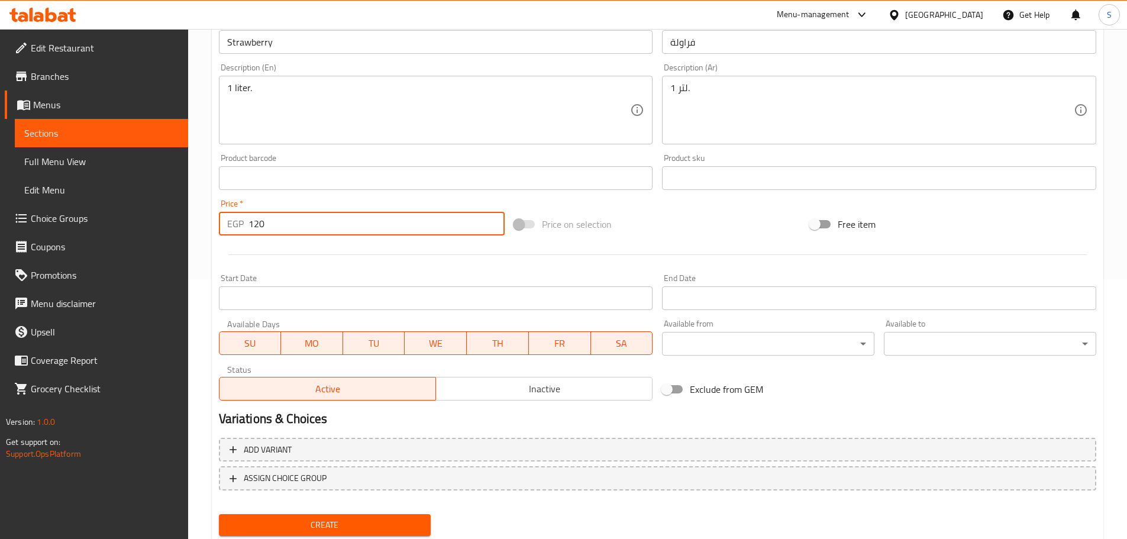
scroll to position [297, 0]
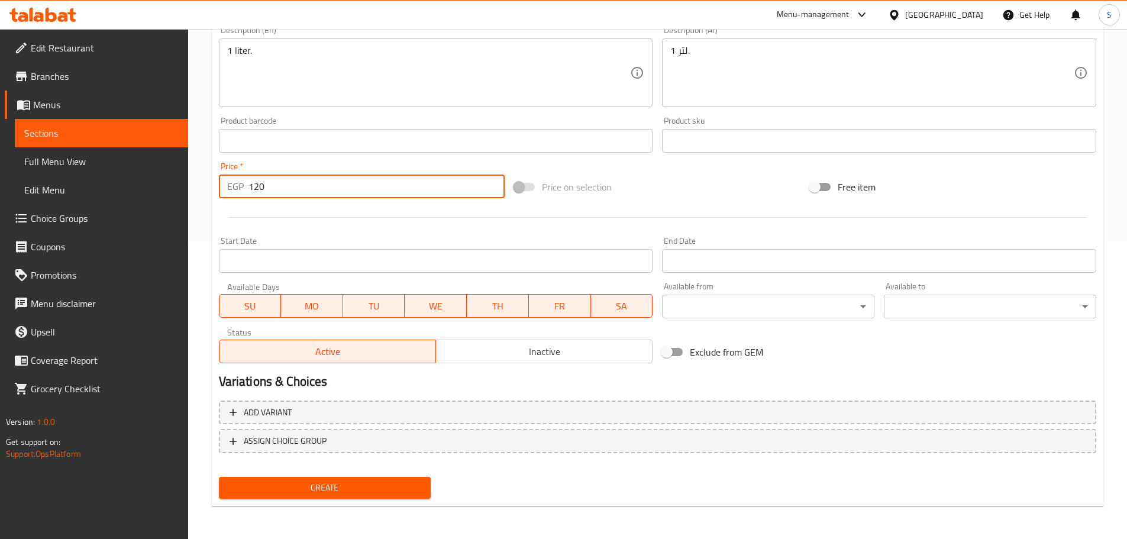
type input "120"
click at [375, 500] on div "Create" at bounding box center [325, 487] width 222 height 31
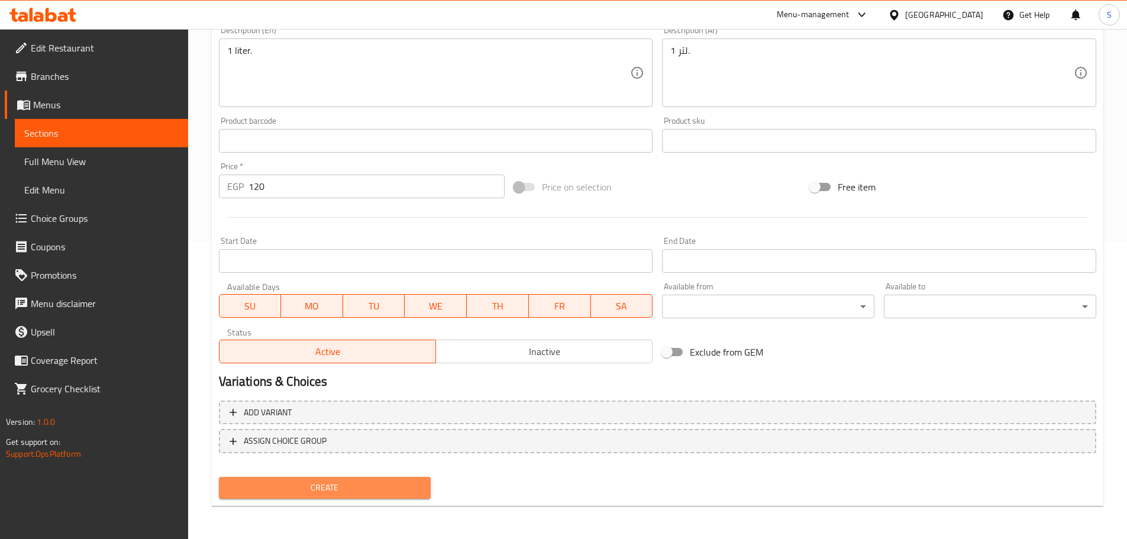
click at [376, 495] on span "Create" at bounding box center [324, 487] width 193 height 15
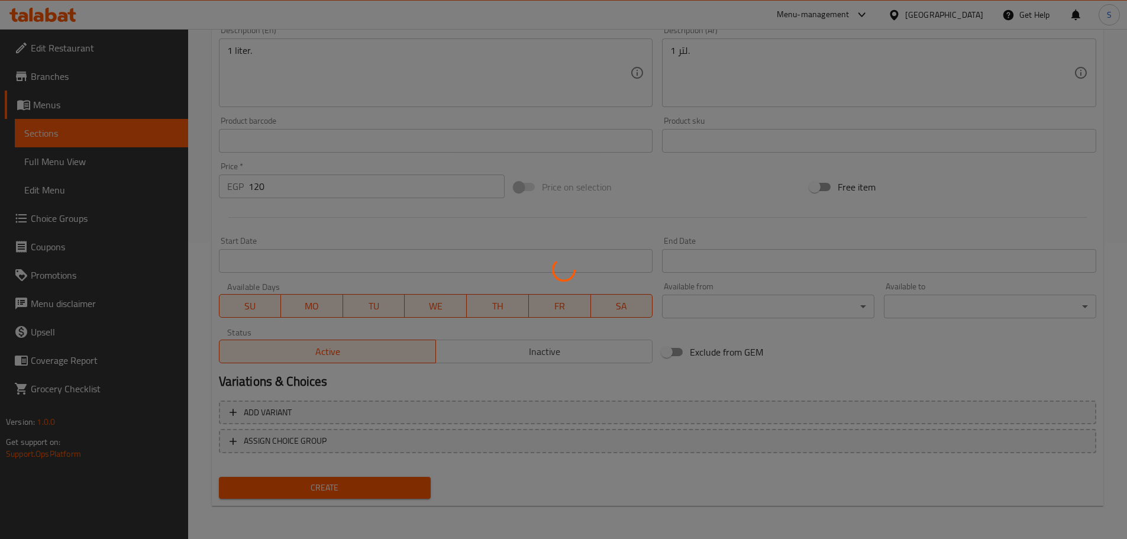
type input "0"
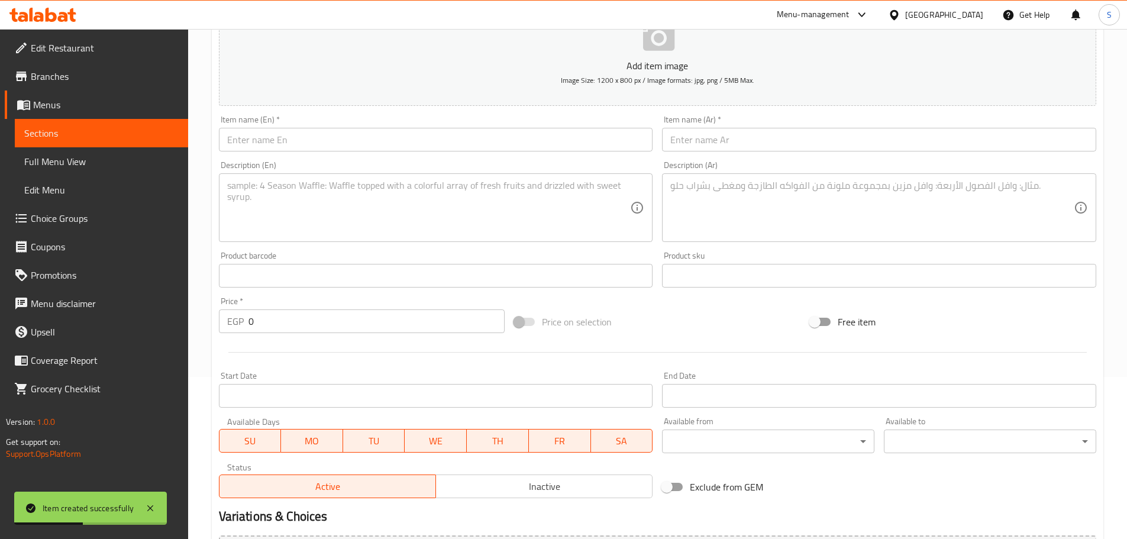
scroll to position [120, 0]
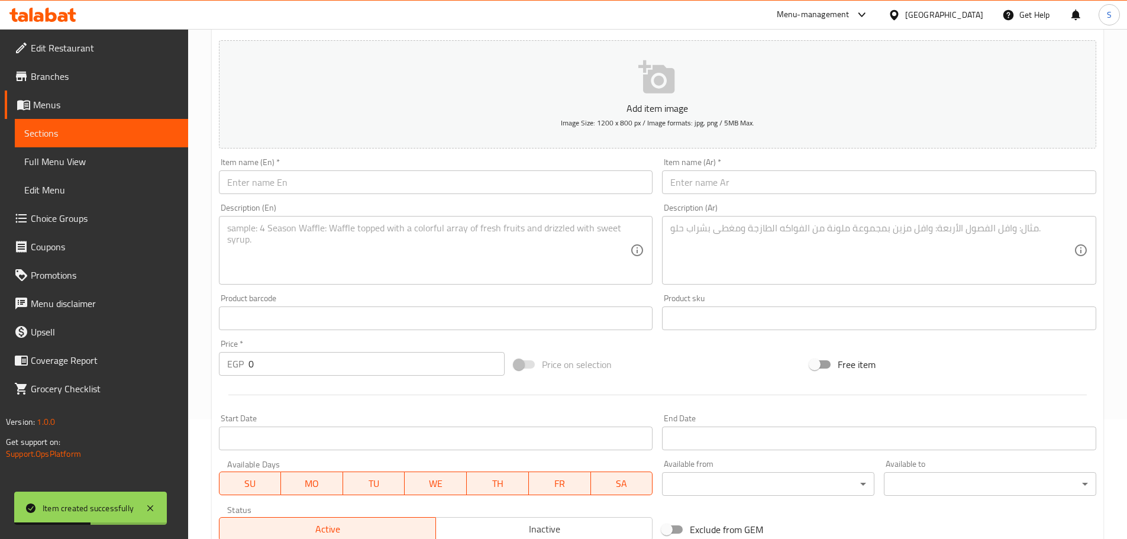
click at [747, 172] on input "text" at bounding box center [879, 182] width 434 height 24
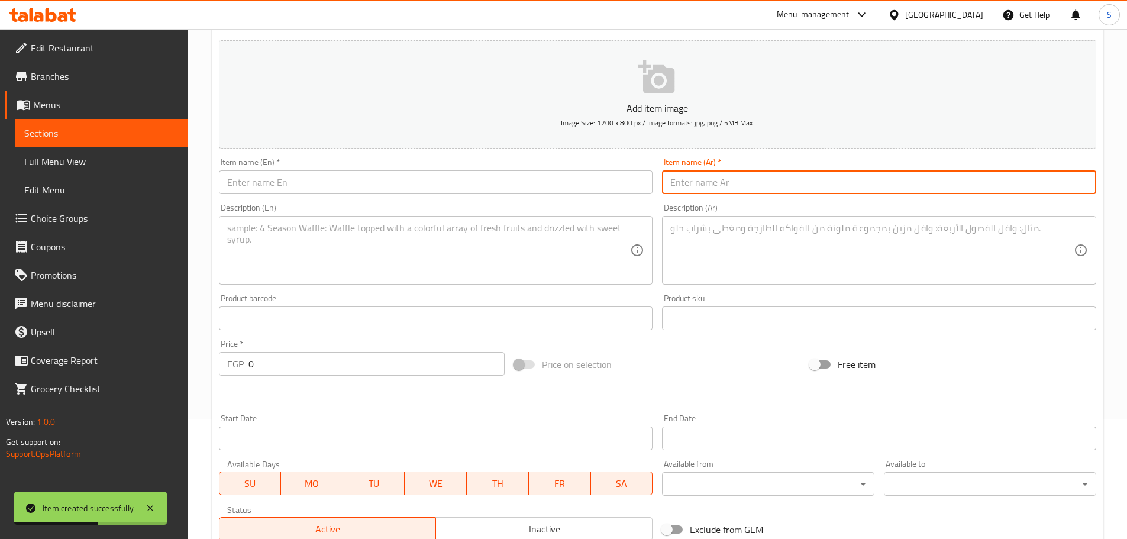
paste input "جوافة"
type input "جوافة"
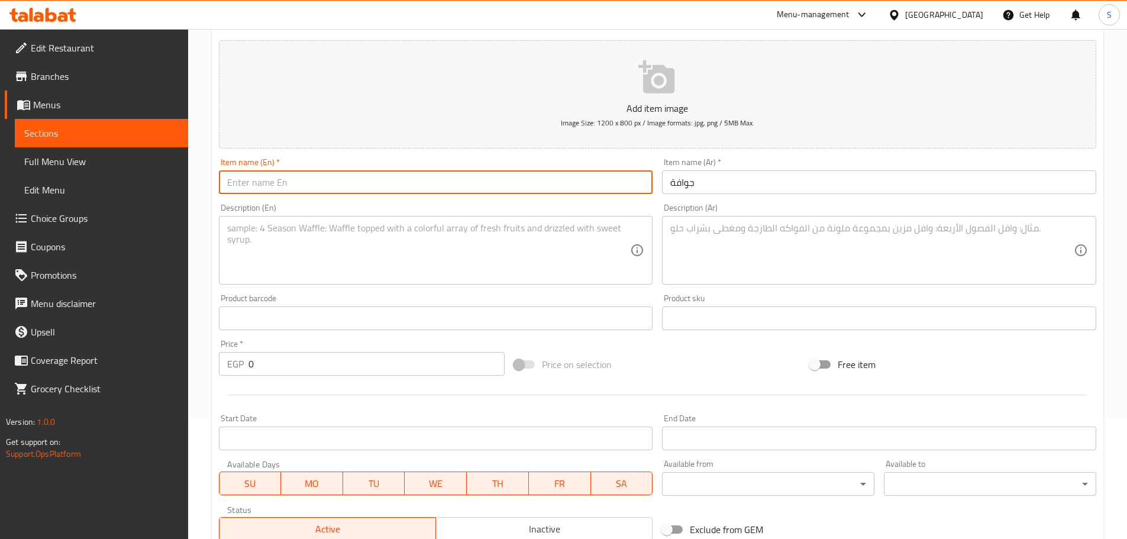
click at [302, 192] on input "text" at bounding box center [436, 182] width 434 height 24
paste input "Guava"
type input "Guava"
click at [239, 232] on textarea at bounding box center [429, 250] width 404 height 56
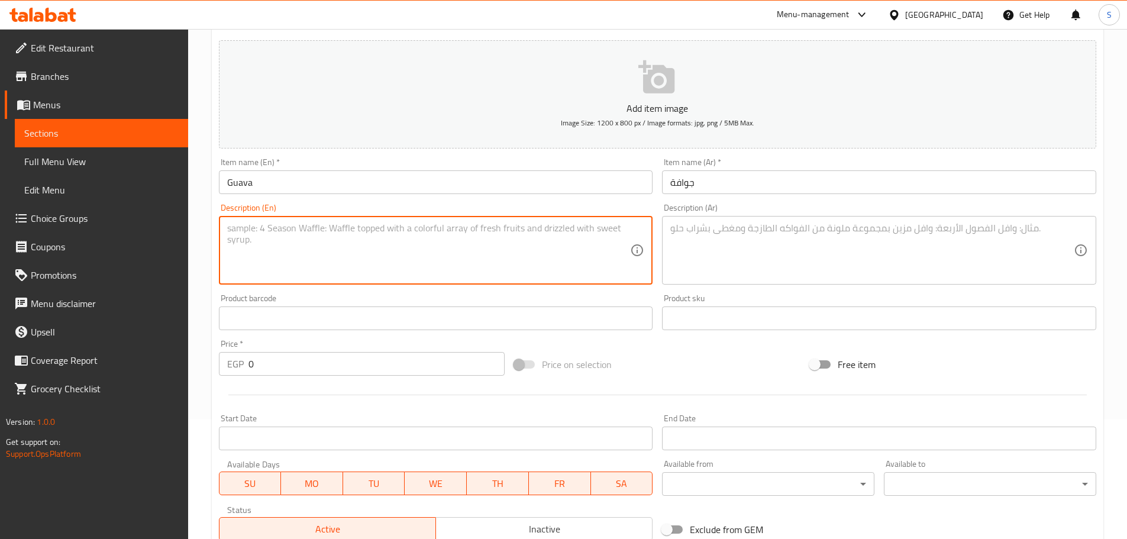
click at [386, 227] on textarea at bounding box center [429, 250] width 404 height 56
paste textarea "1 liter."
type textarea "1 liter."
click at [731, 240] on textarea at bounding box center [872, 250] width 404 height 56
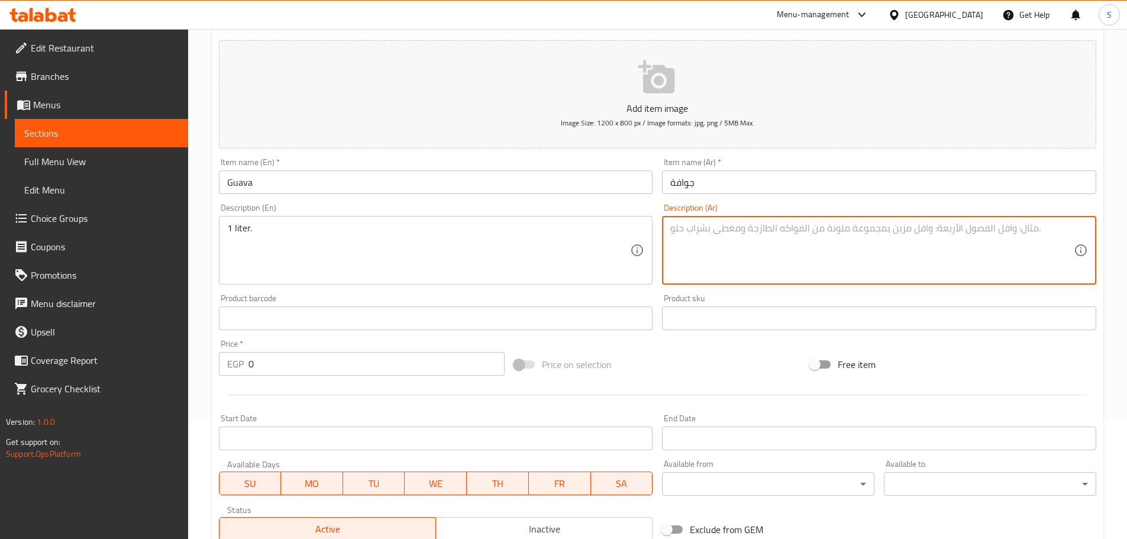
paste textarea "1 لتر."
type textarea "1 لتر."
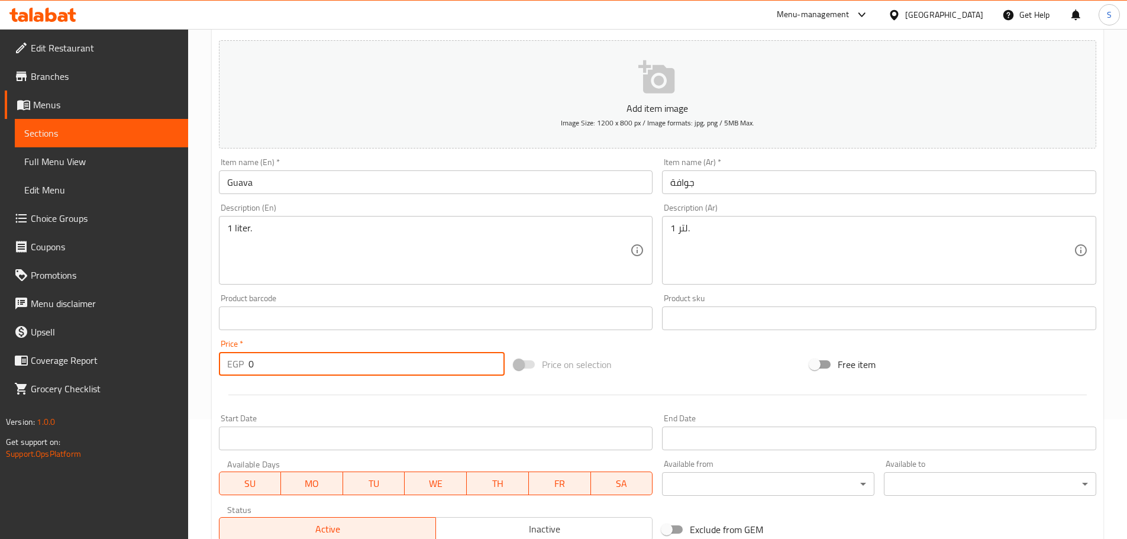
drag, startPoint x: 266, startPoint y: 368, endPoint x: 240, endPoint y: 363, distance: 26.6
click at [240, 363] on div "EGP 0 Price *" at bounding box center [362, 364] width 286 height 24
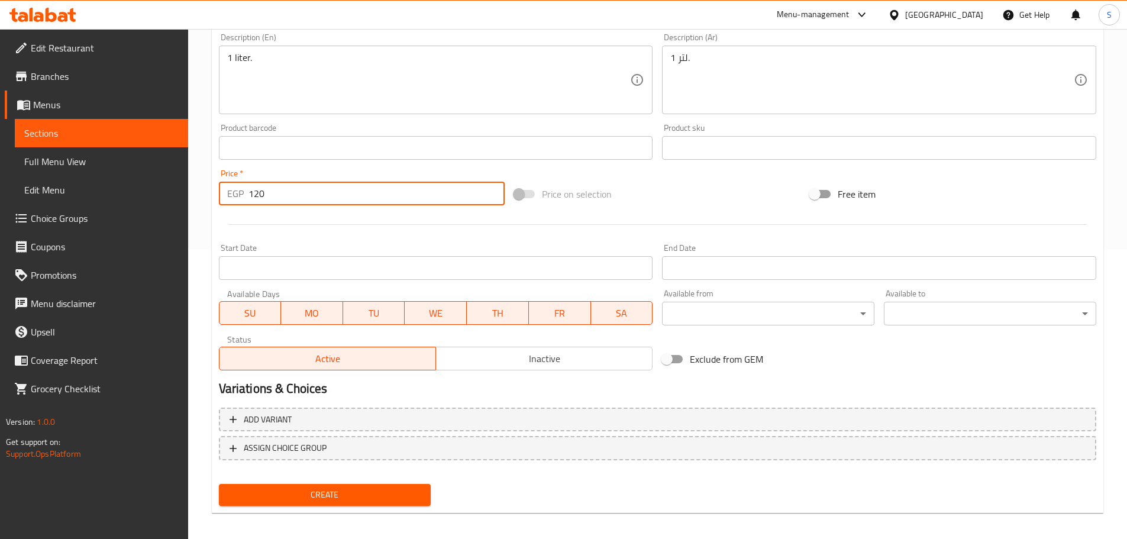
scroll to position [297, 0]
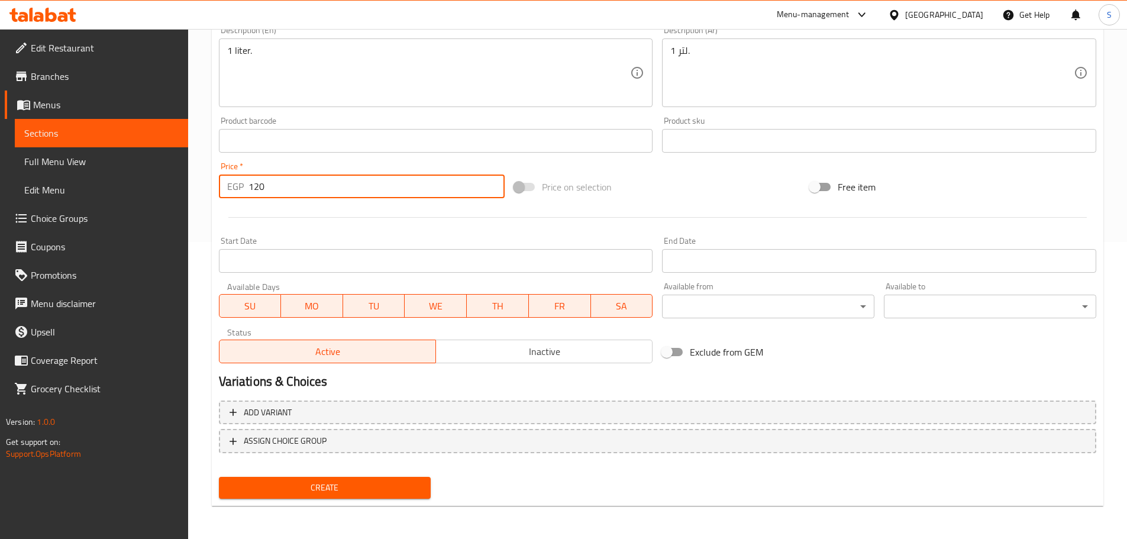
type input "120"
click at [314, 482] on span "Create" at bounding box center [324, 487] width 193 height 15
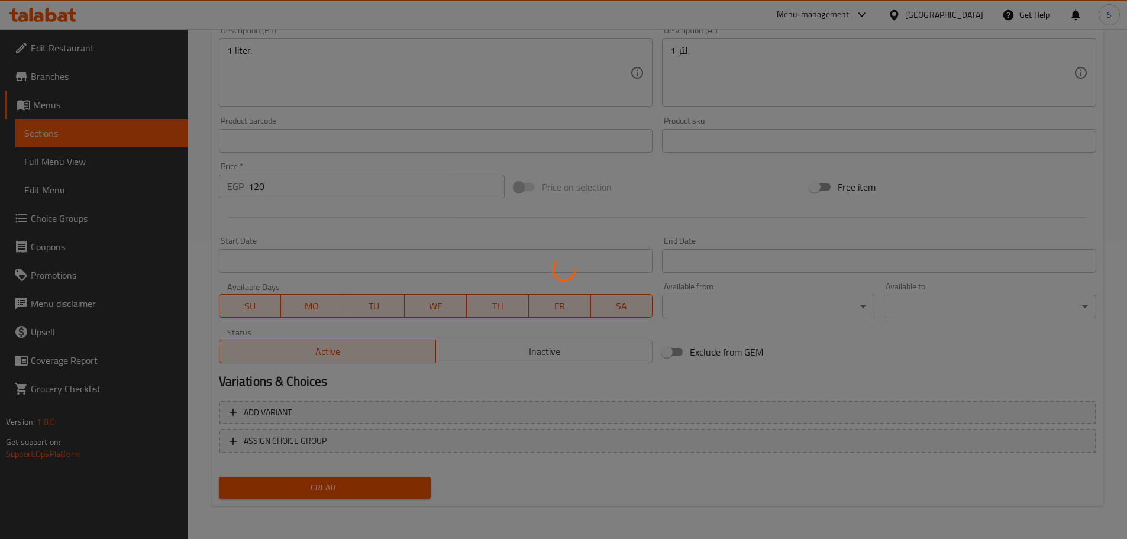
type input "0"
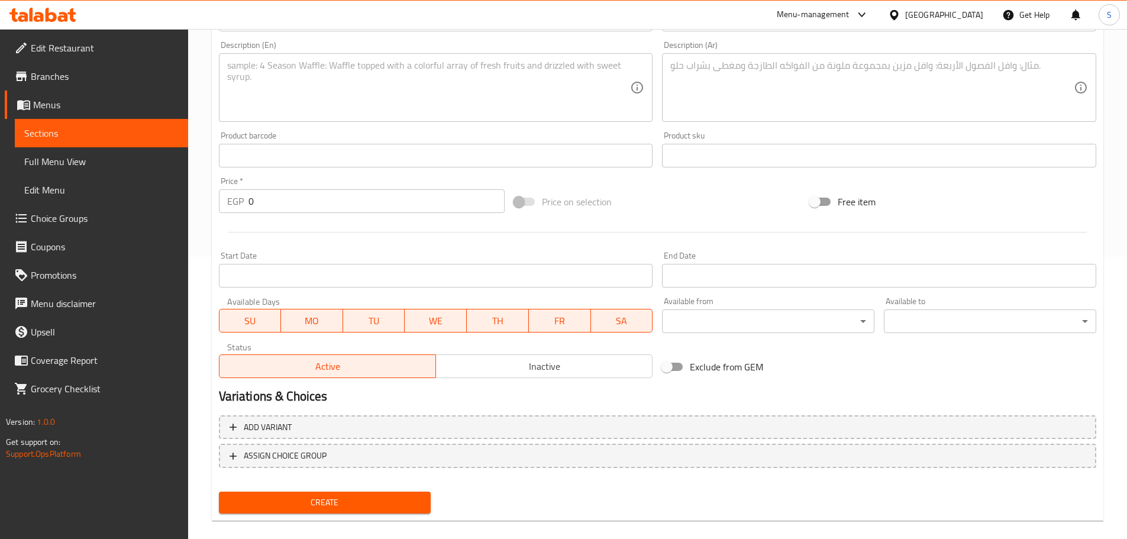
scroll to position [238, 0]
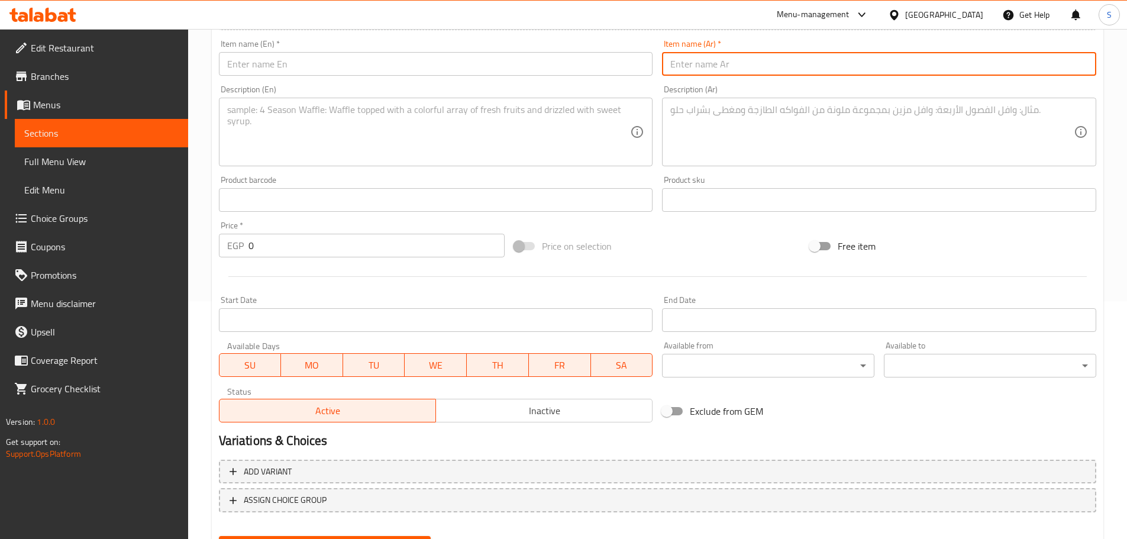
click at [697, 56] on input "text" at bounding box center [879, 64] width 434 height 24
paste input "أفوكادو"
type input "أفوكادو"
click at [395, 61] on input "text" at bounding box center [436, 64] width 434 height 24
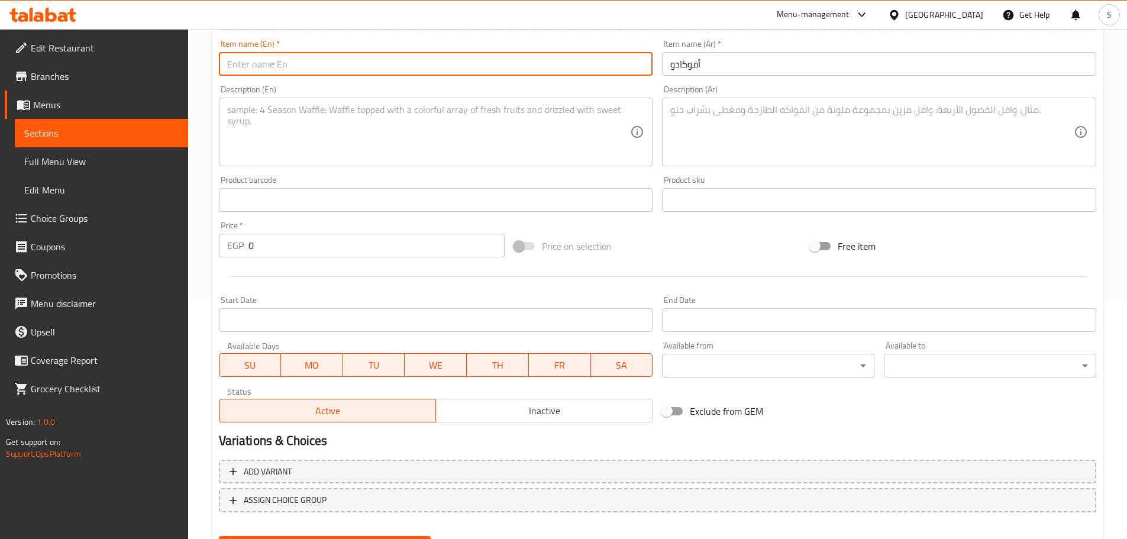
paste input "Avocado"
type input "Avocado"
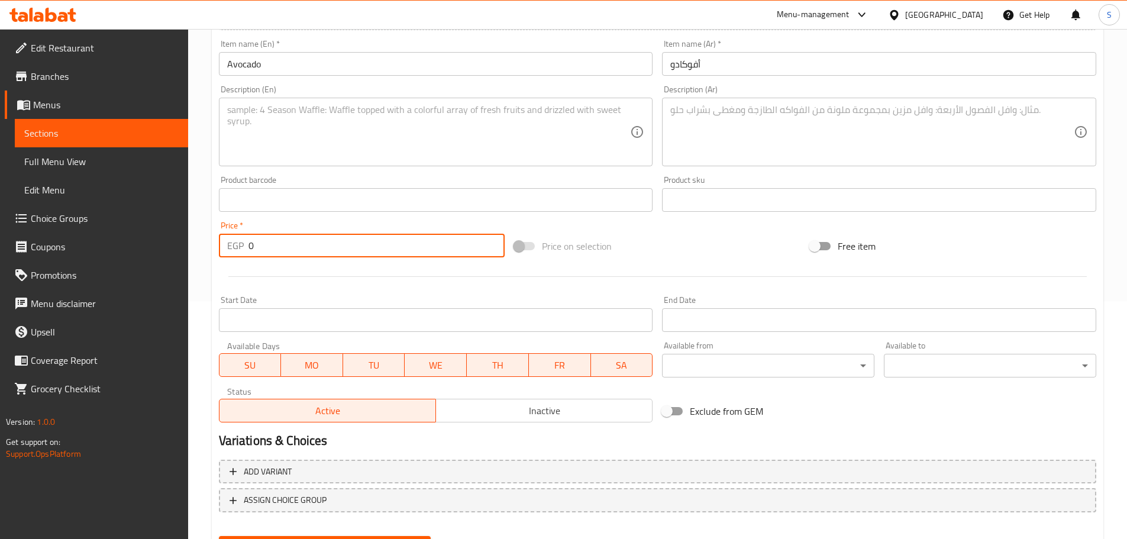
drag, startPoint x: 268, startPoint y: 244, endPoint x: 237, endPoint y: 239, distance: 31.7
click at [237, 239] on div "EGP 0 Price *" at bounding box center [362, 246] width 286 height 24
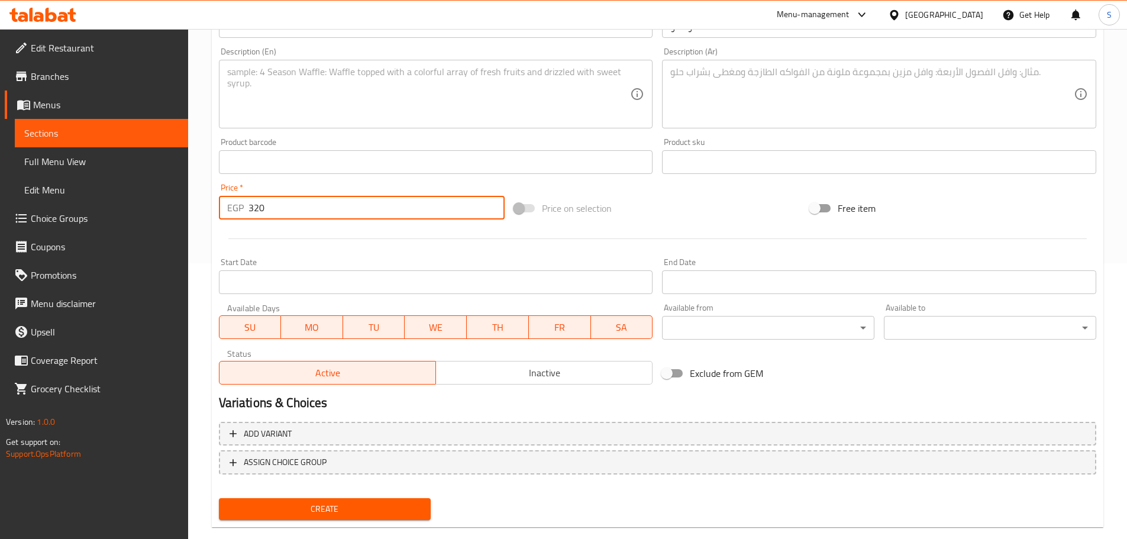
scroll to position [297, 0]
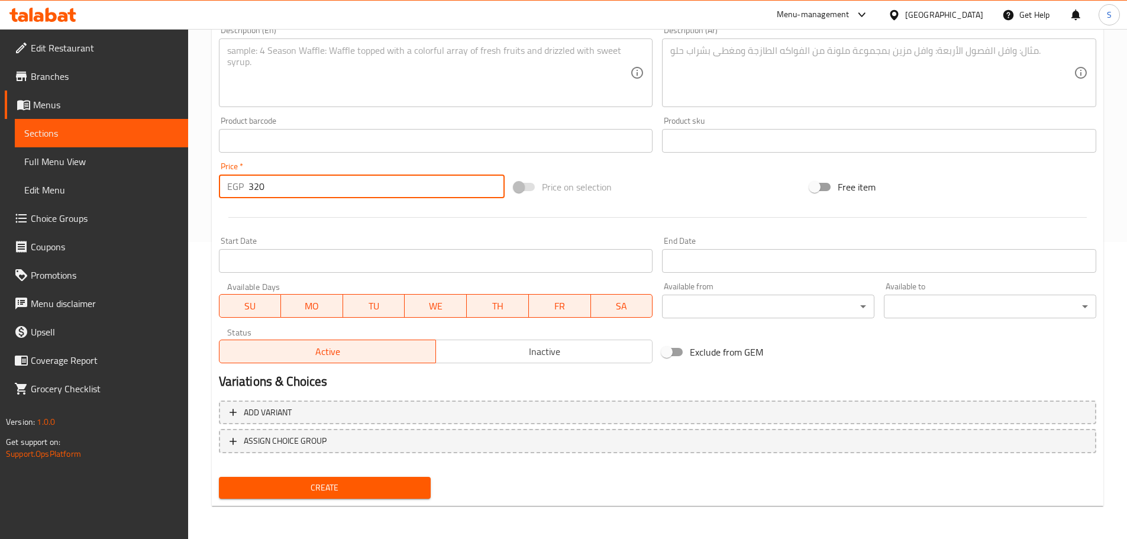
type input "320"
click at [391, 496] on button "Create" at bounding box center [325, 488] width 212 height 22
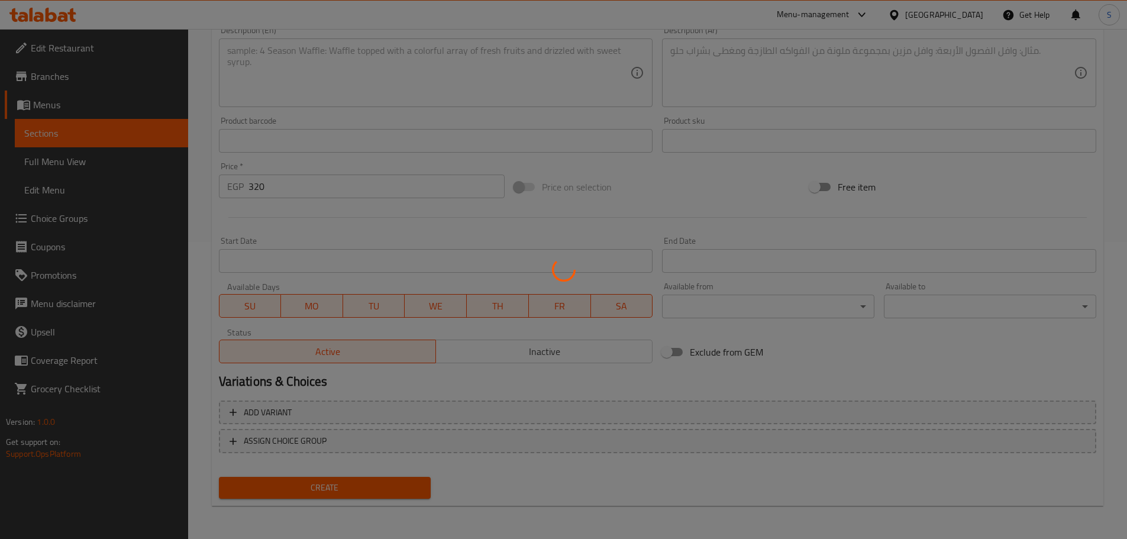
type input "0"
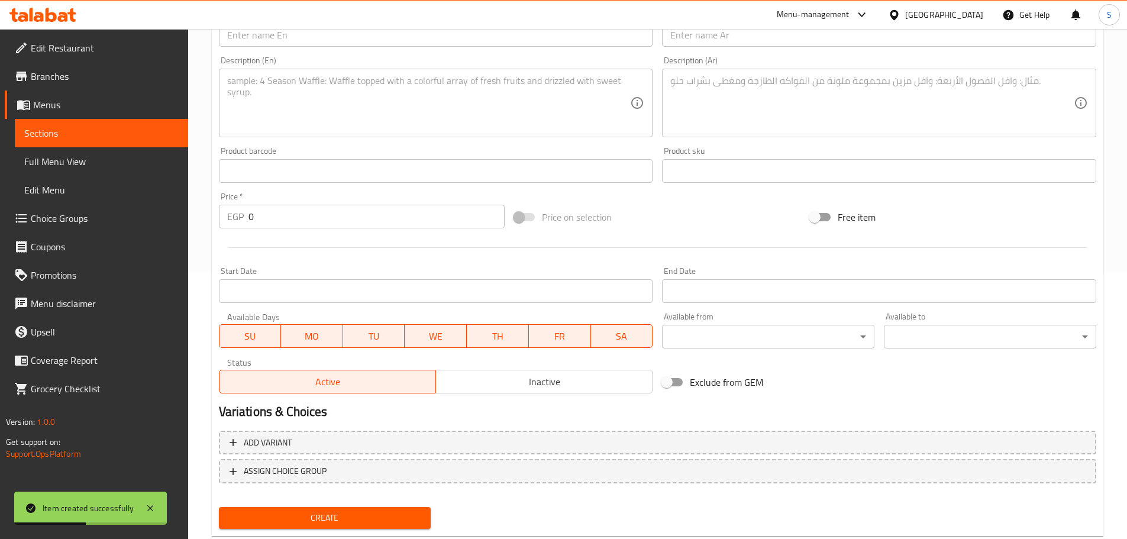
scroll to position [238, 0]
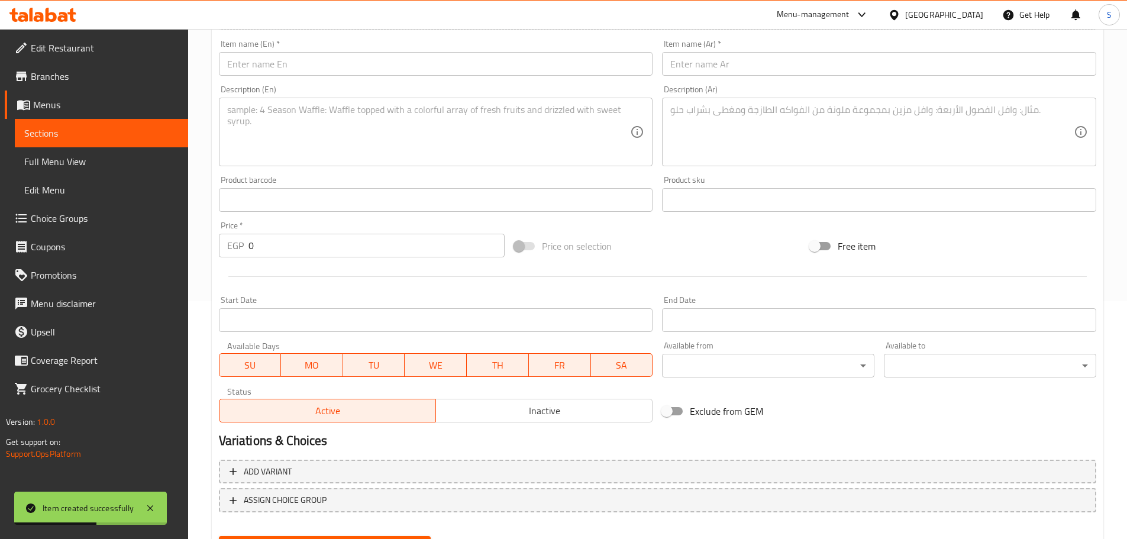
click at [709, 66] on input "text" at bounding box center [879, 64] width 434 height 24
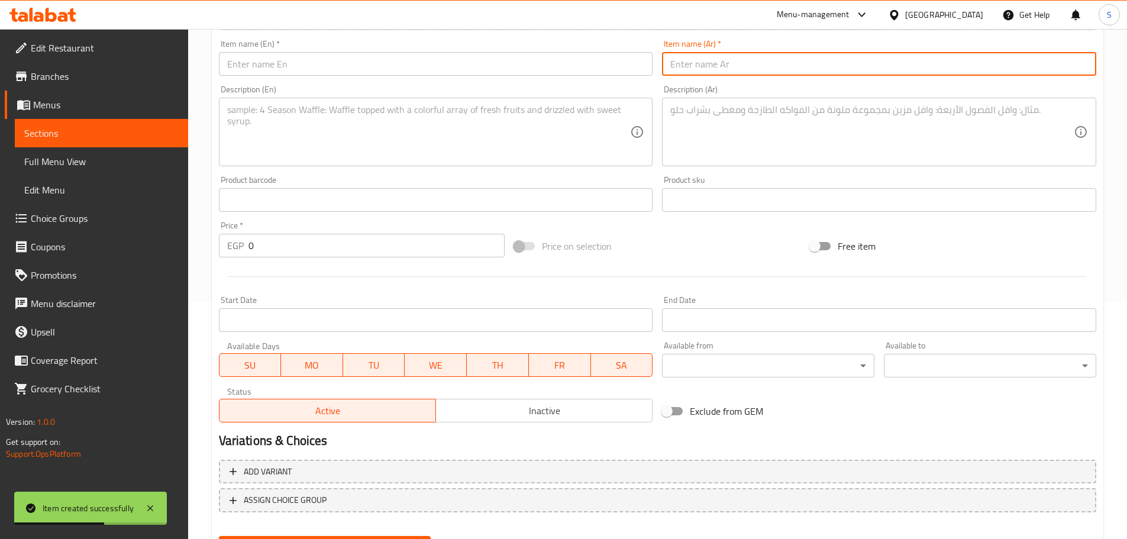
paste input "بطيخ"
type input "بطيخ"
click at [407, 64] on input "text" at bounding box center [436, 64] width 434 height 24
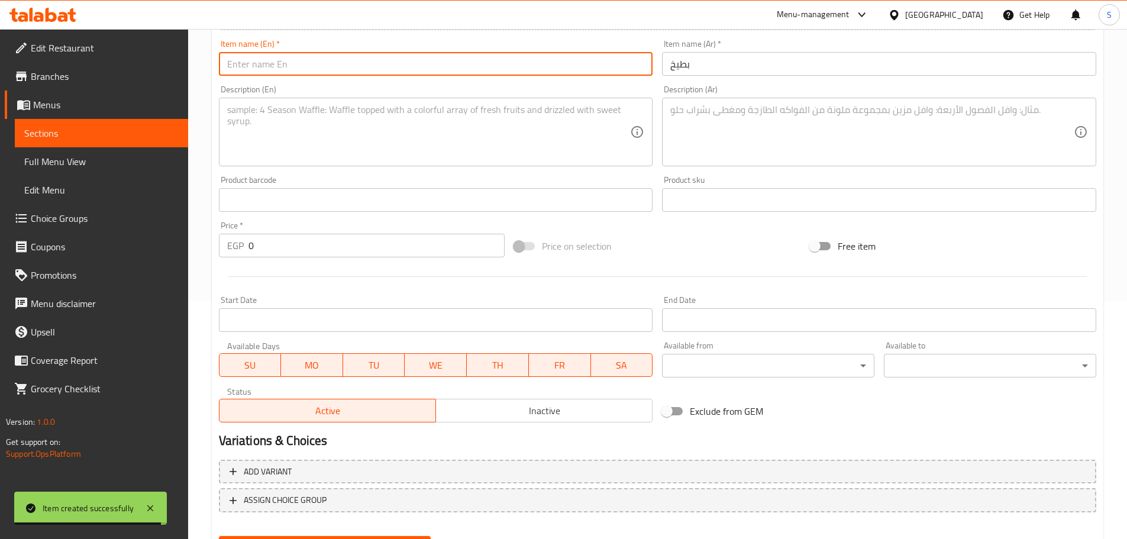
paste input "Watermelon"
type input "Watermelon"
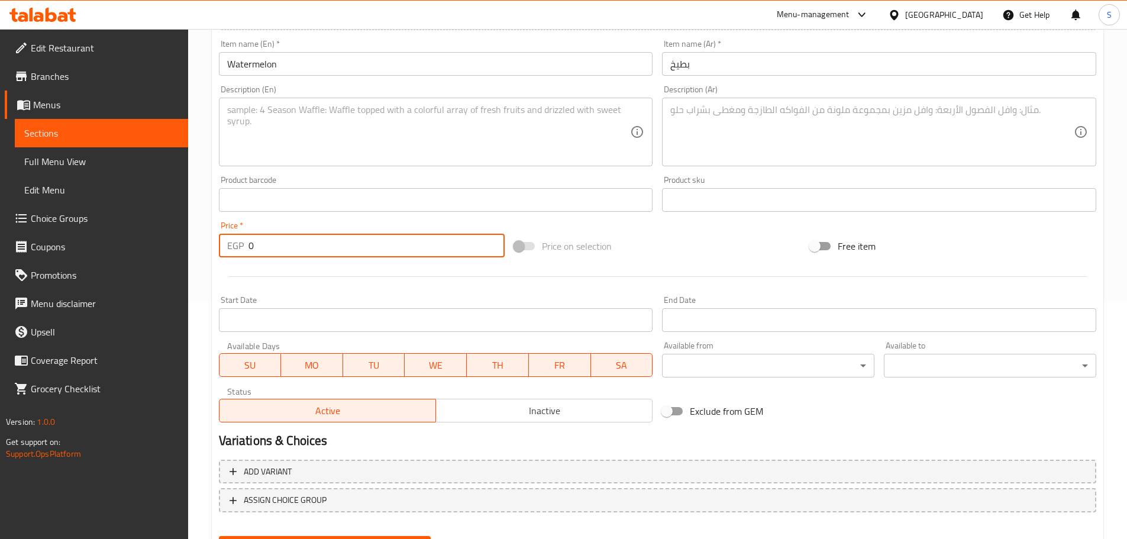
drag, startPoint x: 268, startPoint y: 248, endPoint x: 219, endPoint y: 248, distance: 49.1
click at [219, 248] on div "EGP 0 Price *" at bounding box center [362, 246] width 286 height 24
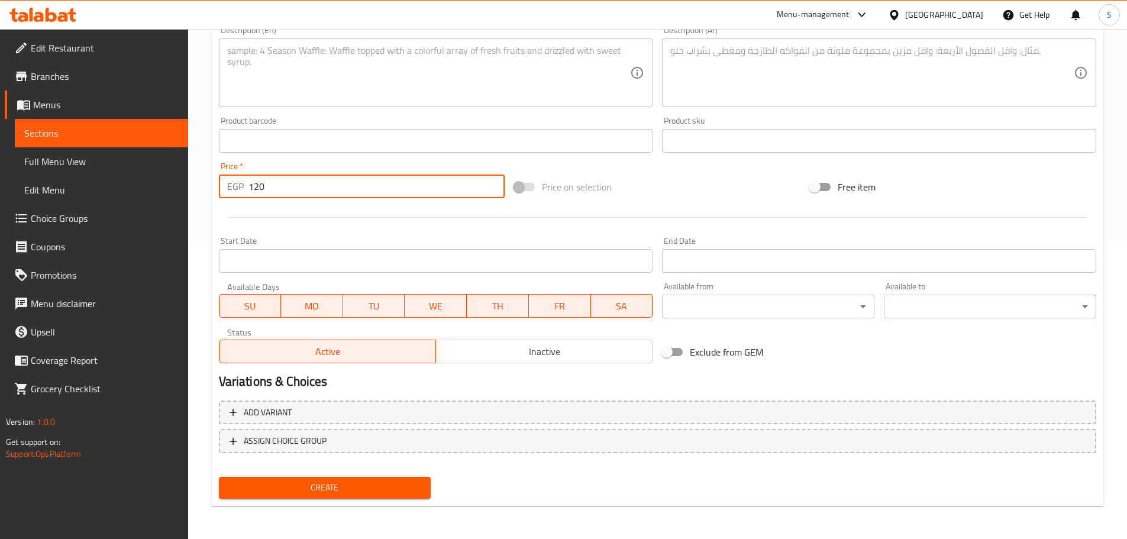
type input "120"
click at [373, 491] on span "Create" at bounding box center [324, 487] width 193 height 15
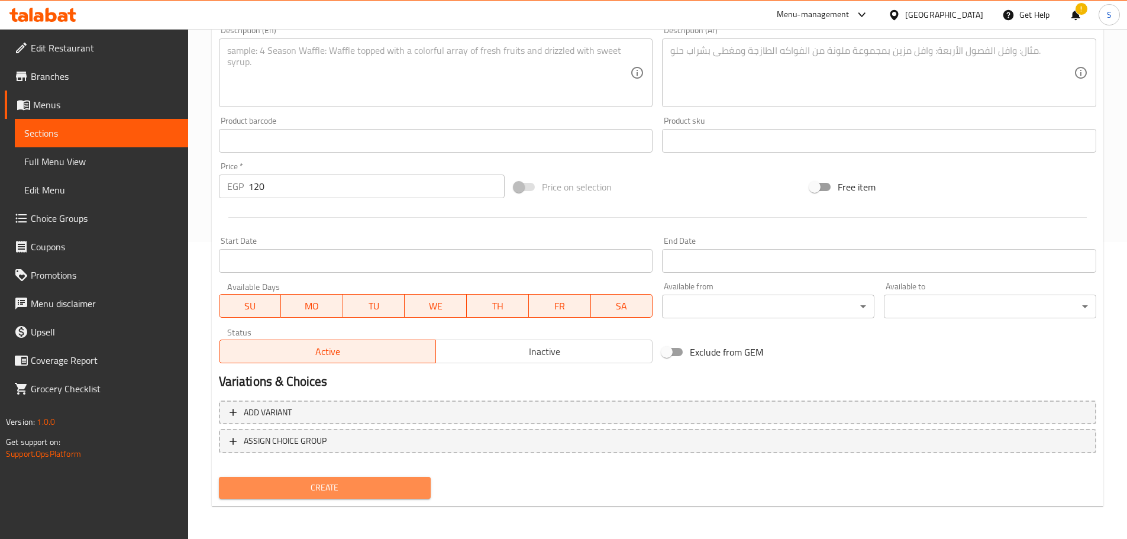
click at [389, 482] on span "Create" at bounding box center [324, 487] width 193 height 15
click at [344, 485] on span "Create" at bounding box center [324, 487] width 193 height 15
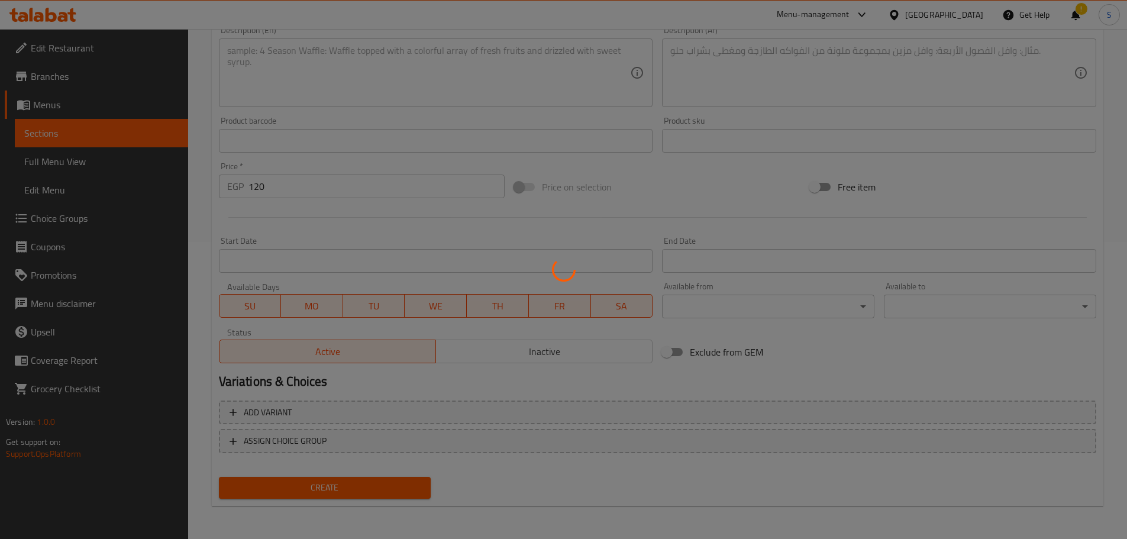
type input "0"
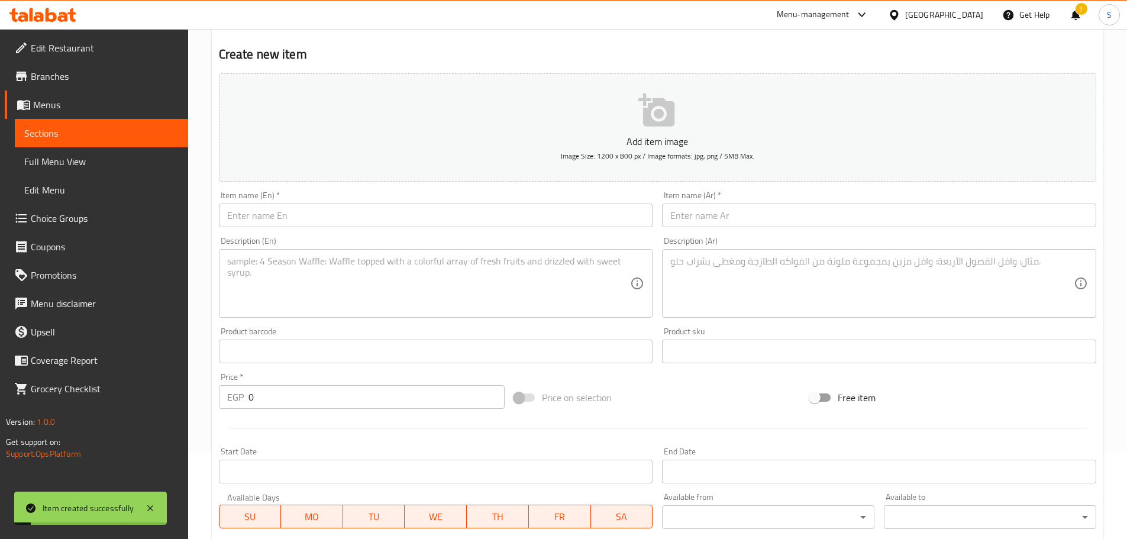
scroll to position [60, 0]
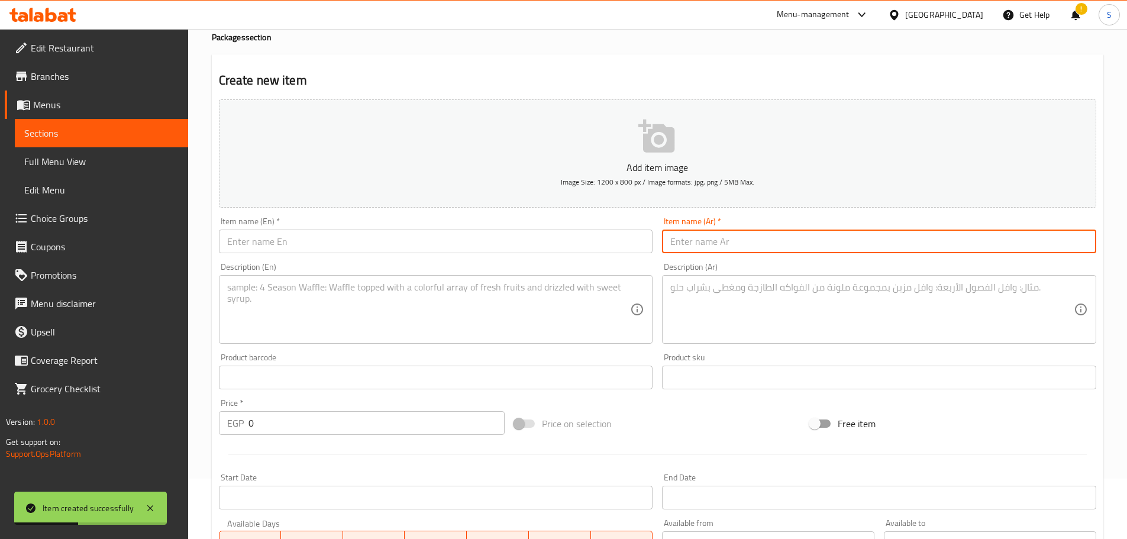
click at [718, 253] on input "text" at bounding box center [879, 242] width 434 height 24
paste input "موز باللبن"
type input "موز باللبن"
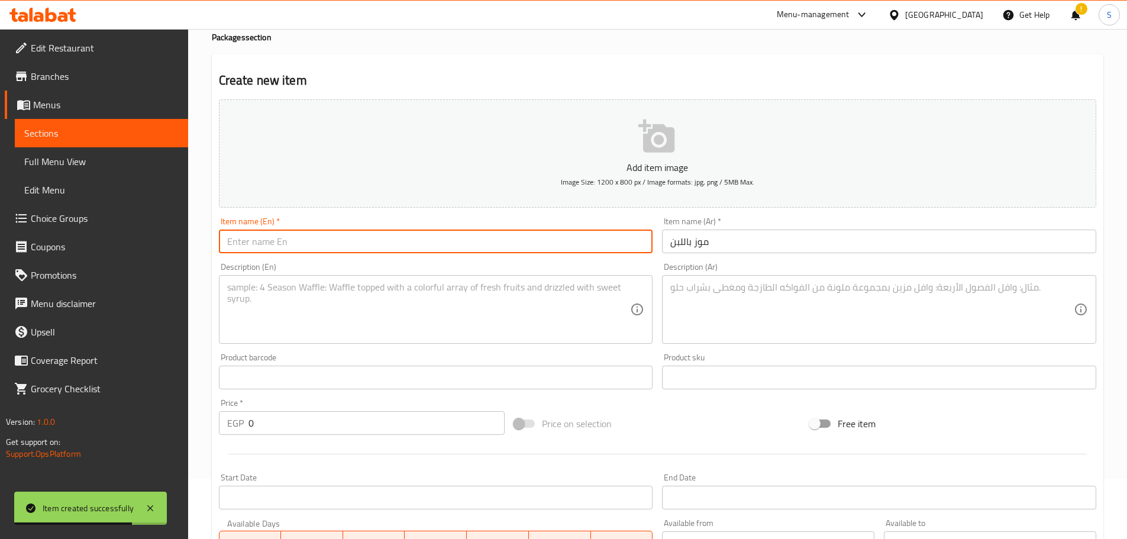
click at [506, 241] on input "text" at bounding box center [436, 242] width 434 height 24
paste input "Banana Milk"
click at [257, 243] on input "Banana Milk" at bounding box center [436, 242] width 434 height 24
click at [257, 244] on input "BananaWith Milk" at bounding box center [436, 242] width 434 height 24
type input "Banana With Milk"
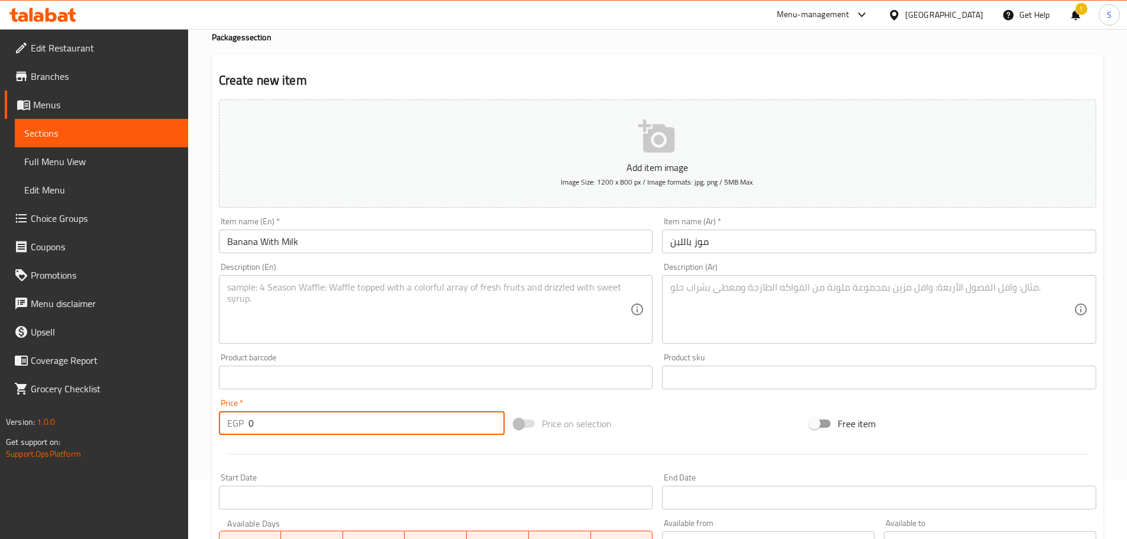
drag, startPoint x: 256, startPoint y: 421, endPoint x: 231, endPoint y: 417, distance: 25.2
click at [237, 419] on div "EGP 0 Price *" at bounding box center [362, 423] width 286 height 24
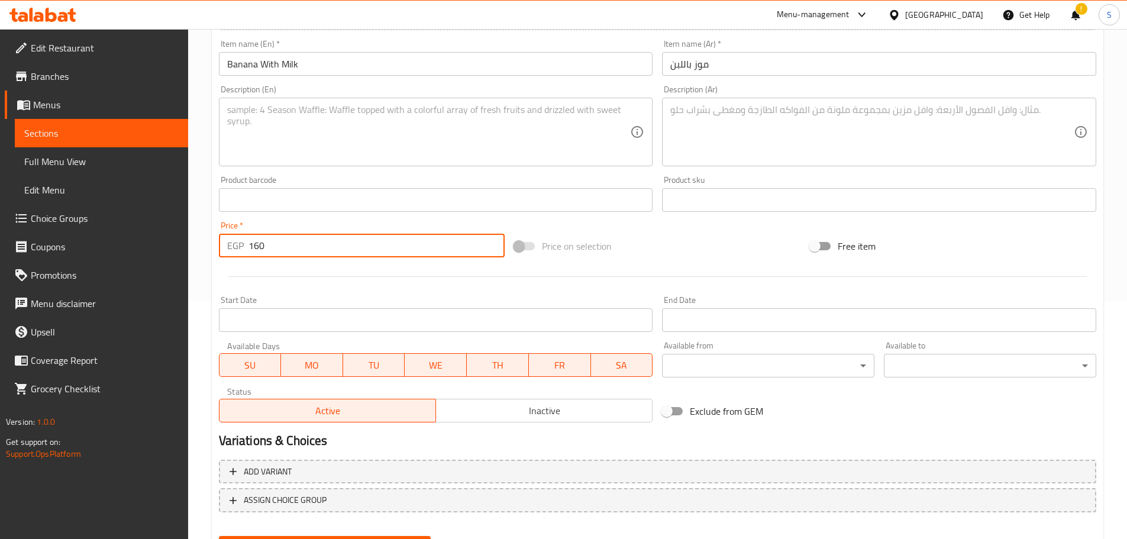
scroll to position [297, 0]
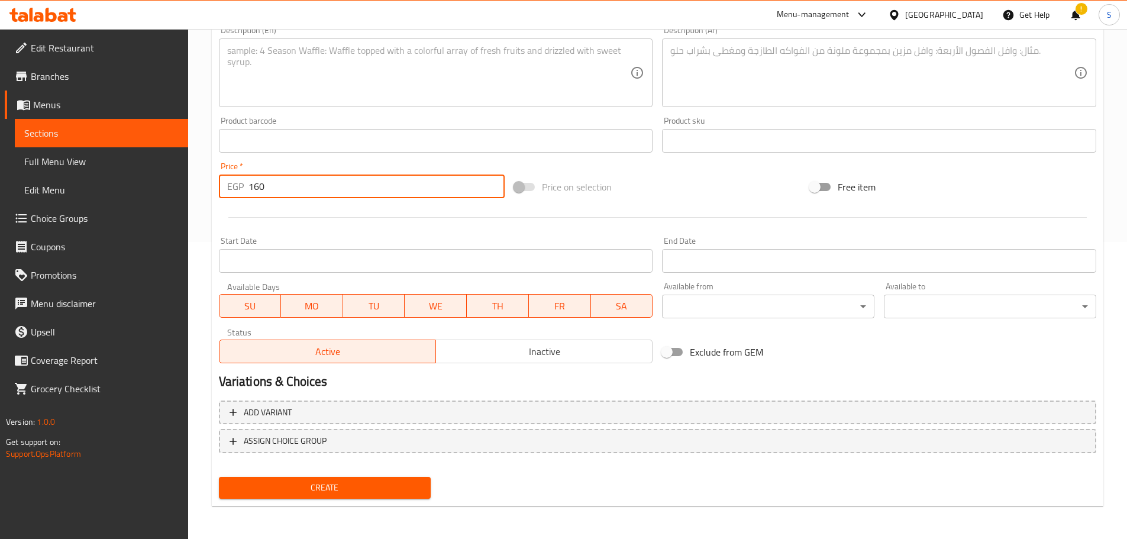
type input "160"
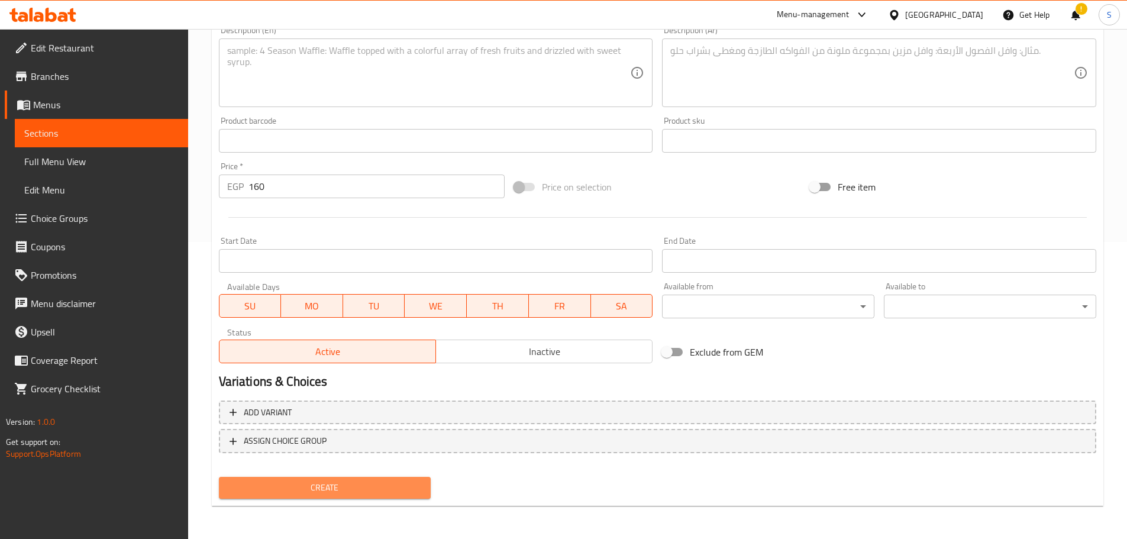
click at [356, 496] on button "Create" at bounding box center [325, 488] width 212 height 22
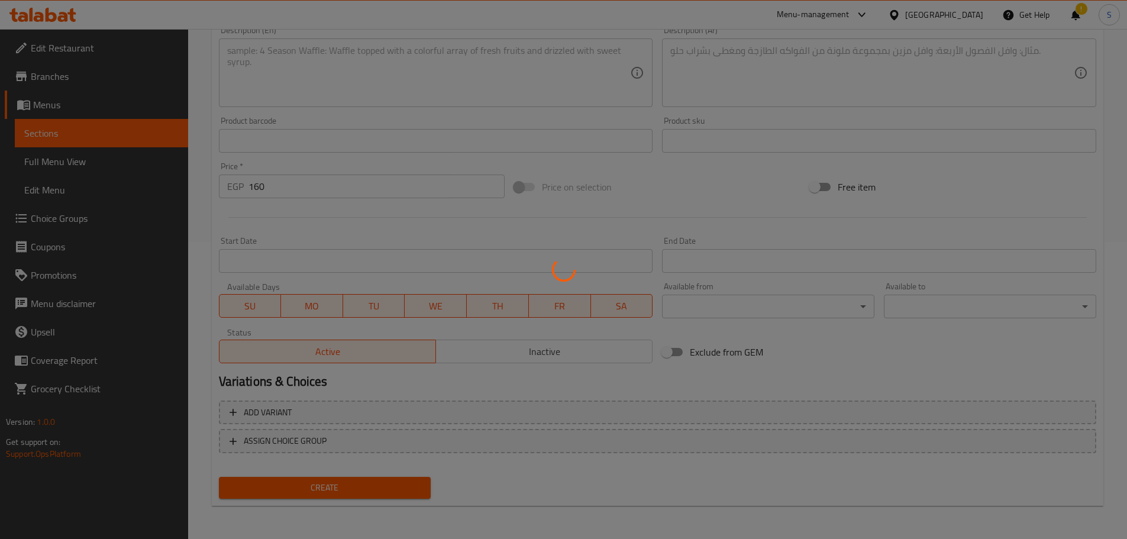
type input "0"
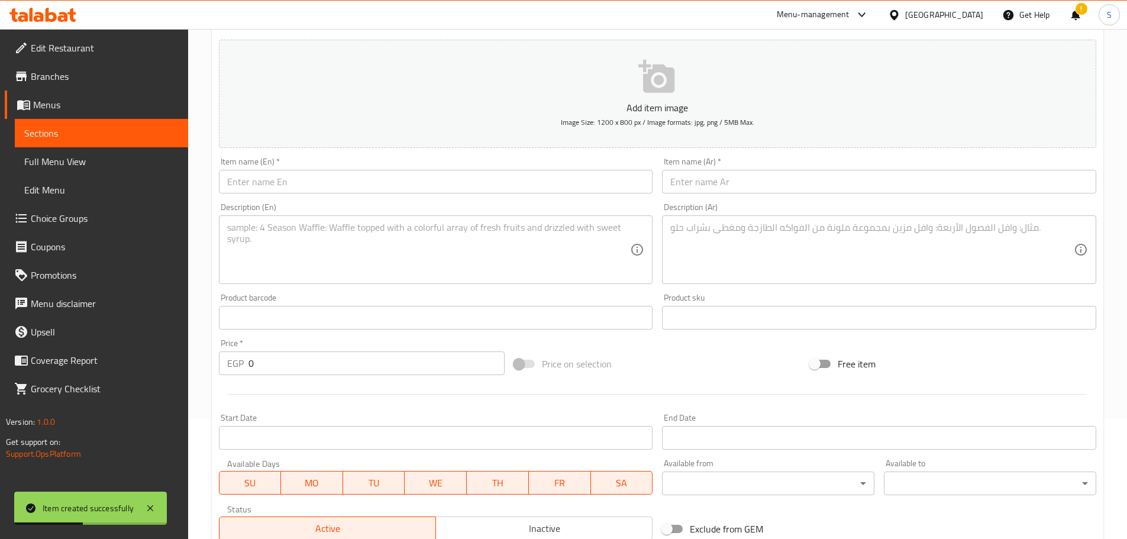
scroll to position [120, 0]
click at [719, 180] on input "text" at bounding box center [879, 182] width 434 height 24
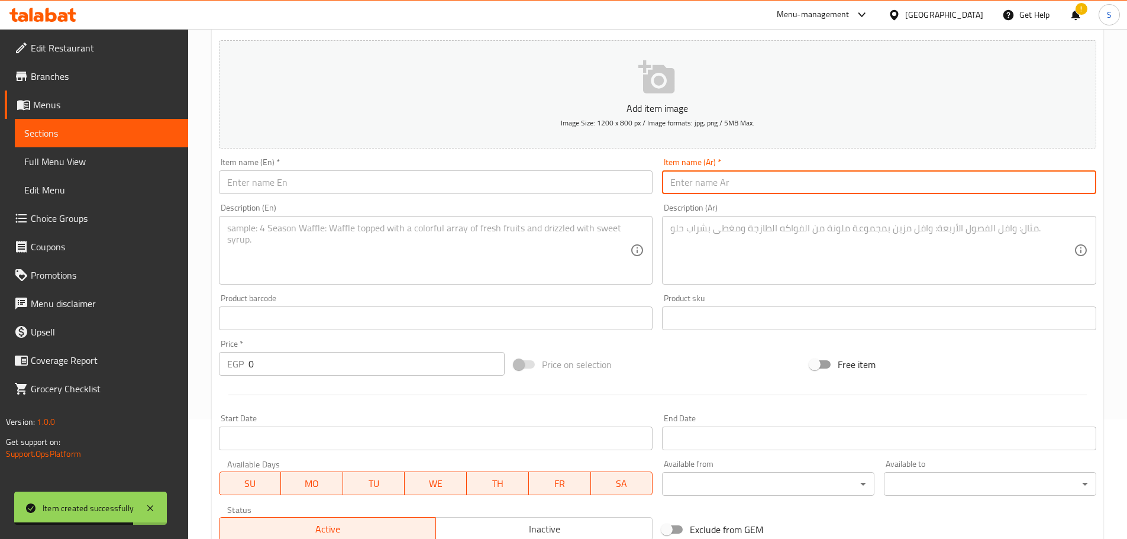
paste input "كوكتيل خلاط"
type input "كوكتيل خلاط"
click at [474, 177] on input "text" at bounding box center [436, 182] width 434 height 24
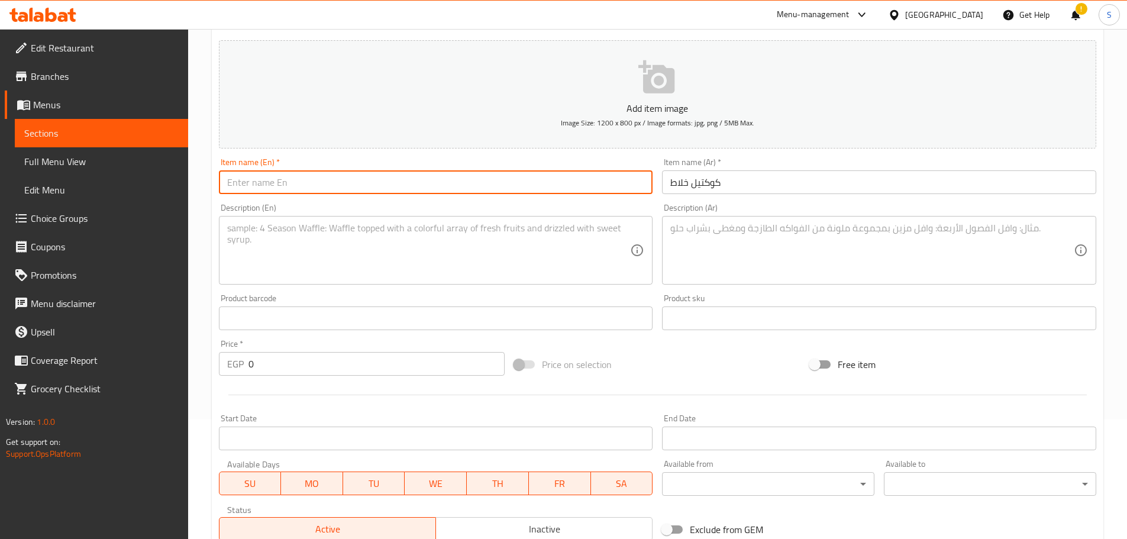
paste input "Cocktail Mixer"
type input "Cocktail Mixer"
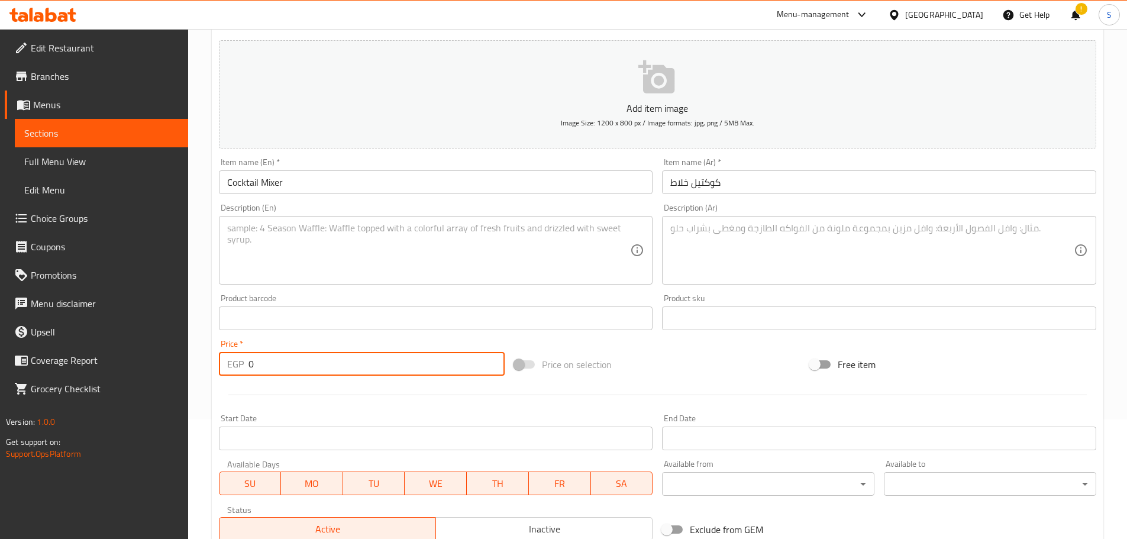
drag, startPoint x: 302, startPoint y: 360, endPoint x: 238, endPoint y: 360, distance: 63.9
click at [238, 360] on div "EGP 0 Price *" at bounding box center [362, 364] width 286 height 24
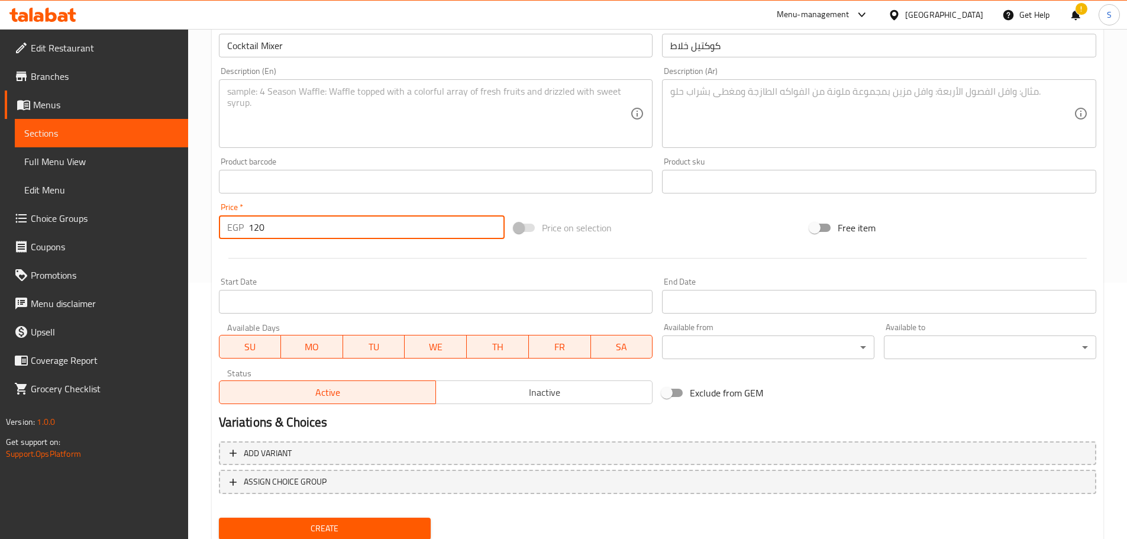
scroll to position [297, 0]
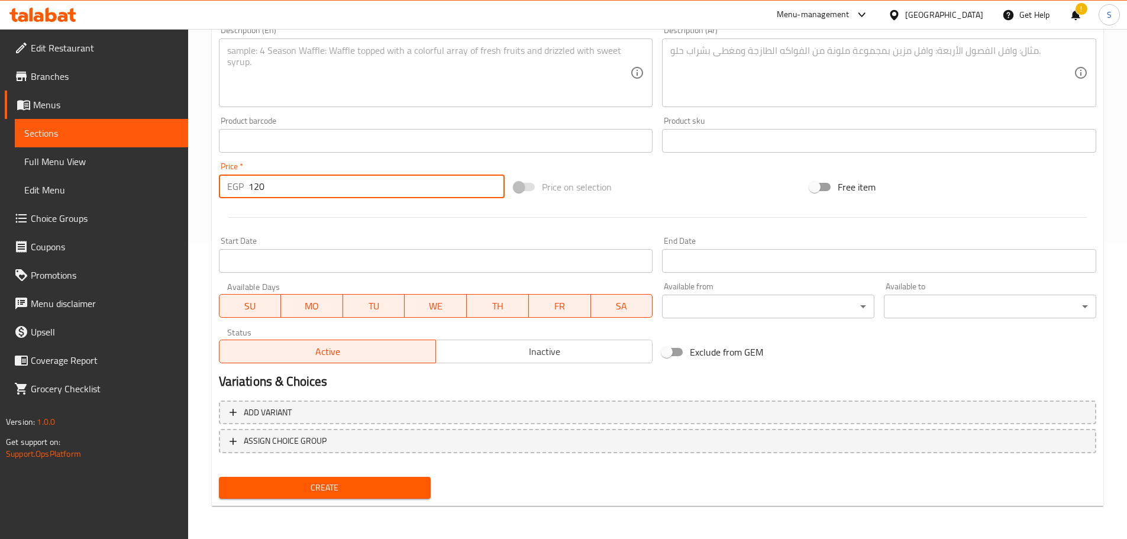
type input "120"
click at [393, 497] on button "Create" at bounding box center [325, 488] width 212 height 22
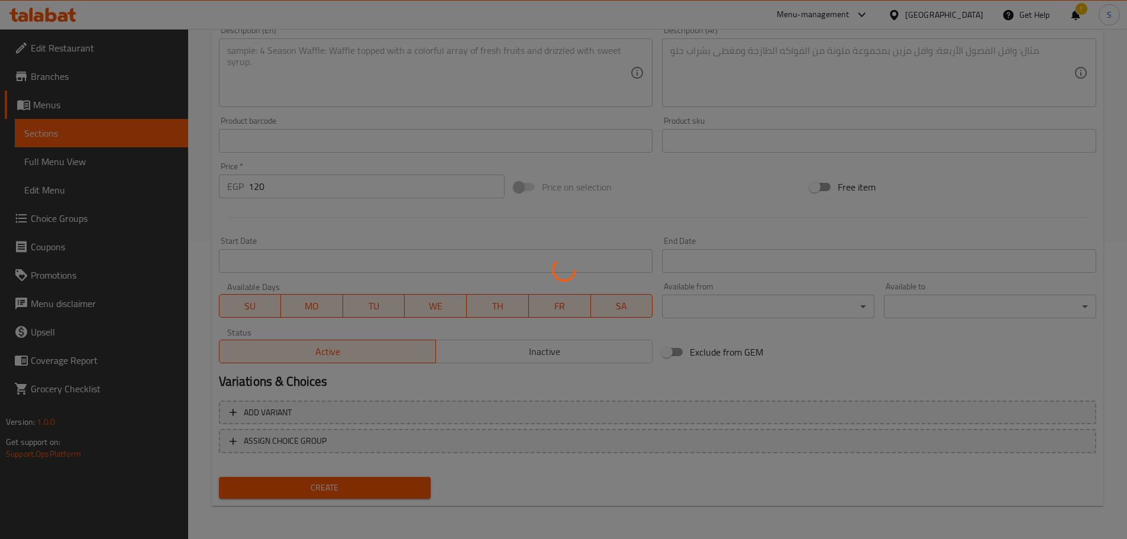
type input "0"
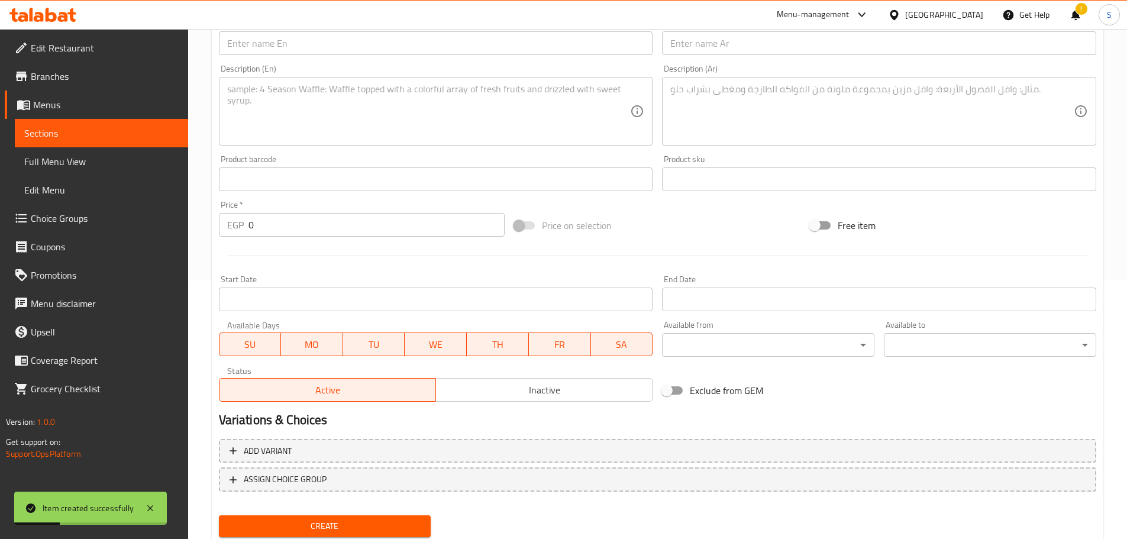
scroll to position [238, 0]
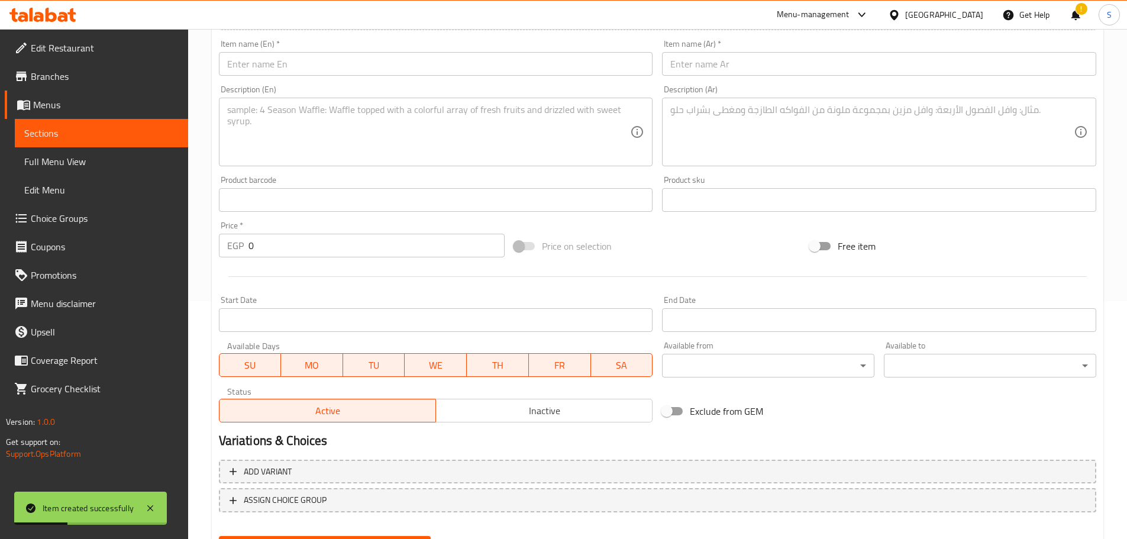
click at [736, 48] on div "Item name (Ar)   * Item name (Ar) *" at bounding box center [879, 58] width 434 height 36
click at [739, 61] on input "text" at bounding box center [879, 64] width 434 height 24
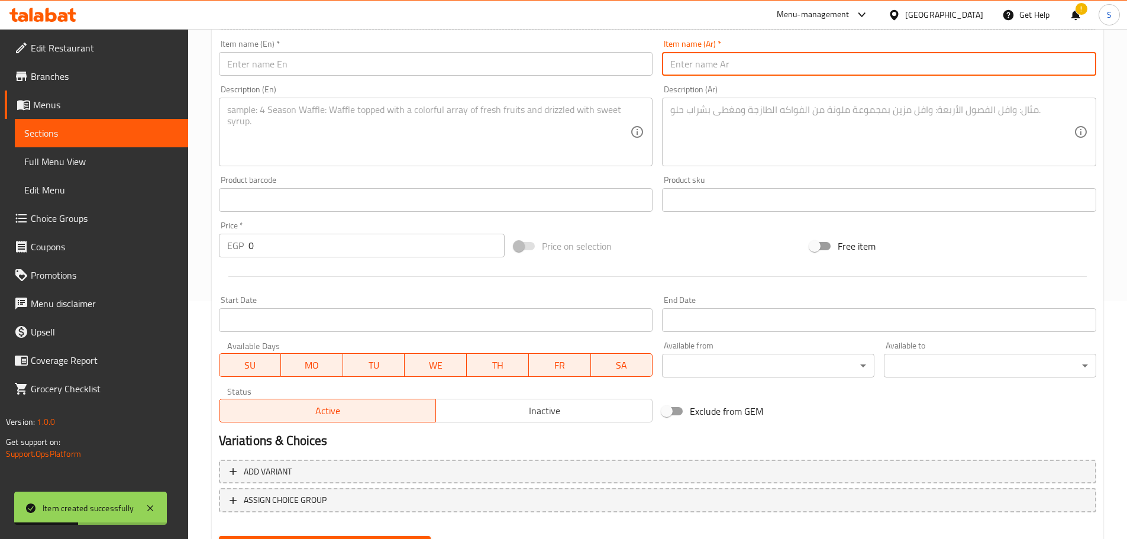
paste input "ليمون نعناع"
type input "ليمون نعناع"
click at [382, 66] on input "text" at bounding box center [436, 64] width 434 height 24
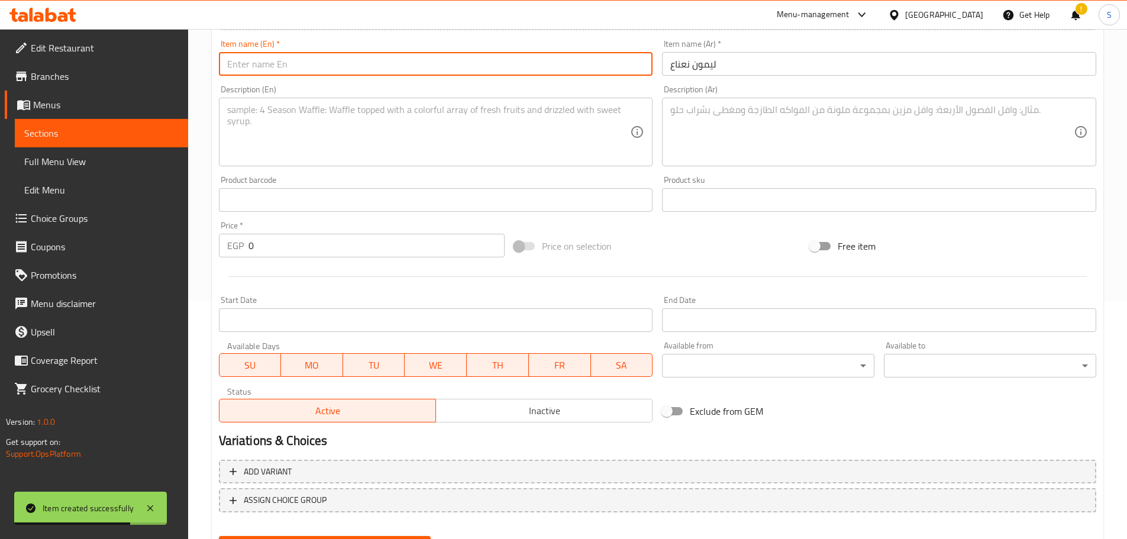
paste input "Lemon Mint"
type input "Lemon Mint"
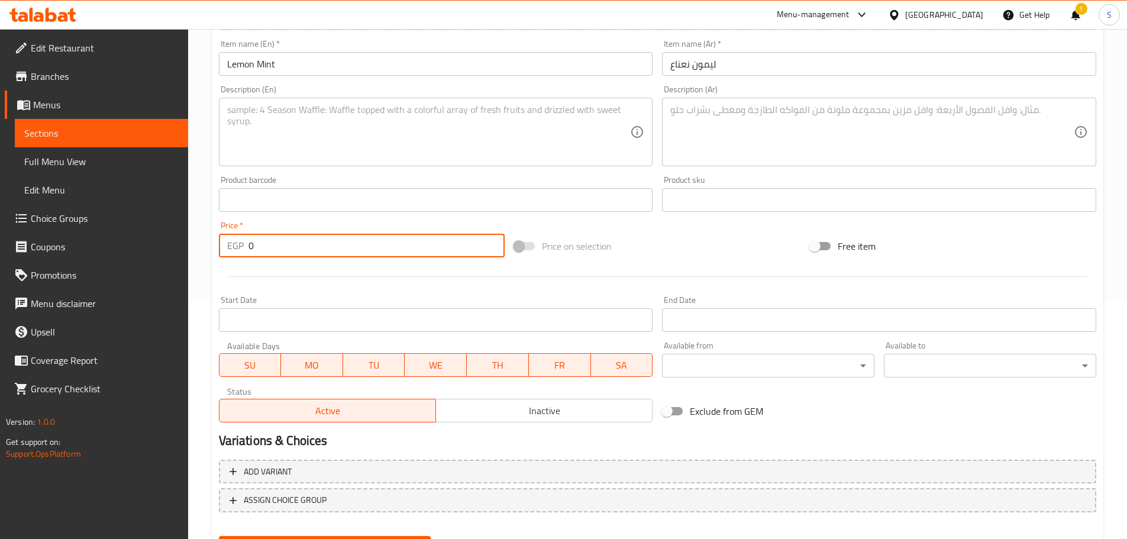
drag, startPoint x: 286, startPoint y: 243, endPoint x: 227, endPoint y: 251, distance: 59.1
click at [227, 251] on div "EGP 0 Price *" at bounding box center [362, 246] width 286 height 24
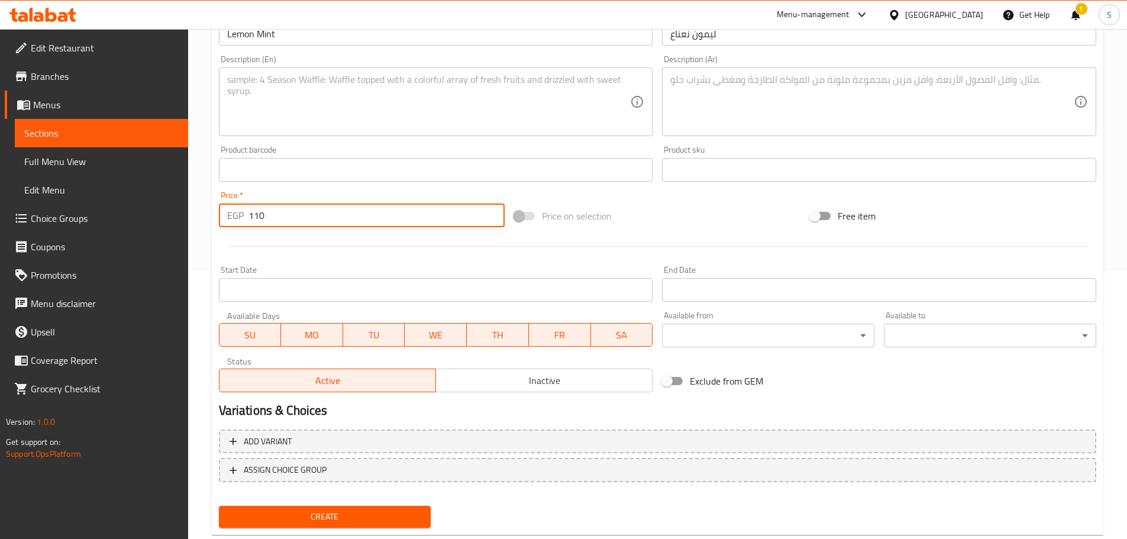
scroll to position [297, 0]
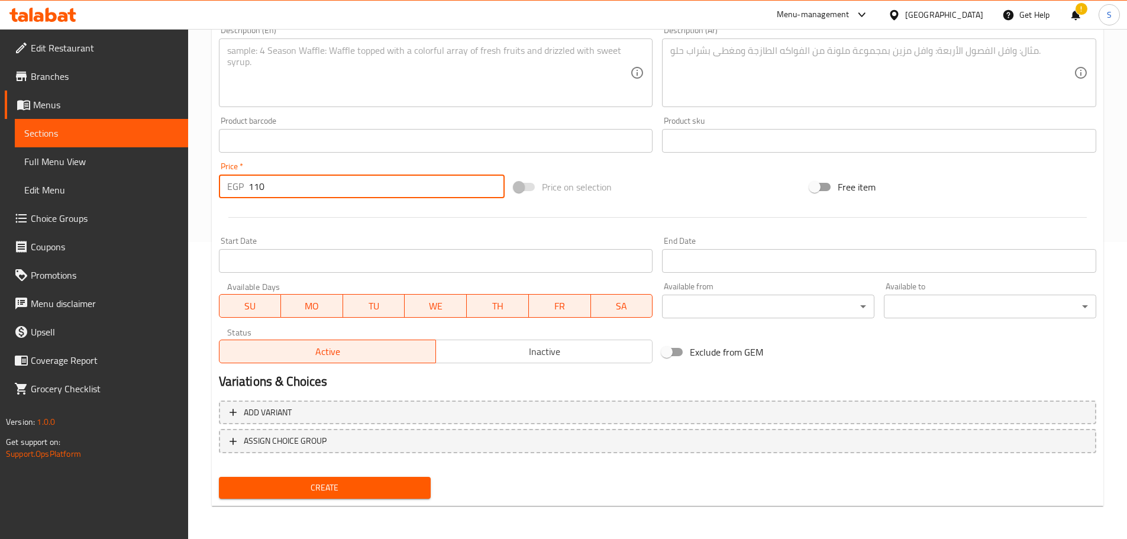
type input "110"
click at [361, 495] on span "Create" at bounding box center [324, 487] width 193 height 15
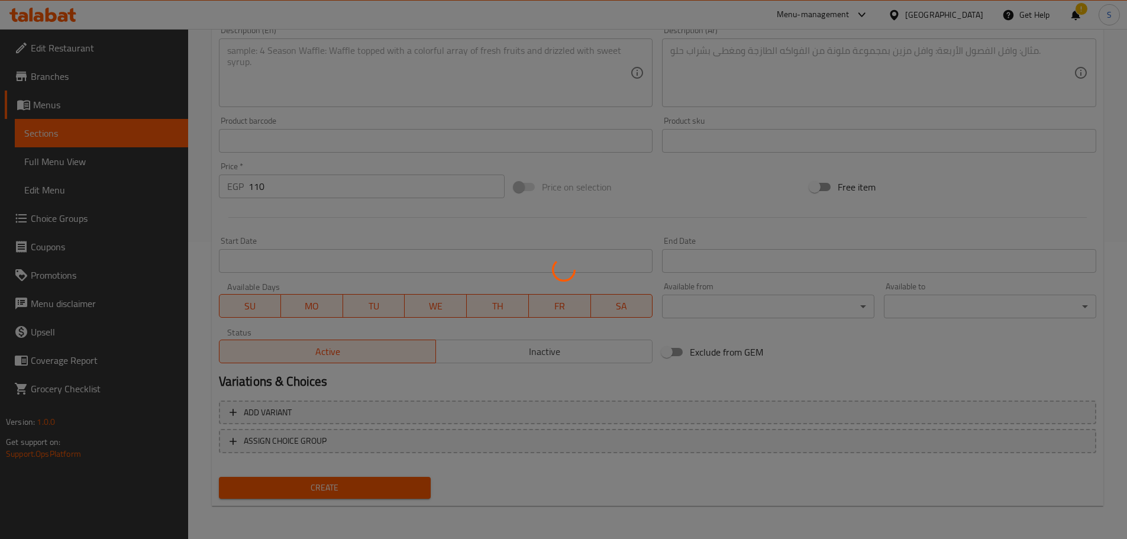
type input "0"
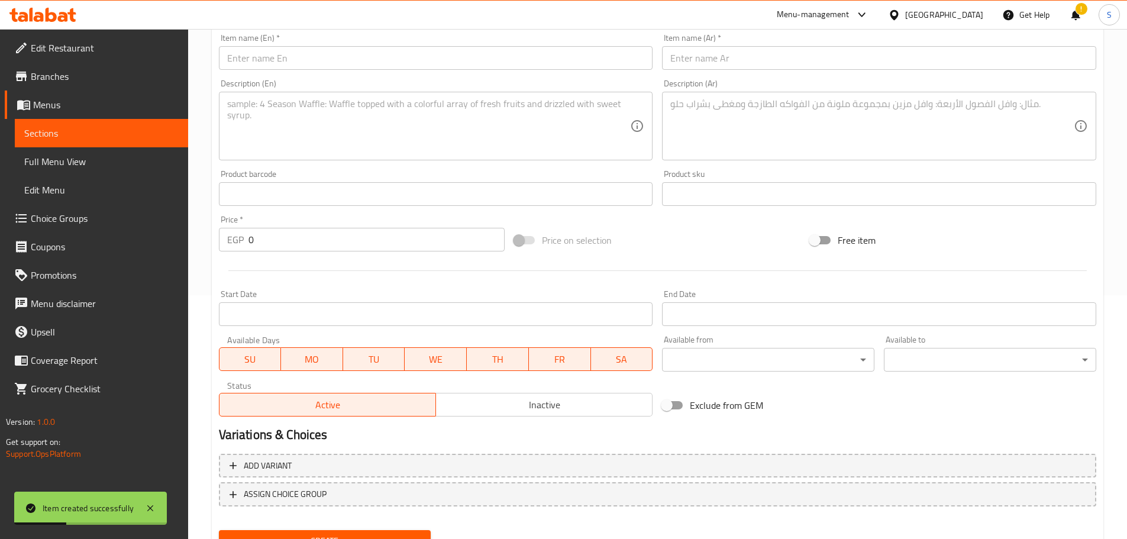
scroll to position [179, 0]
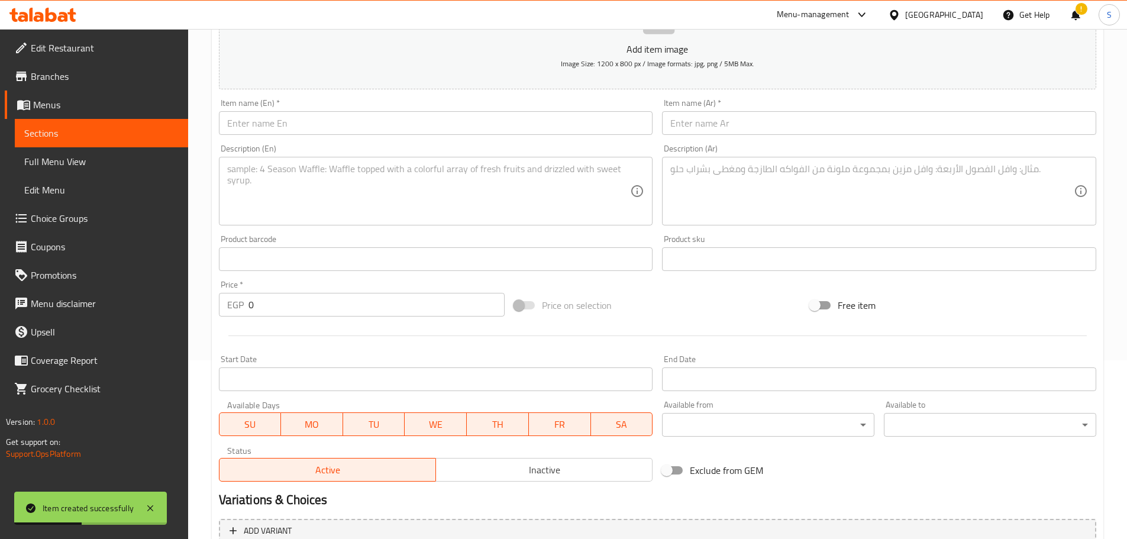
click at [700, 124] on input "text" at bounding box center [879, 123] width 434 height 24
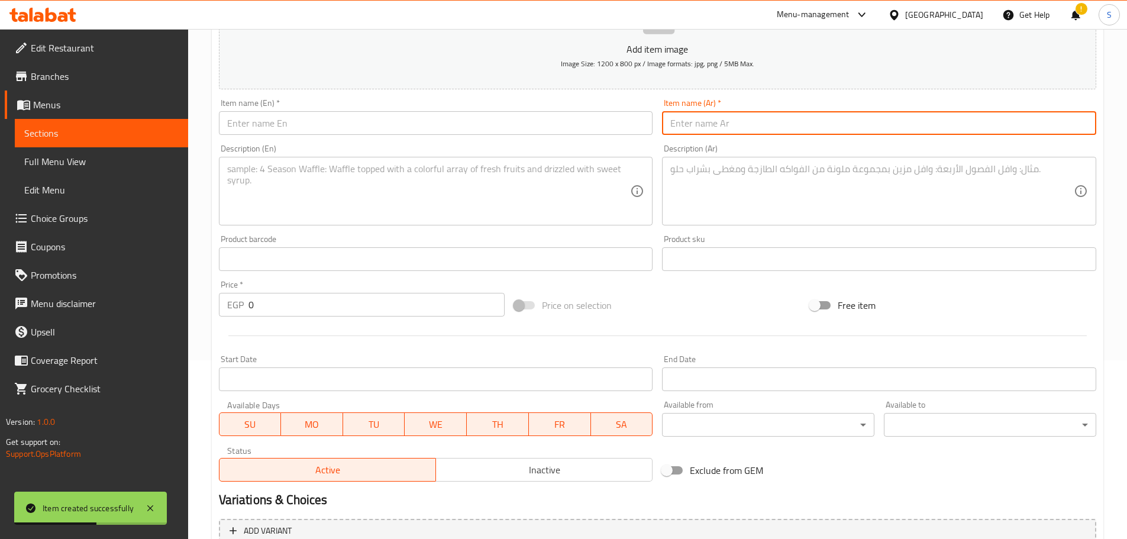
paste input "قصب"
type input "قصب"
click at [408, 122] on input "text" at bounding box center [436, 123] width 434 height 24
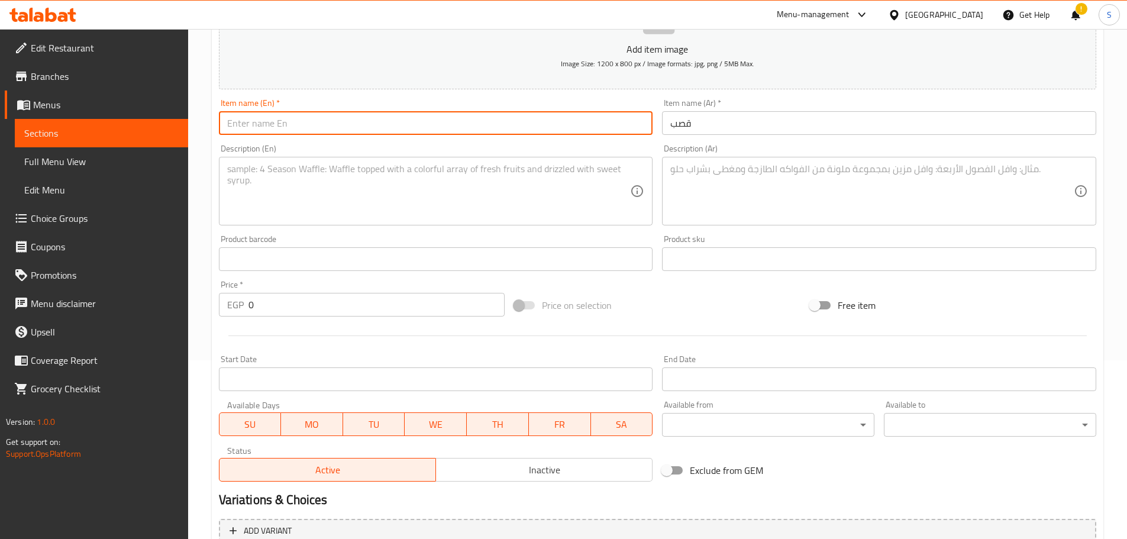
paste input "Sugarcane"
type input "Sugarcane"
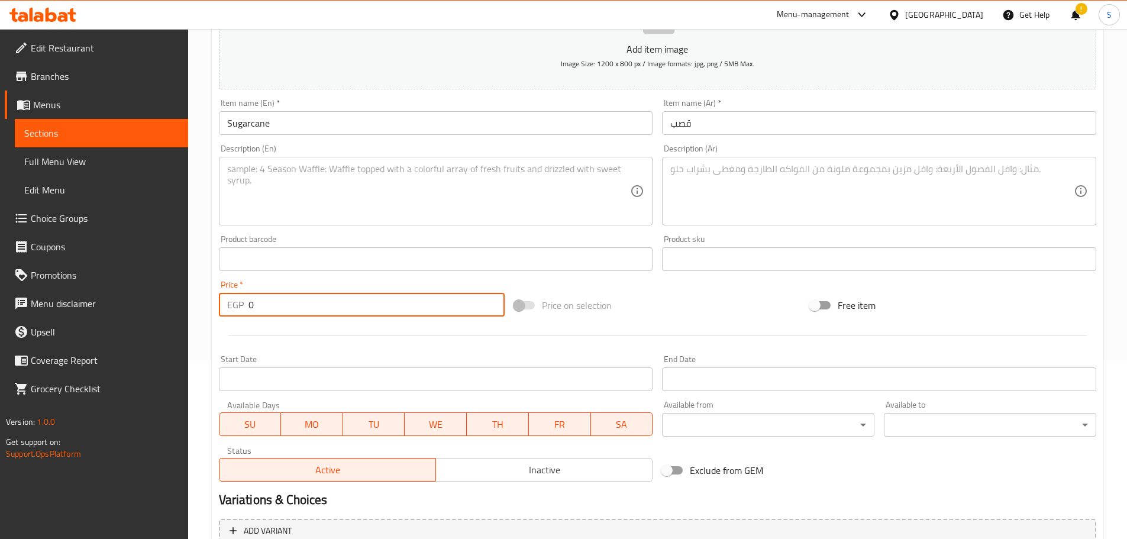
drag, startPoint x: 285, startPoint y: 313, endPoint x: 225, endPoint y: 305, distance: 60.3
click at [225, 305] on div "EGP 0 Price *" at bounding box center [362, 305] width 286 height 24
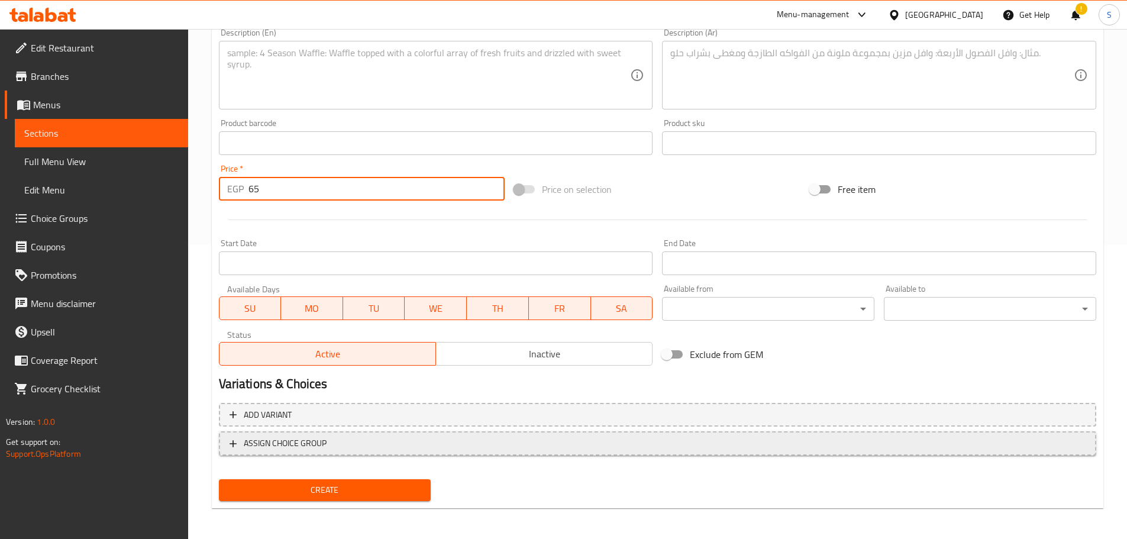
scroll to position [297, 0]
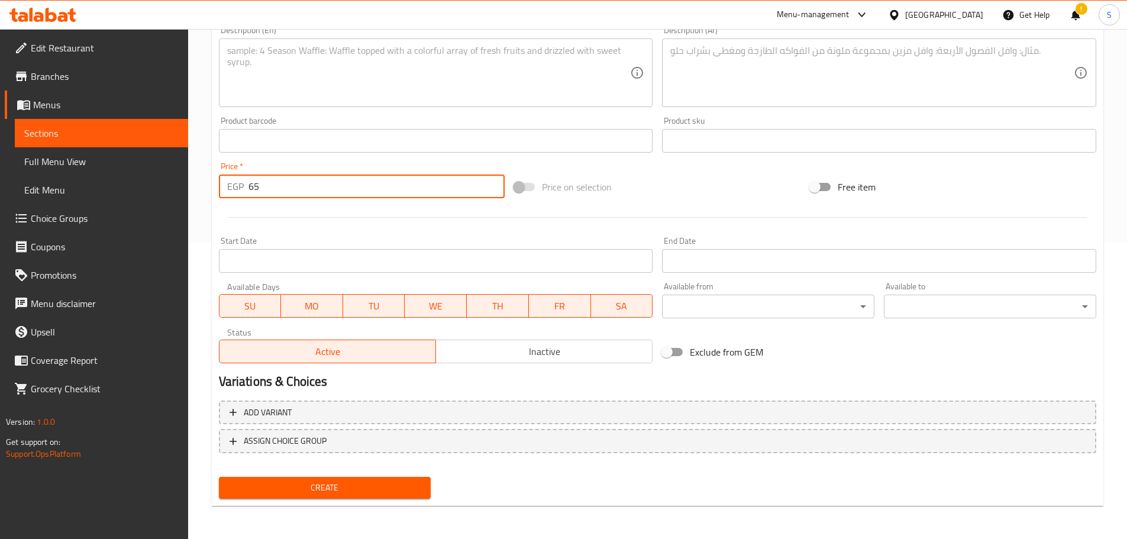
type input "65"
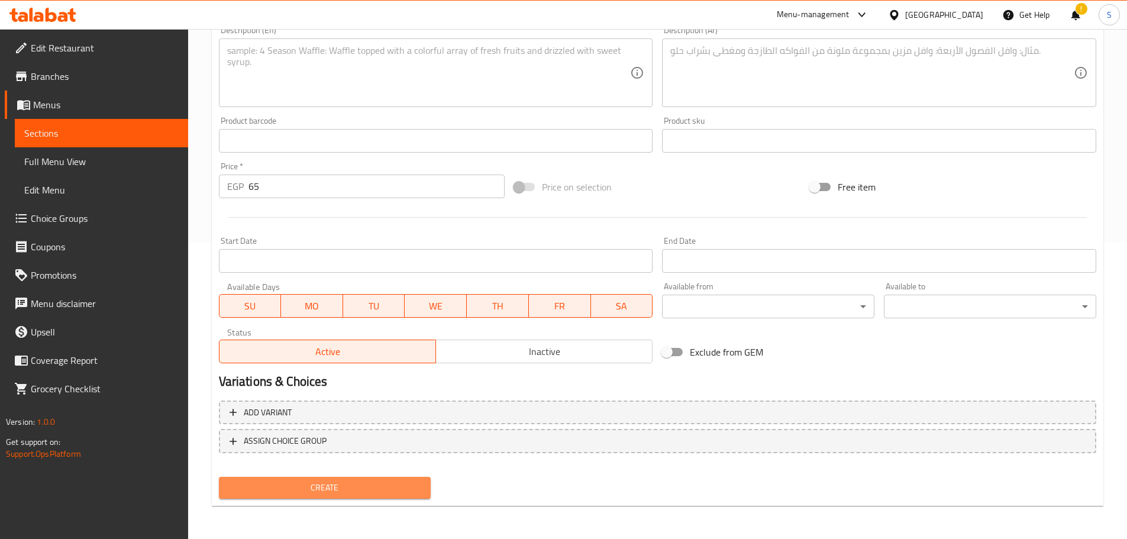
click at [377, 488] on span "Create" at bounding box center [324, 487] width 193 height 15
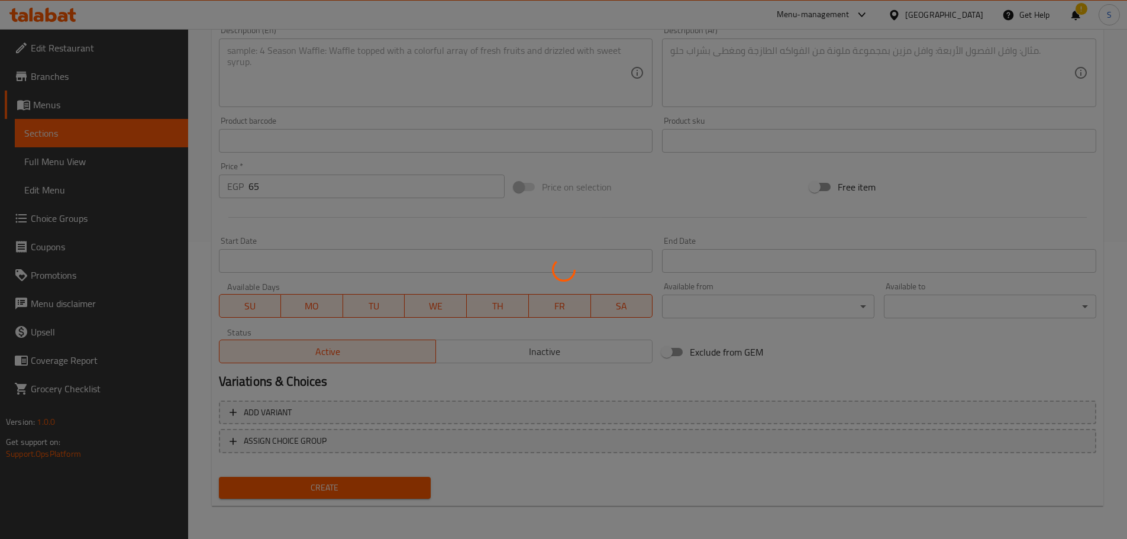
type input "0"
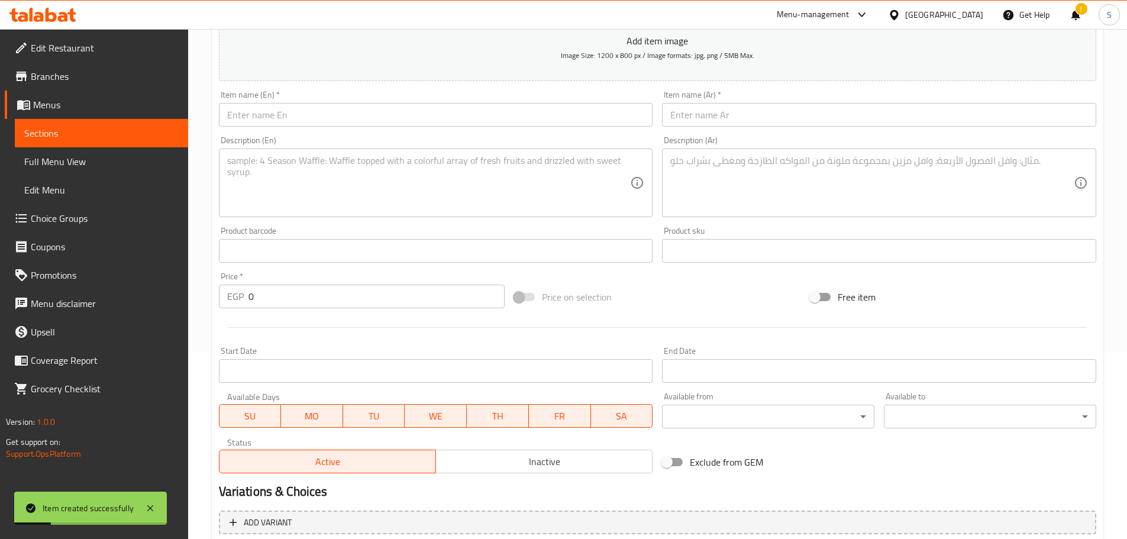
scroll to position [179, 0]
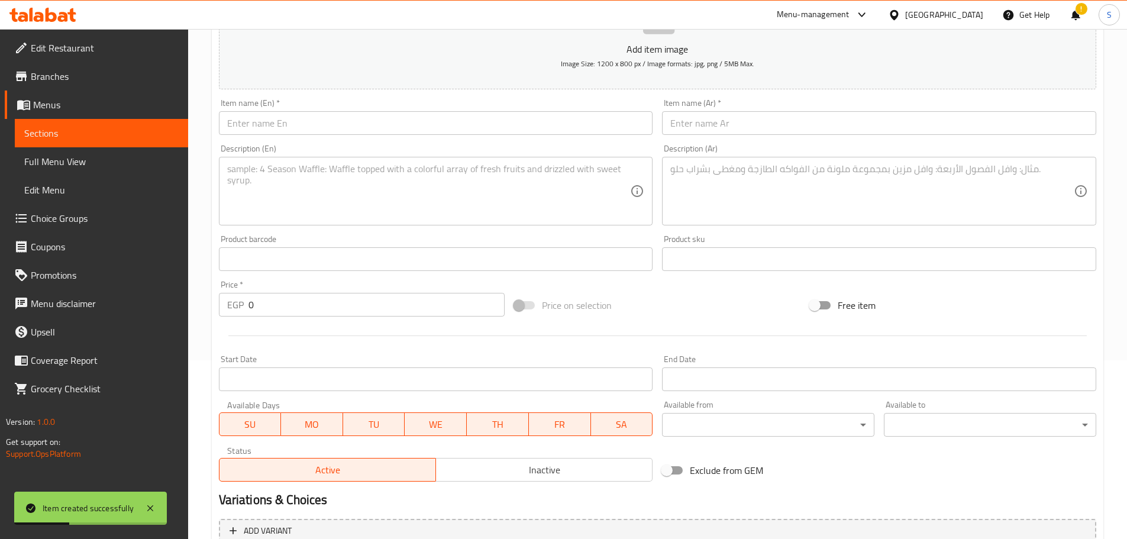
click at [703, 127] on input "text" at bounding box center [879, 123] width 434 height 24
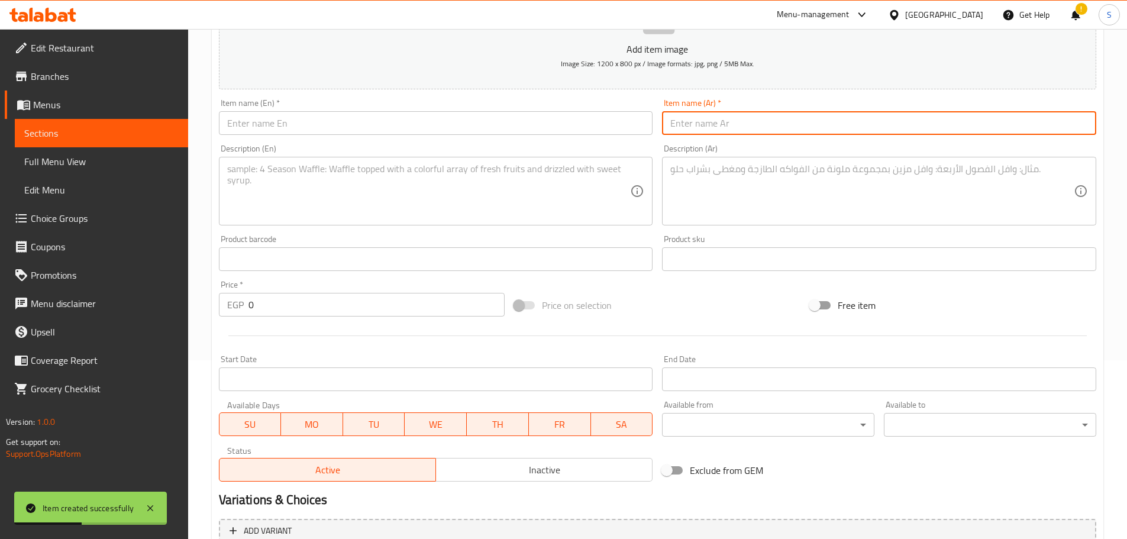
paste input "سوبيا"
type input "سوبيا"
click at [473, 120] on input "text" at bounding box center [436, 123] width 434 height 24
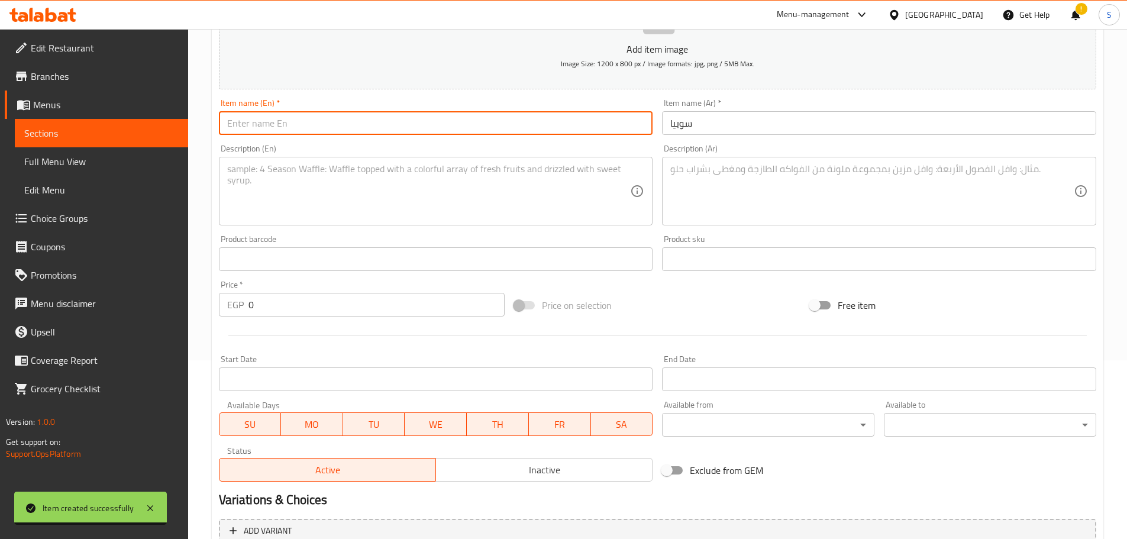
paste input "Sobia"
type input "Sobia"
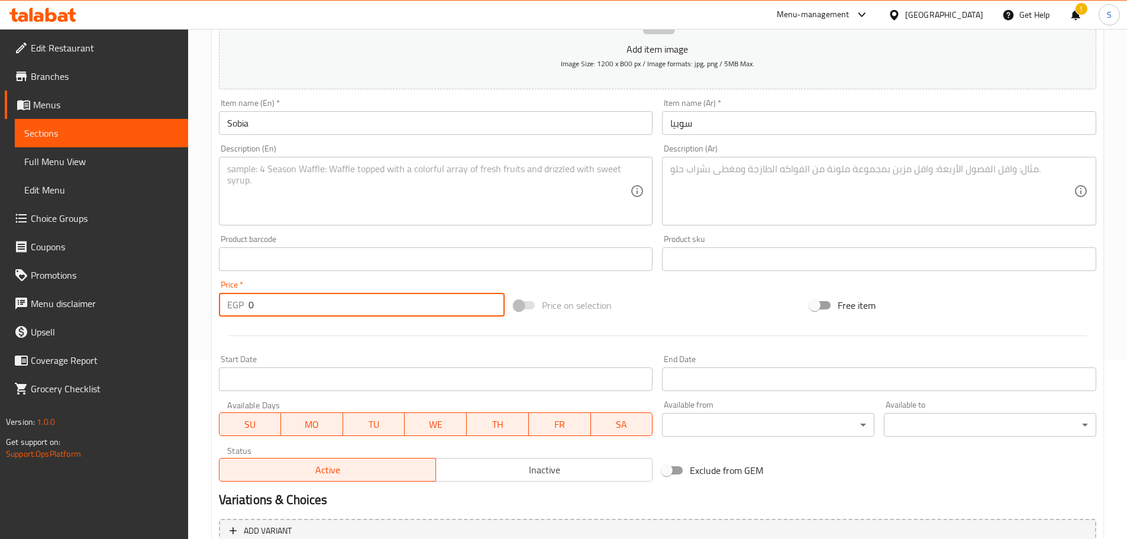
drag, startPoint x: 277, startPoint y: 311, endPoint x: 243, endPoint y: 298, distance: 36.7
click at [243, 298] on div "EGP 0 Price *" at bounding box center [362, 305] width 286 height 24
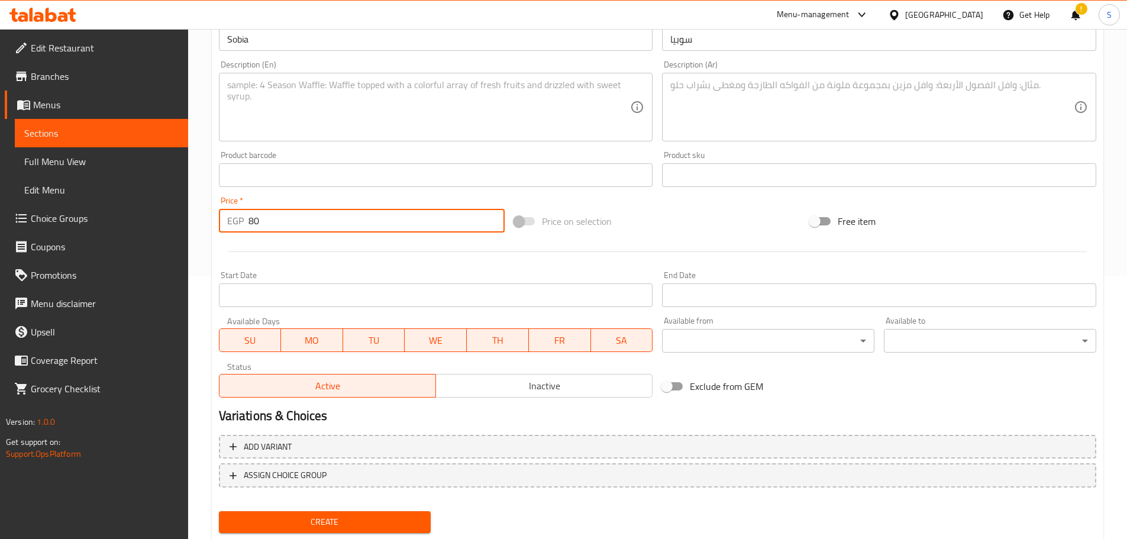
scroll to position [297, 0]
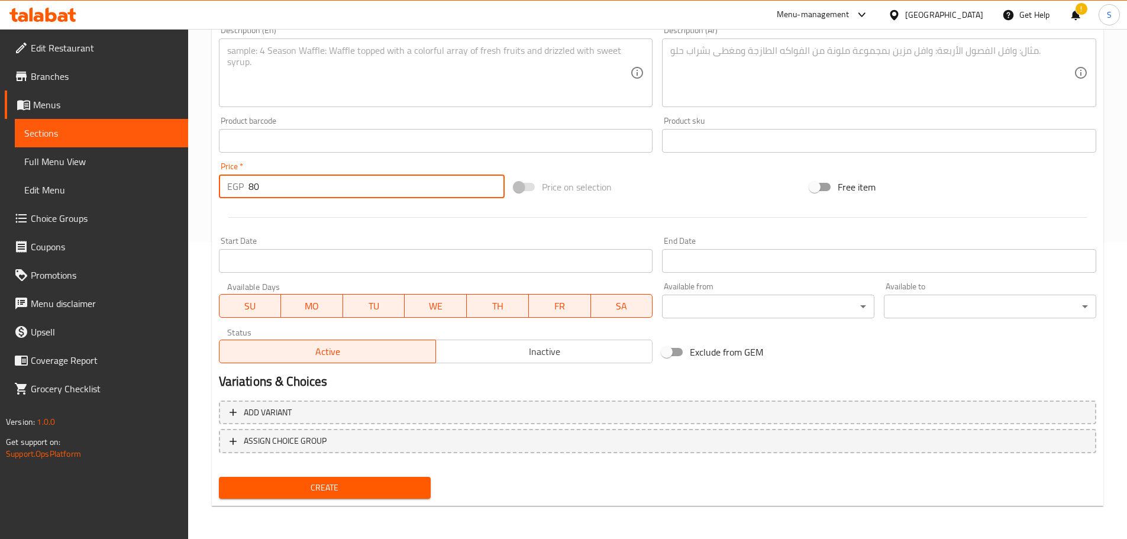
type input "80"
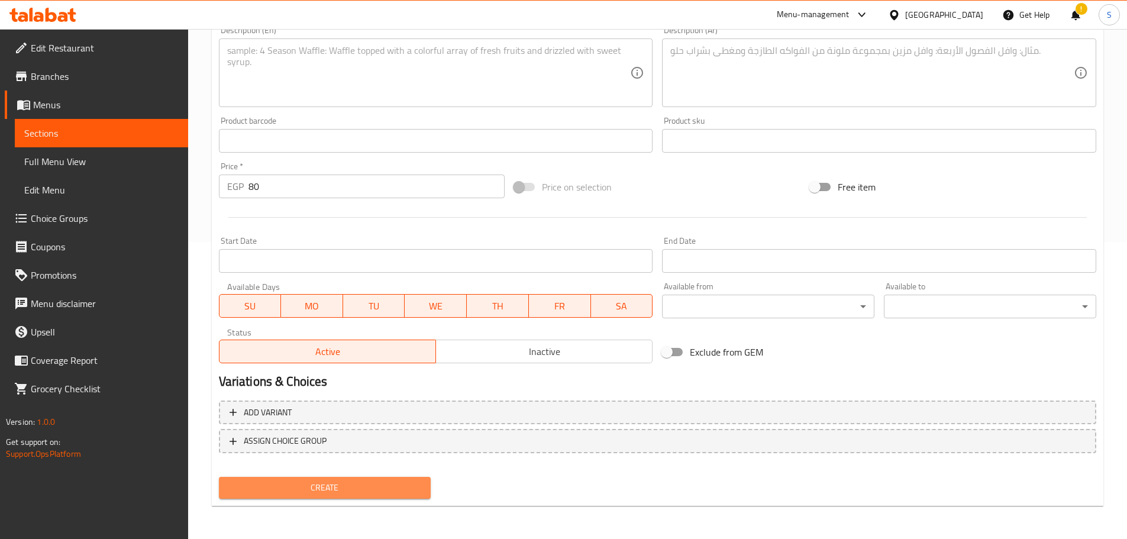
click at [375, 486] on span "Create" at bounding box center [324, 487] width 193 height 15
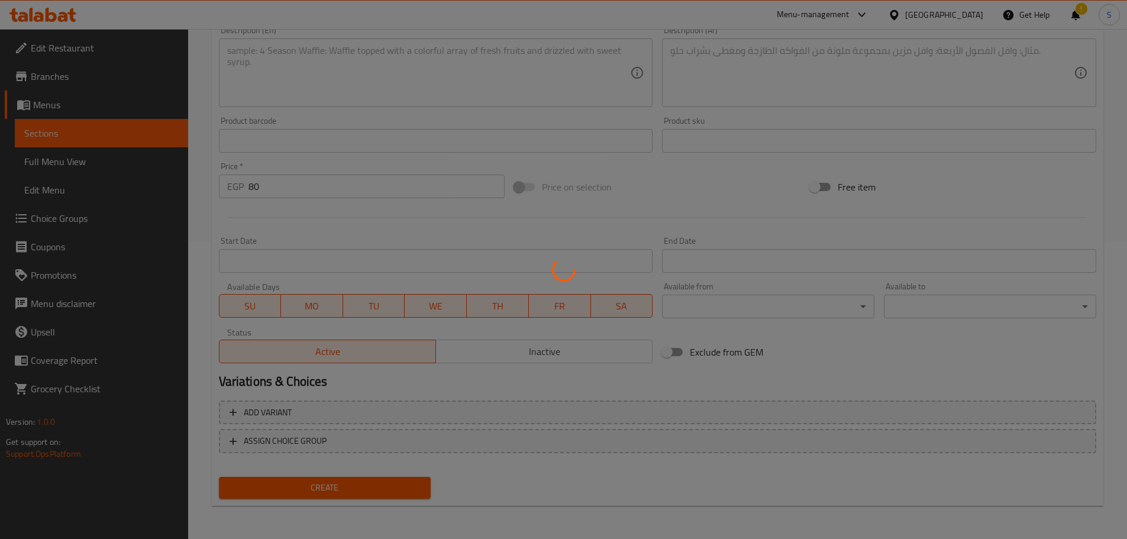
type input "0"
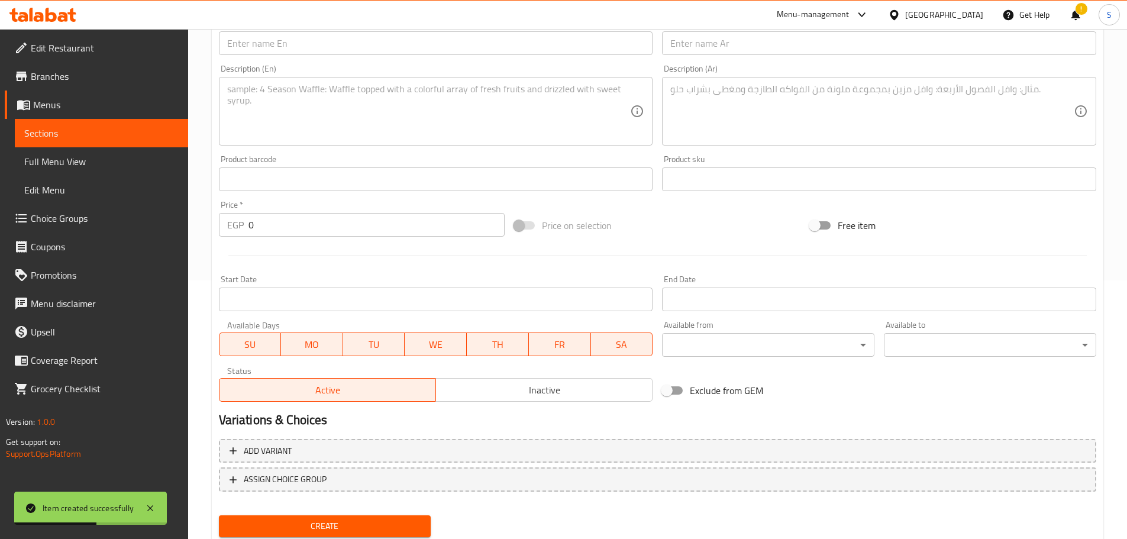
scroll to position [179, 0]
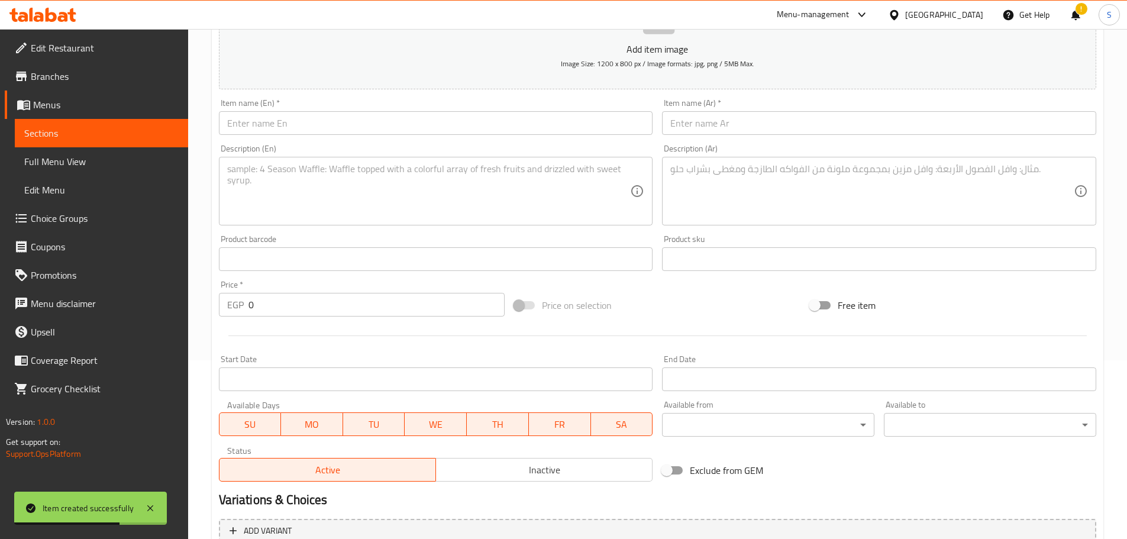
drag, startPoint x: 509, startPoint y: 131, endPoint x: 508, endPoint y: 122, distance: 9.5
click at [509, 131] on input "text" at bounding box center [436, 123] width 434 height 24
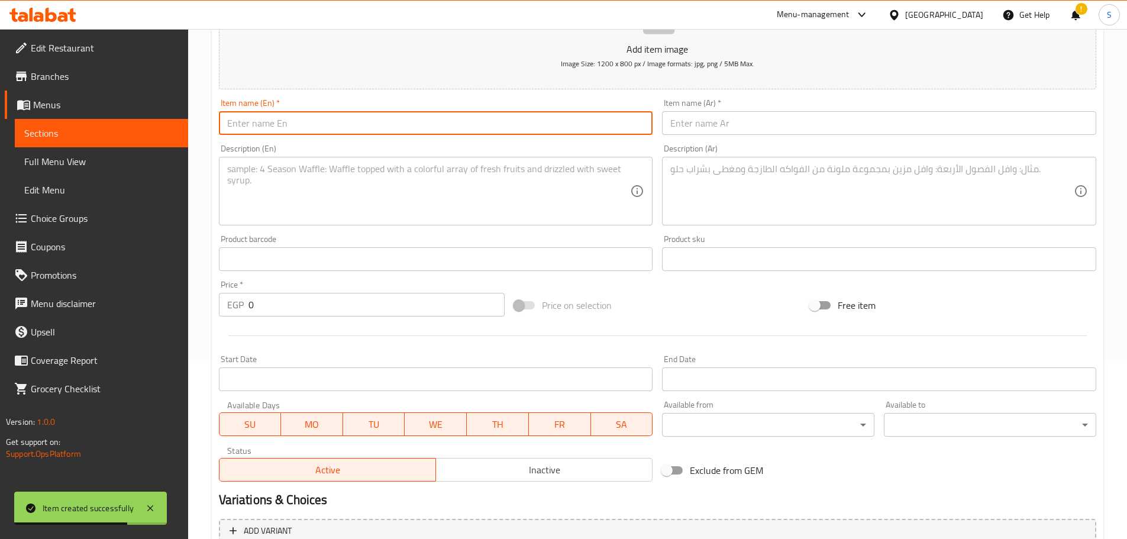
paste input "Tamarind"
type input "Tamarind"
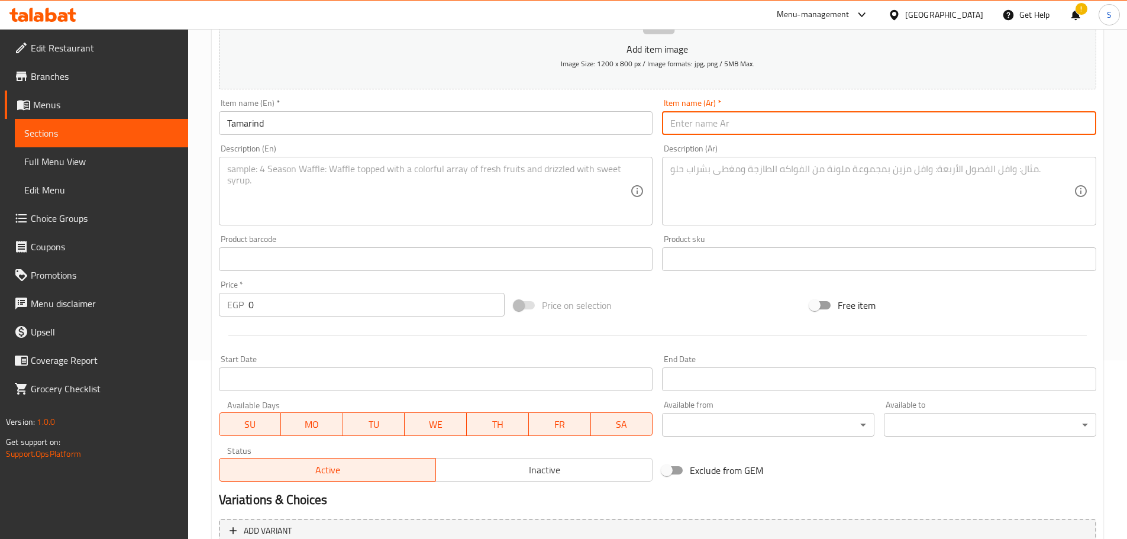
click at [821, 120] on input "text" at bounding box center [879, 123] width 434 height 24
paste input "تمر هندي"
type input "تمر هندي"
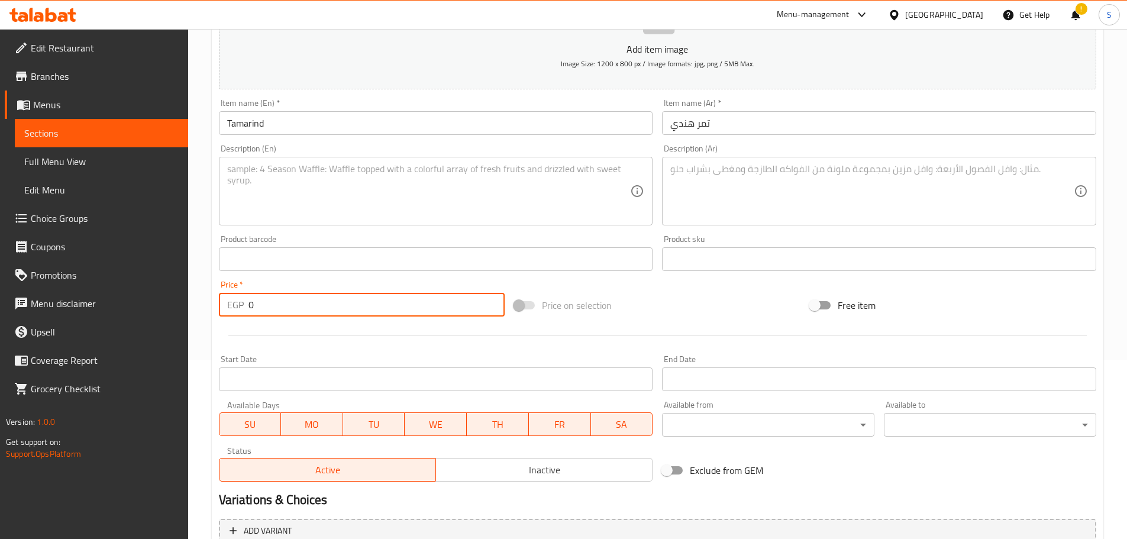
drag, startPoint x: 269, startPoint y: 305, endPoint x: 238, endPoint y: 309, distance: 31.0
click at [238, 309] on div "EGP 0 Price *" at bounding box center [362, 305] width 286 height 24
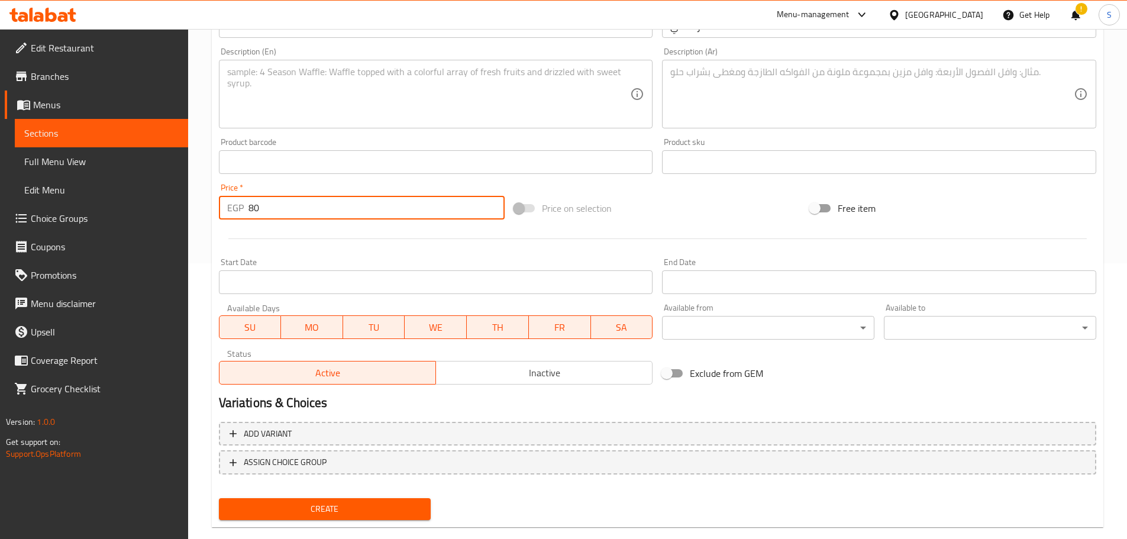
scroll to position [297, 0]
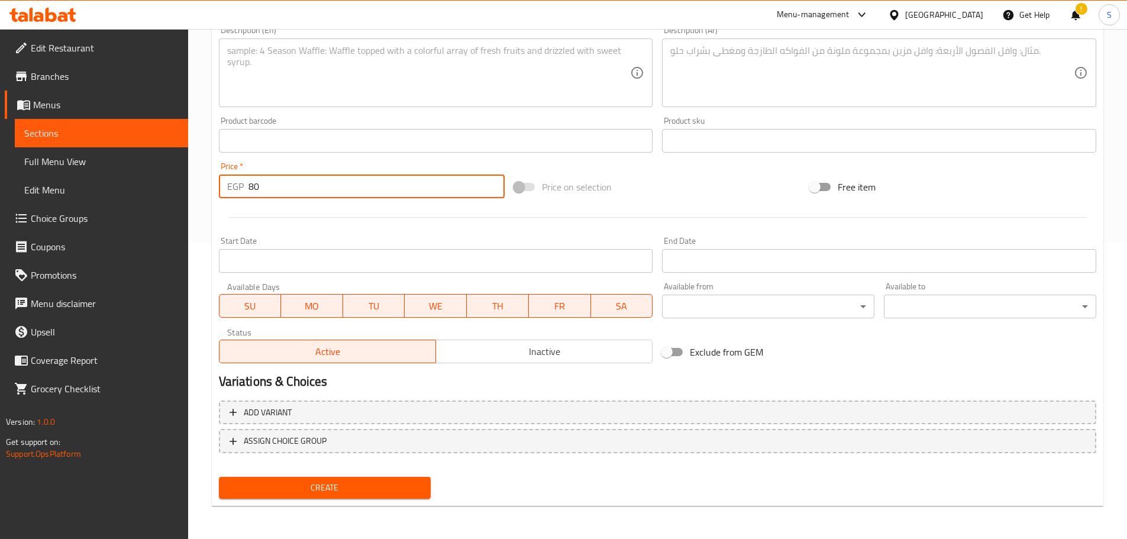
type input "80"
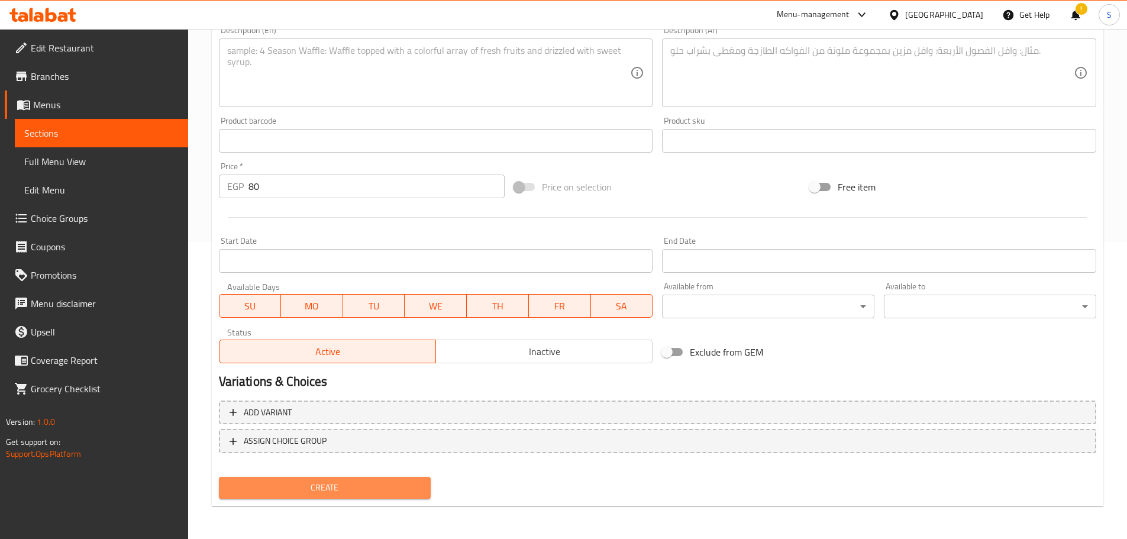
click at [405, 489] on span "Create" at bounding box center [324, 487] width 193 height 15
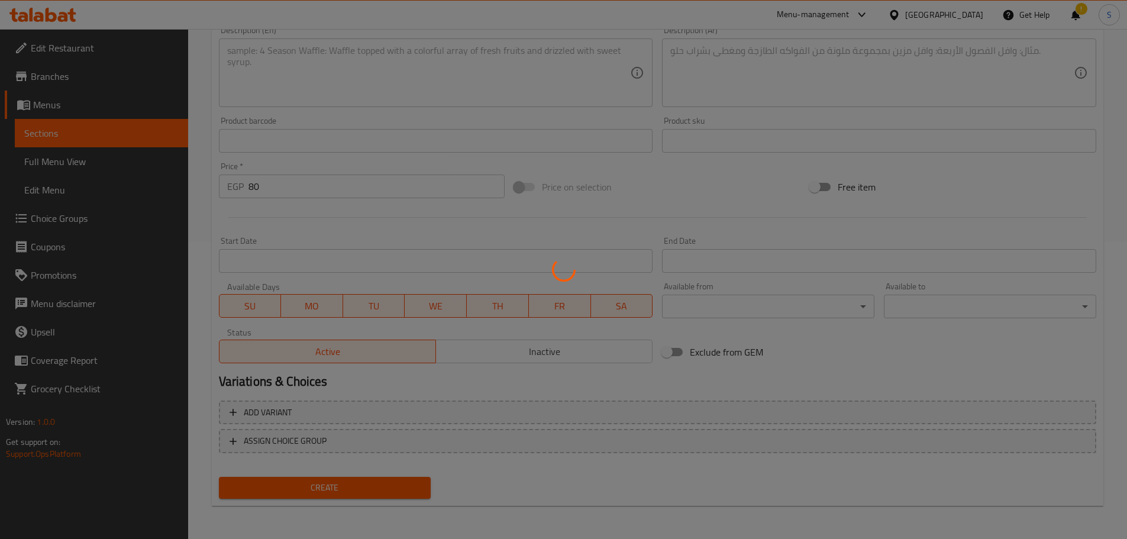
type input "0"
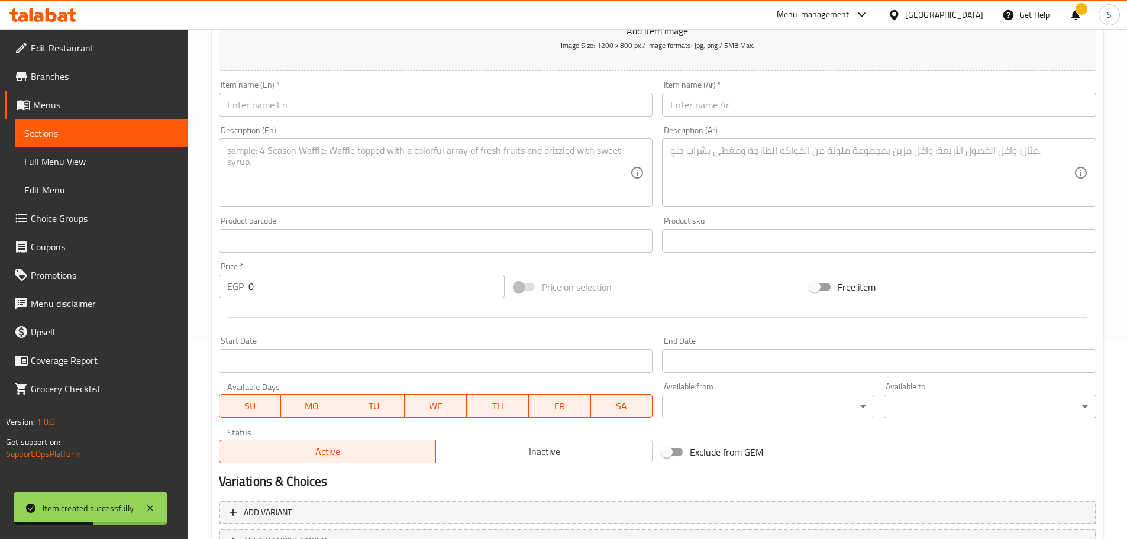
scroll to position [179, 0]
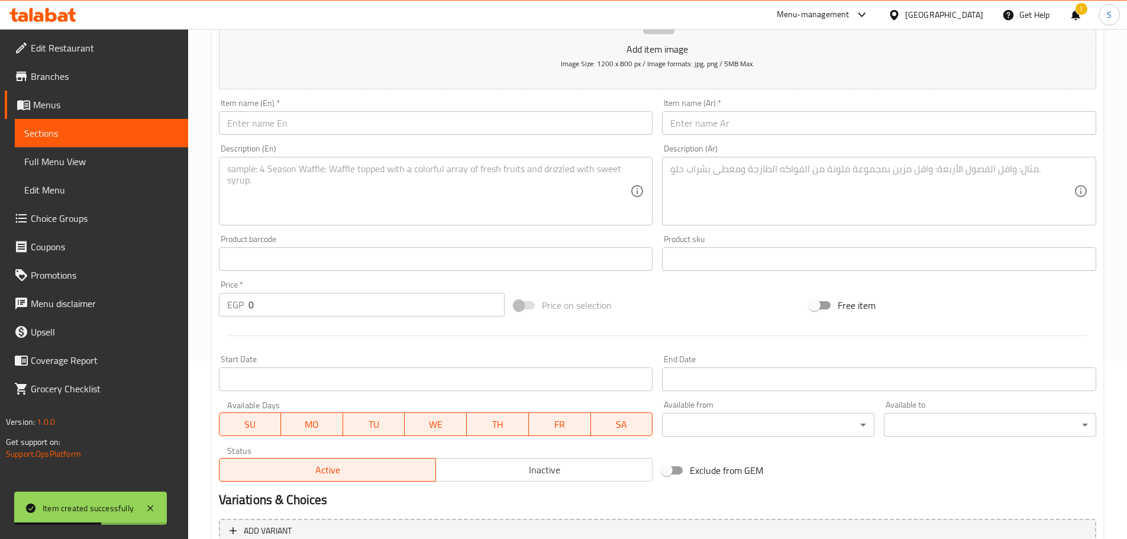
click at [727, 126] on input "text" at bounding box center [879, 123] width 434 height 24
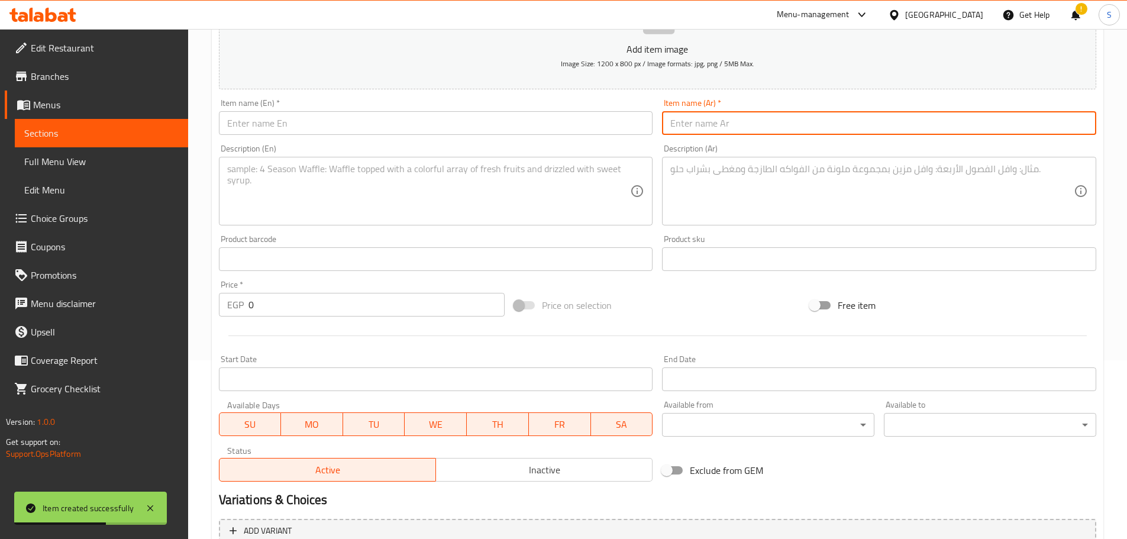
paste input "[PERSON_NAME]"
type input "[PERSON_NAME]"
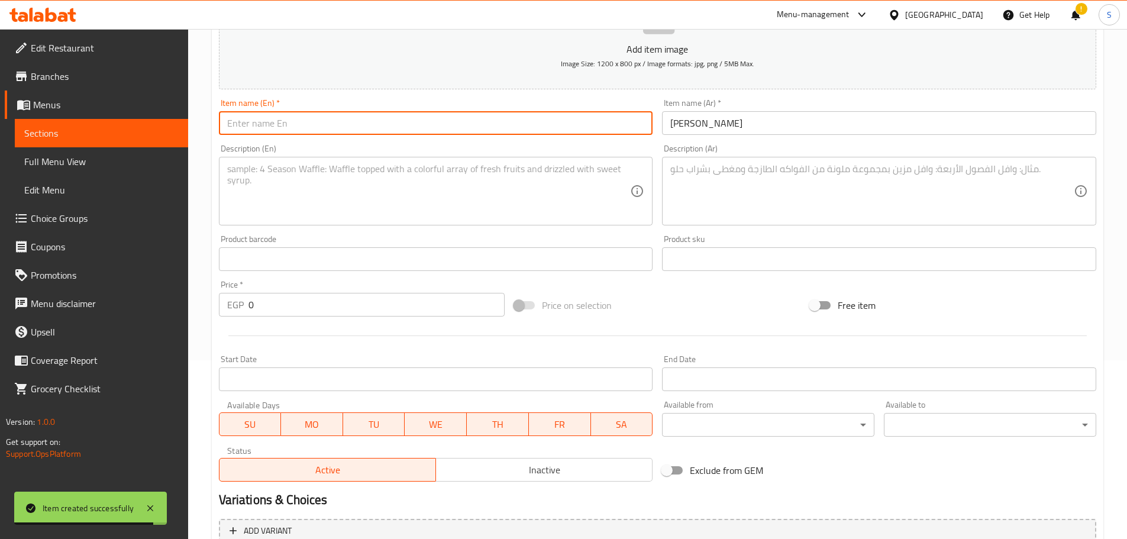
click at [482, 118] on input "text" at bounding box center [436, 123] width 434 height 24
paste input "Carob Jujube"
type input "Carob Jujube"
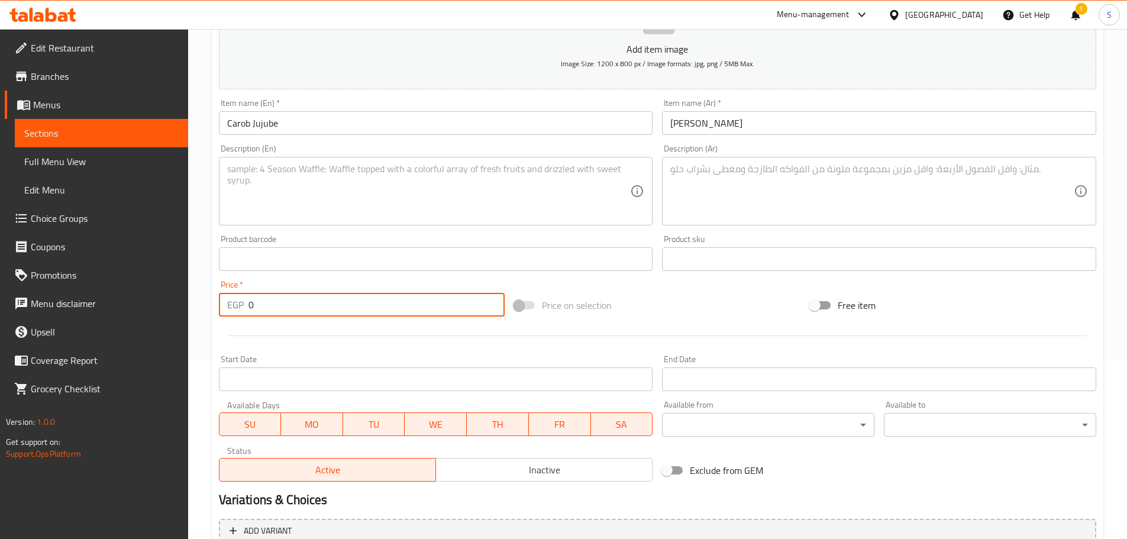
drag, startPoint x: 317, startPoint y: 302, endPoint x: 242, endPoint y: 308, distance: 75.3
click at [242, 308] on div "EGP 0 Price *" at bounding box center [362, 305] width 286 height 24
type input "80"
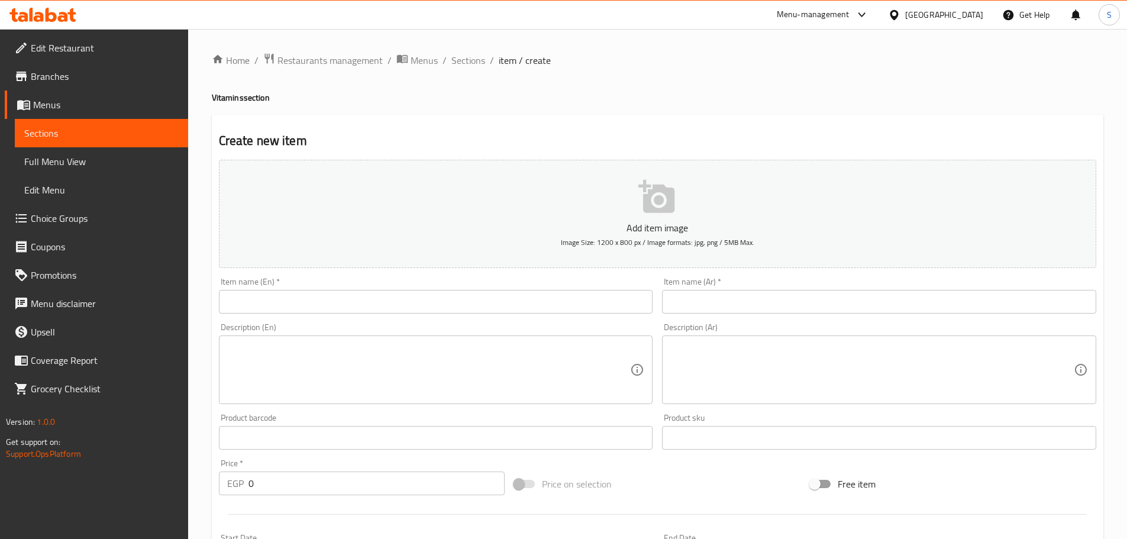
click at [78, 220] on span "Choice Groups" at bounding box center [105, 218] width 148 height 14
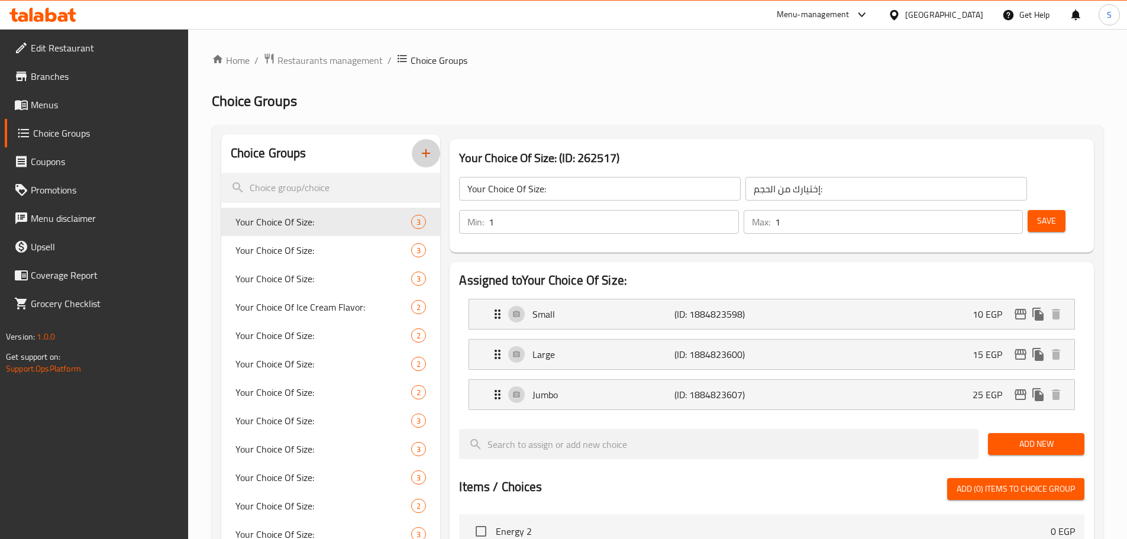
click at [428, 156] on icon "button" at bounding box center [426, 153] width 14 height 14
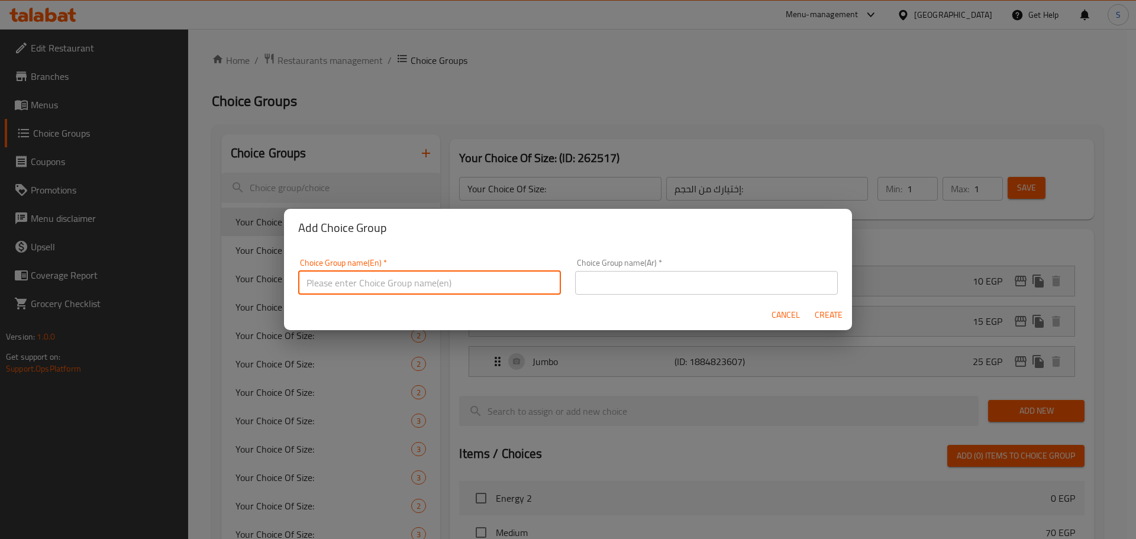
click at [413, 281] on input "text" at bounding box center [429, 283] width 263 height 24
type input "y"
type input "Your Choice Of Size."
click at [592, 278] on input "text" at bounding box center [706, 283] width 263 height 24
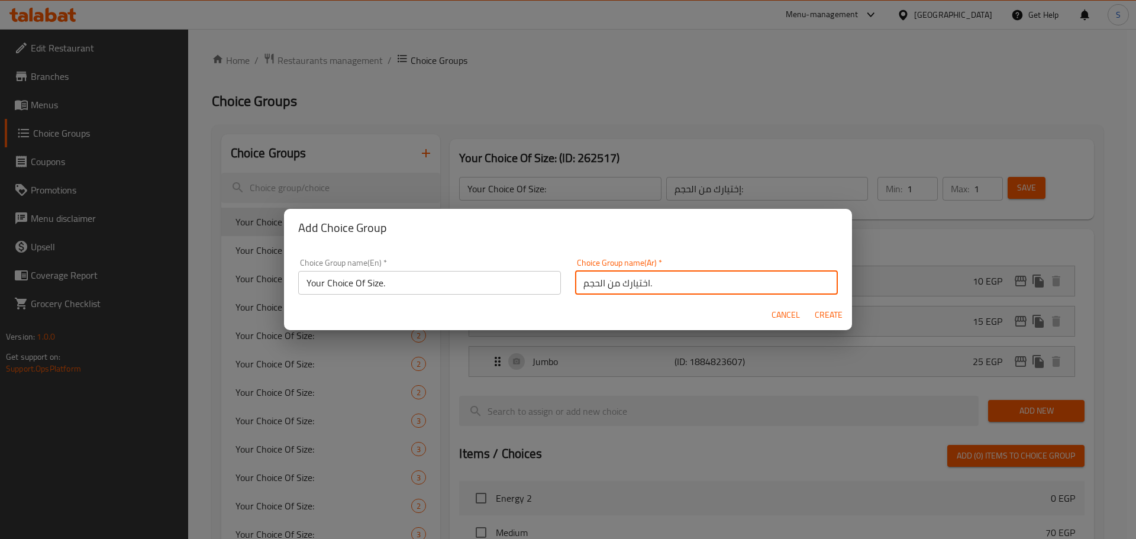
type input "اختيارك من الحجم."
click at [821, 315] on span "Create" at bounding box center [828, 315] width 28 height 15
type input "Your Choice Of Size."
type input "اختيارك من الحجم."
type input "0"
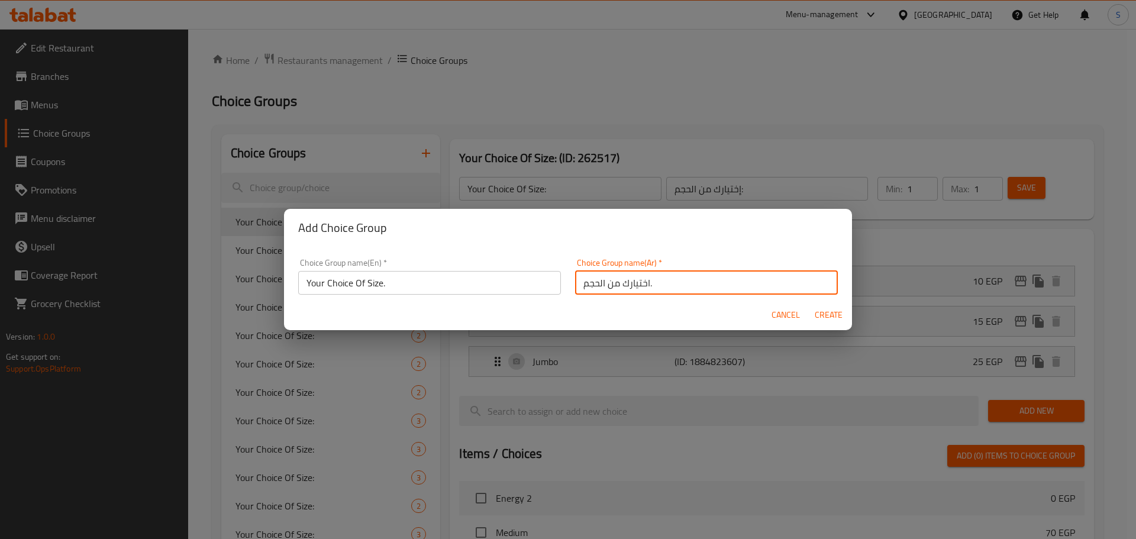
type input "0"
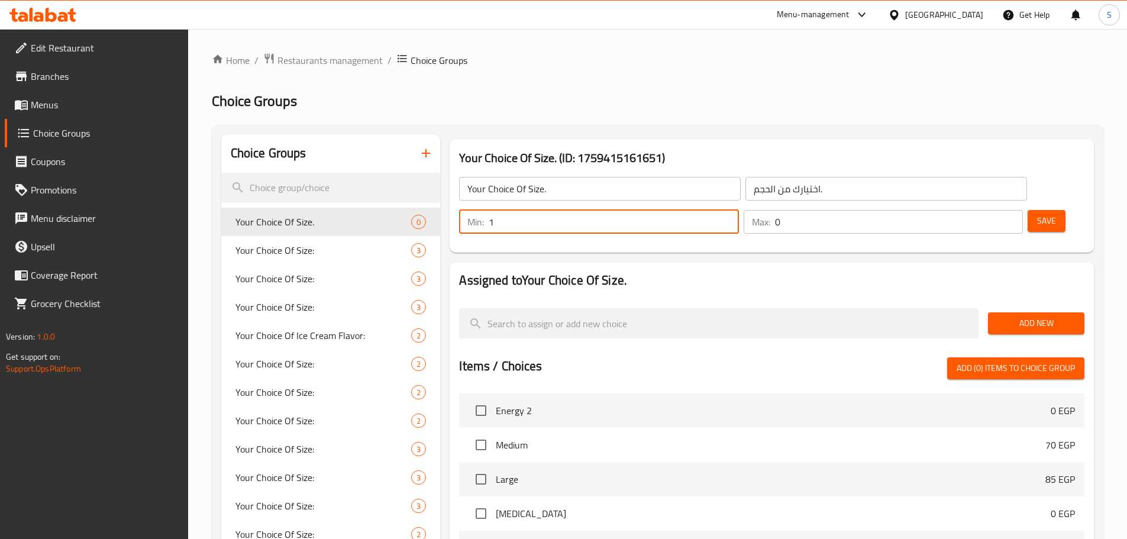
type input "1"
click at [738, 210] on input "1" at bounding box center [614, 222] width 250 height 24
type input "1"
click at [992, 210] on input "1" at bounding box center [899, 222] width 248 height 24
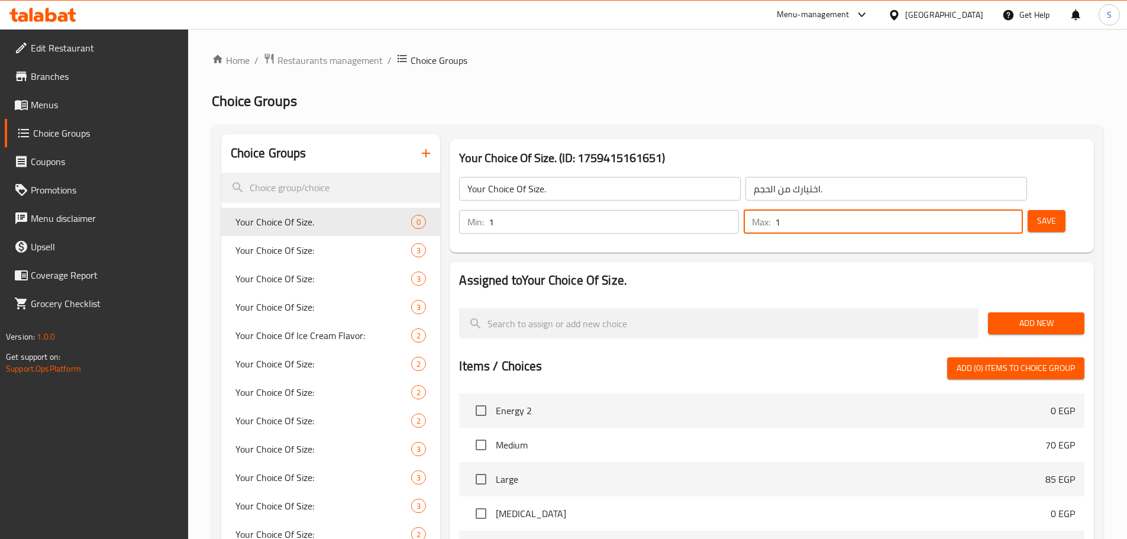
click at [1037, 214] on span "Save" at bounding box center [1046, 221] width 19 height 15
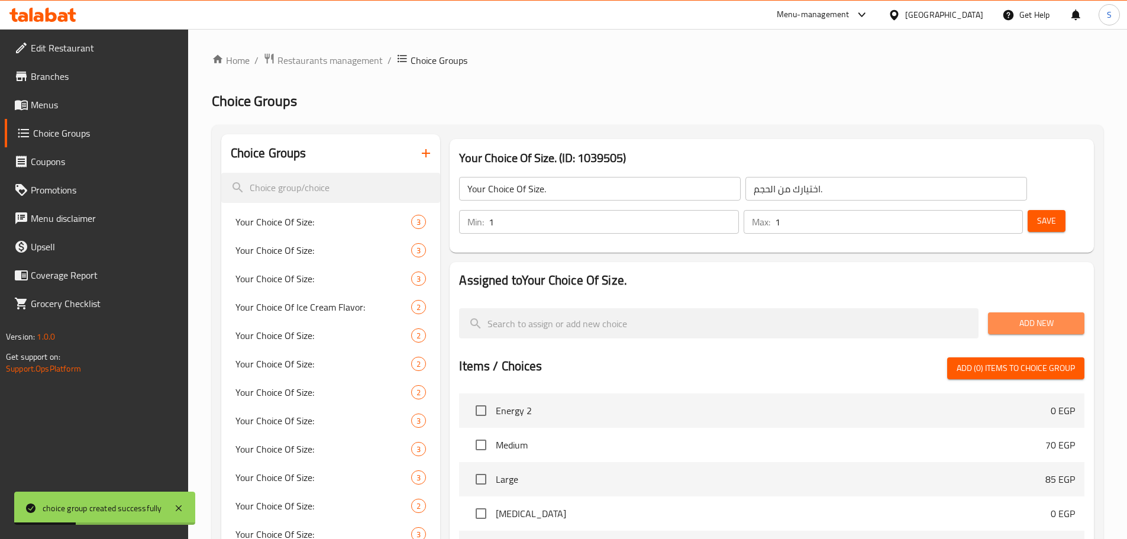
click at [1027, 316] on span "Add New" at bounding box center [1037, 323] width 78 height 15
